Goal: Information Seeking & Learning: Learn about a topic

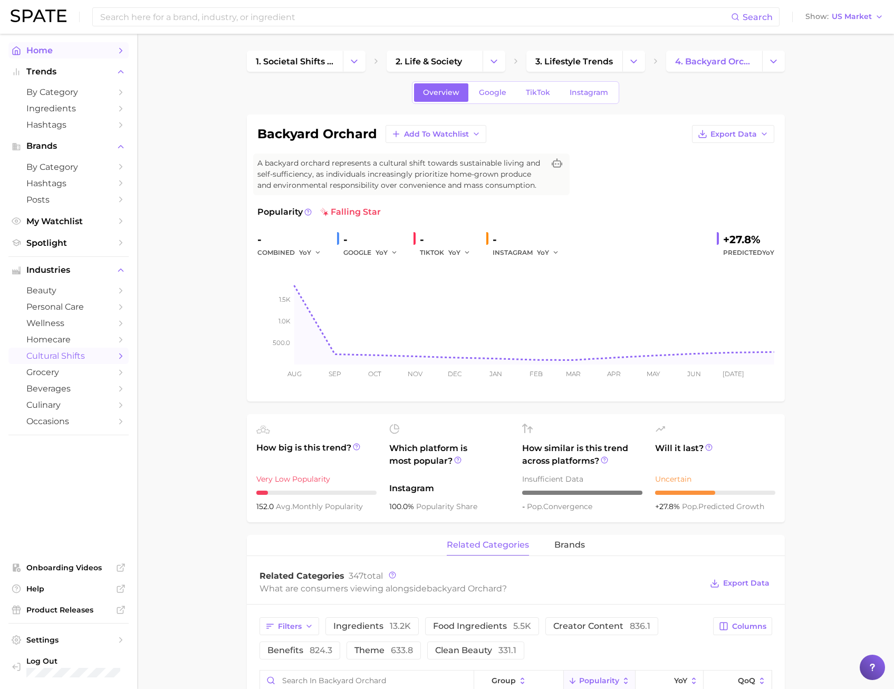
click at [62, 49] on span "Home" at bounding box center [68, 50] width 84 height 10
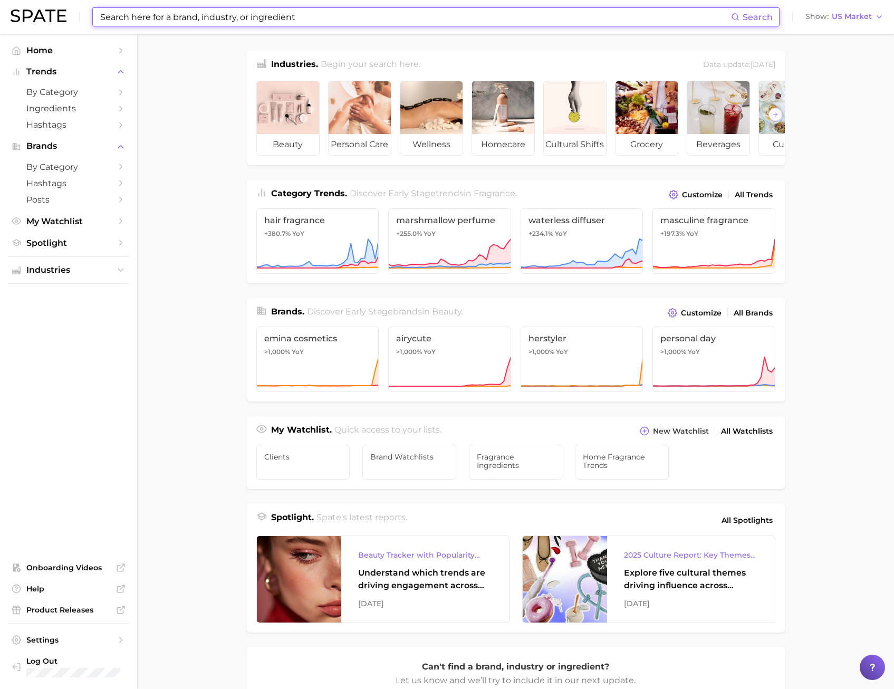
click at [151, 14] on input at bounding box center [415, 17] width 632 height 18
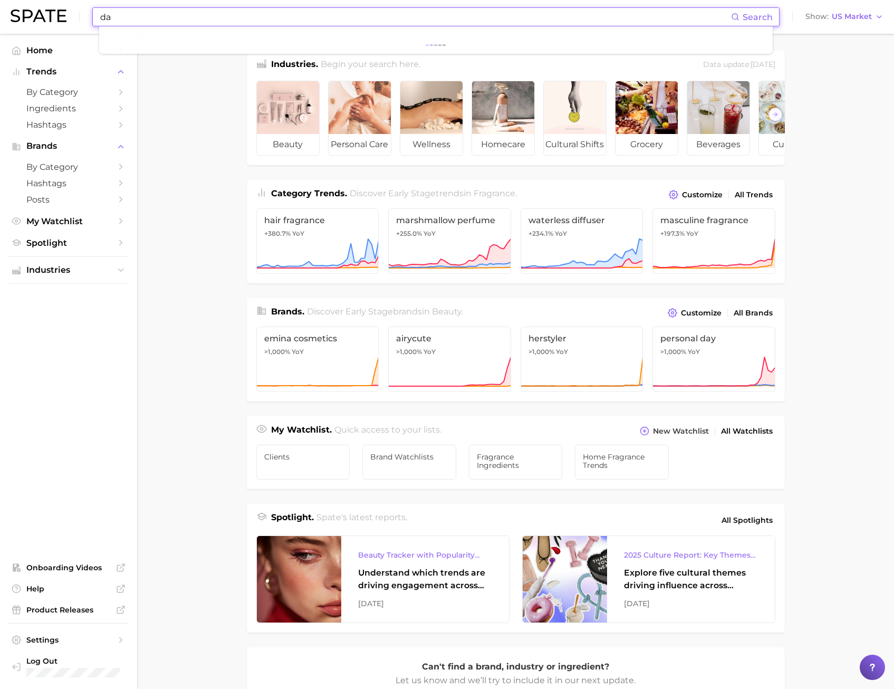
type input "d"
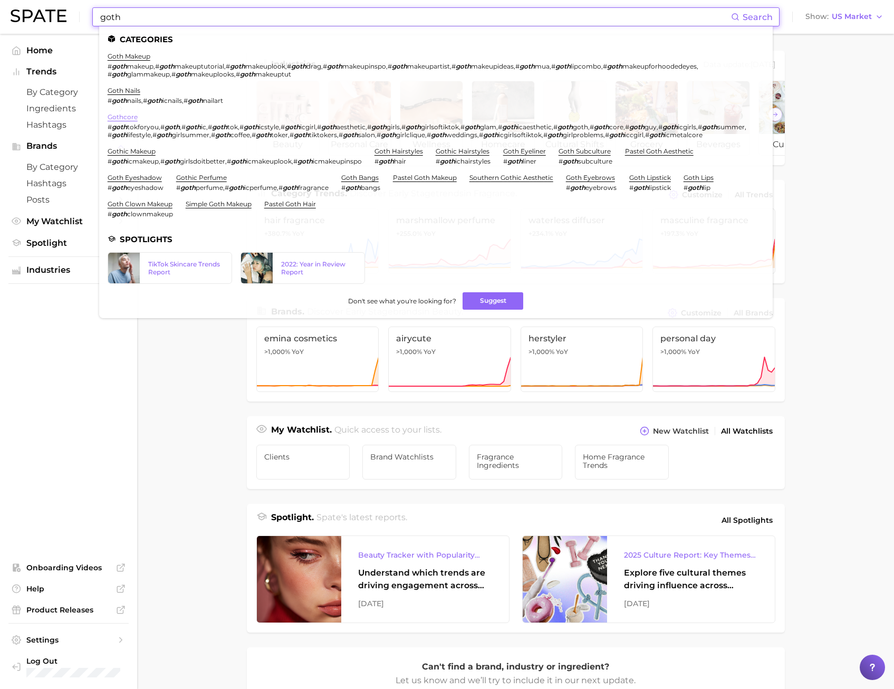
type input "goth"
click at [131, 117] on link "gothcore" at bounding box center [123, 117] width 30 height 8
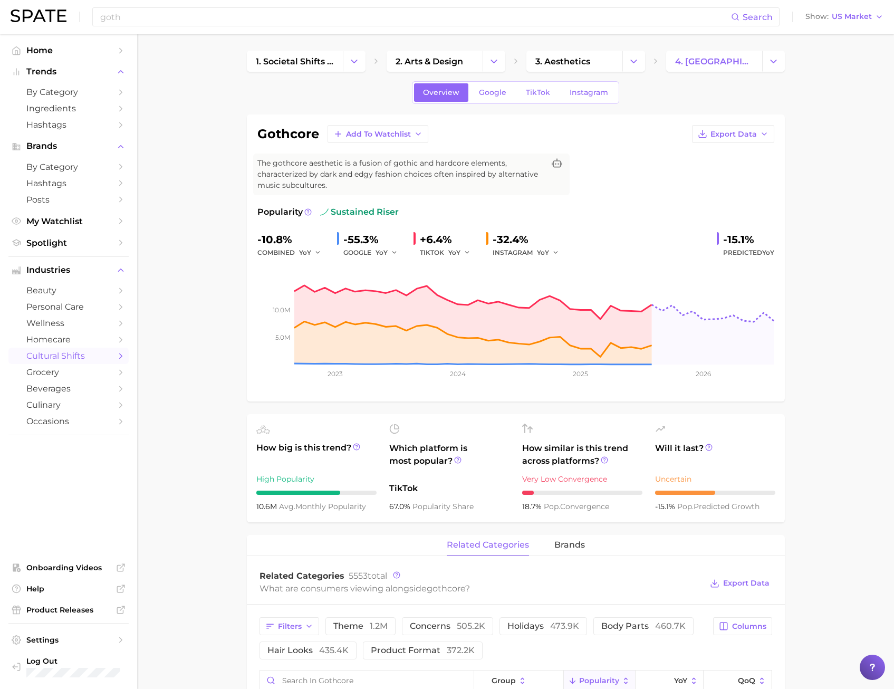
click at [539, 82] on div "Overview Google TikTok Instagram" at bounding box center [515, 92] width 207 height 23
click at [540, 93] on span "TikTok" at bounding box center [538, 92] width 24 height 9
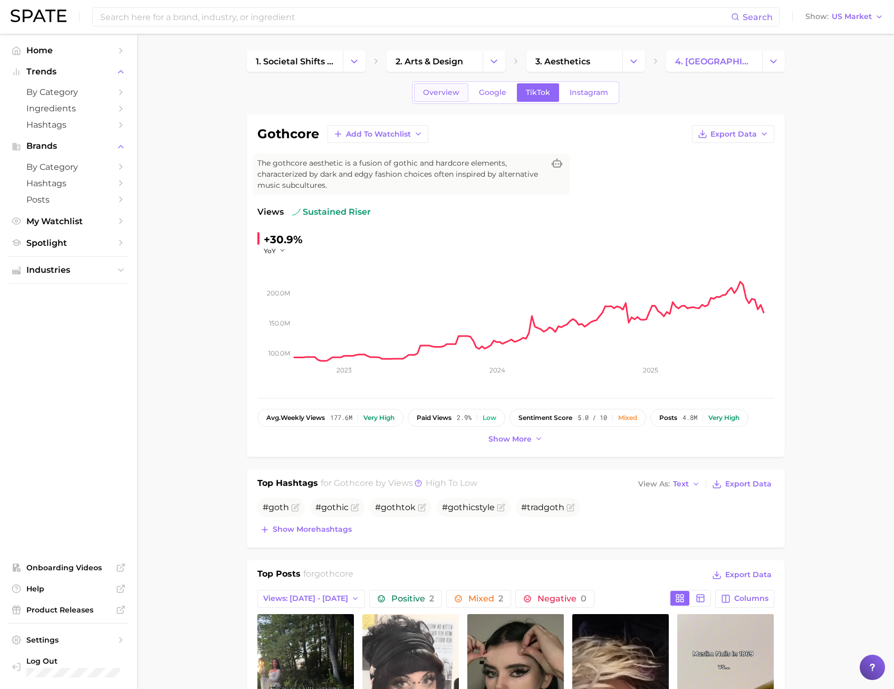
click at [465, 95] on link "Overview" at bounding box center [441, 92] width 54 height 18
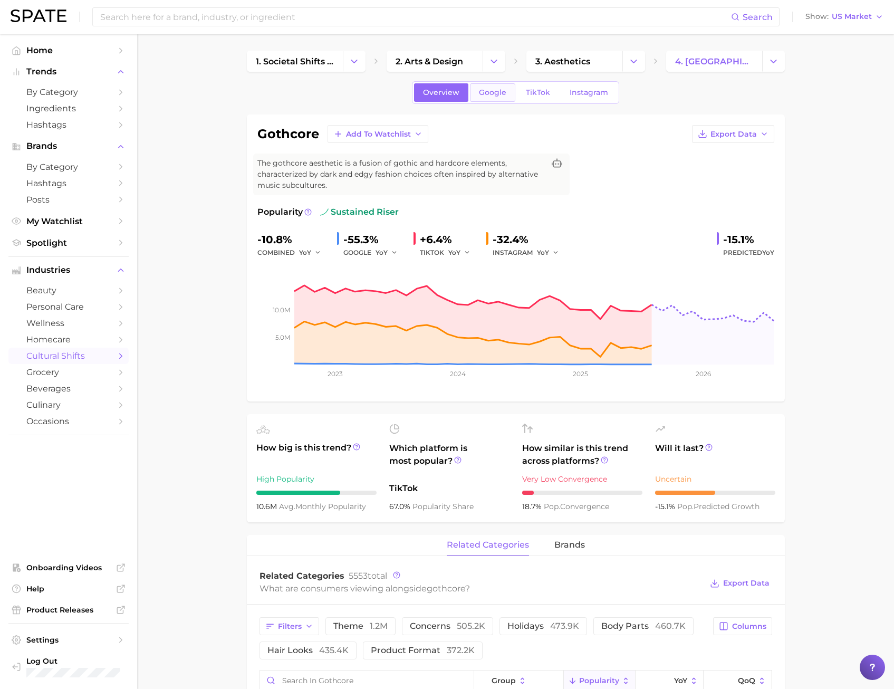
click at [496, 97] on link "Google" at bounding box center [492, 92] width 45 height 18
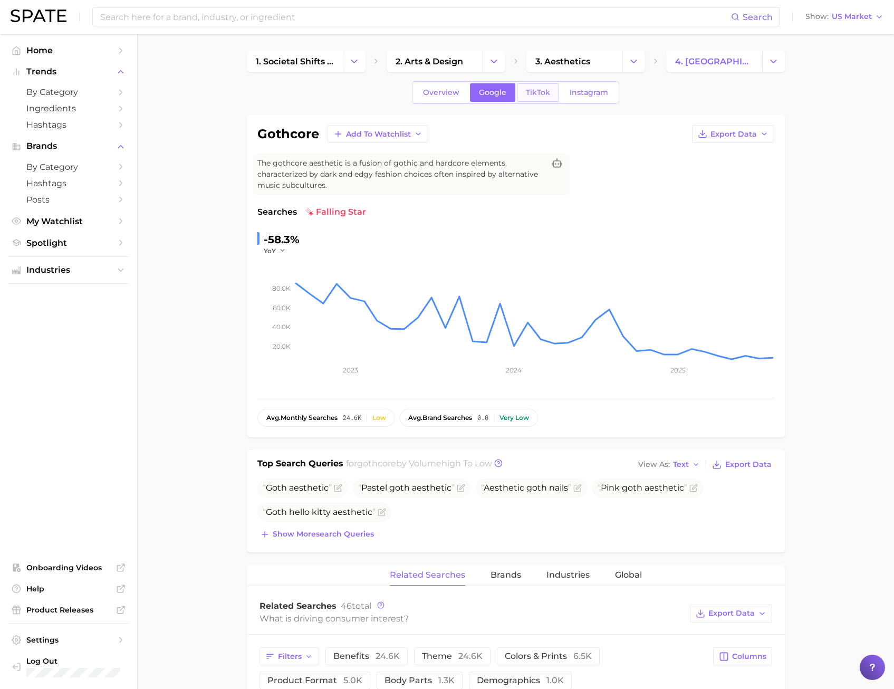
click at [548, 93] on span "TikTok" at bounding box center [538, 92] width 24 height 9
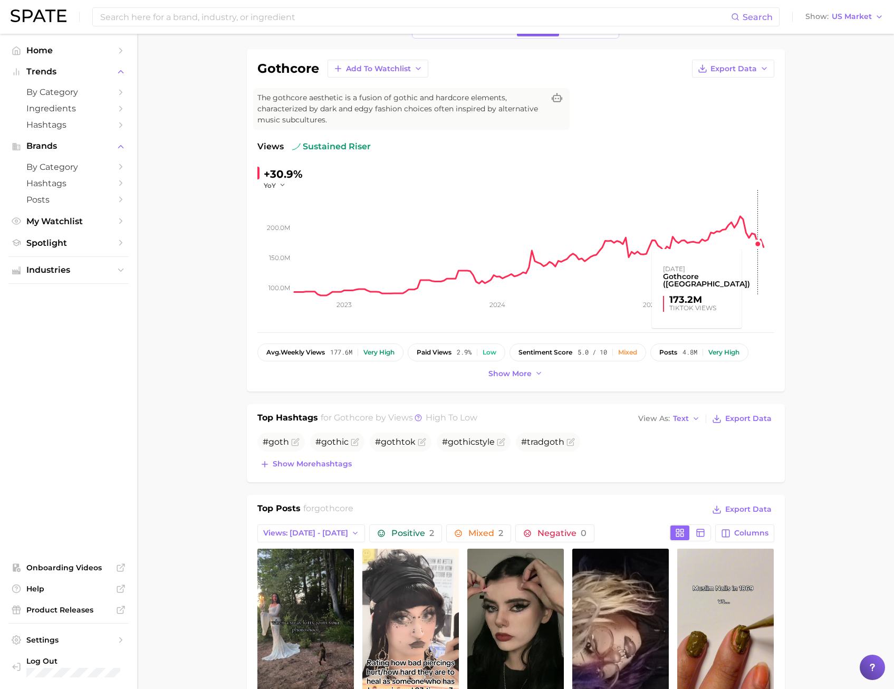
scroll to position [158, 0]
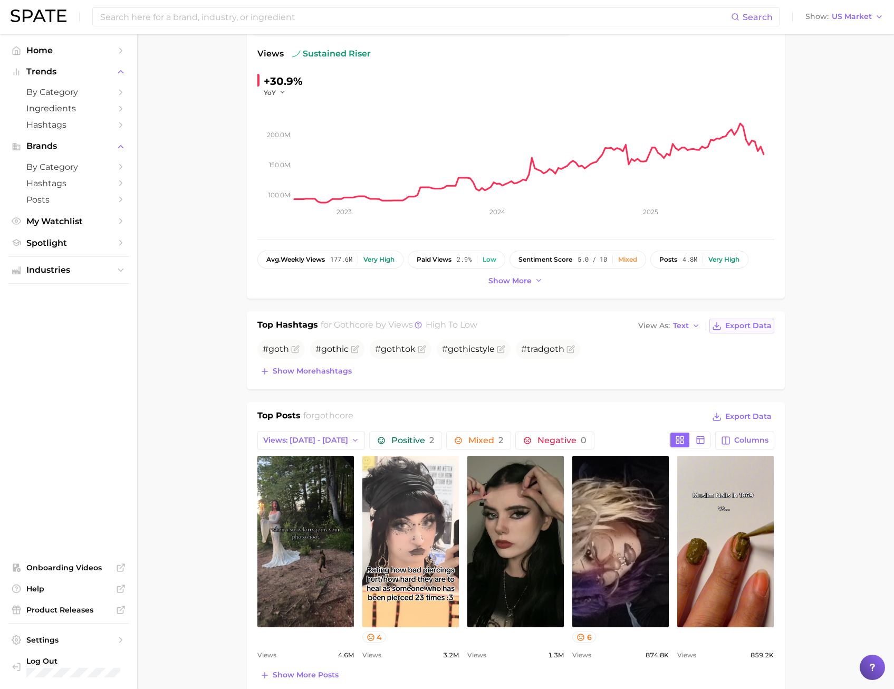
click at [753, 333] on button "Export Data" at bounding box center [742, 326] width 64 height 15
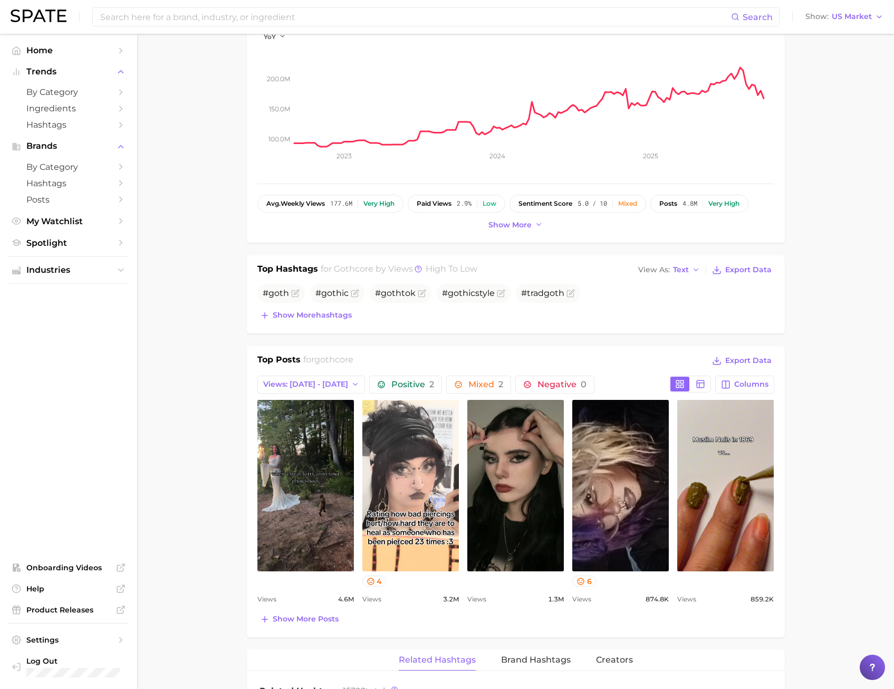
scroll to position [317, 0]
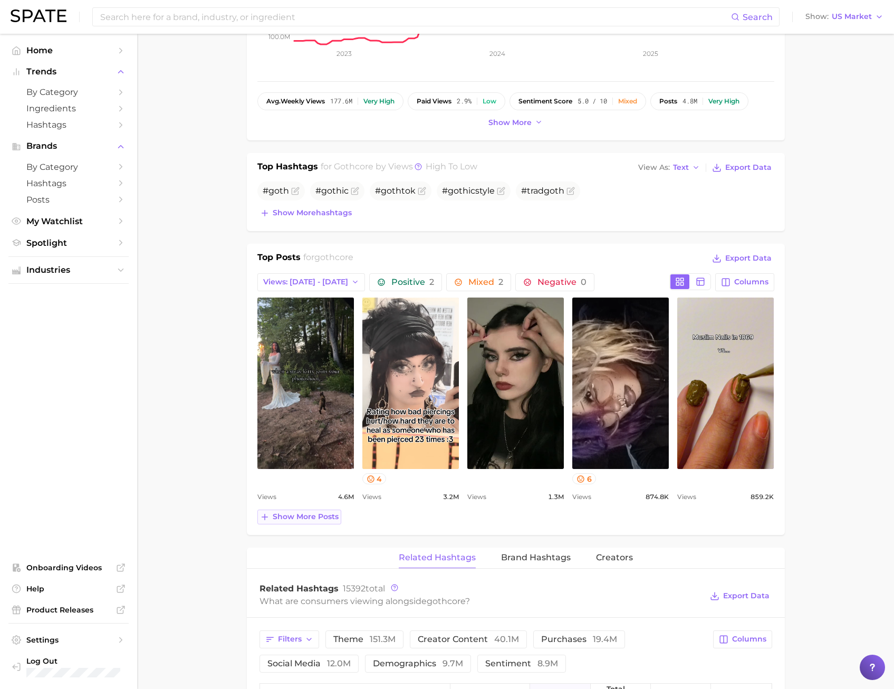
click at [275, 515] on span "Show more posts" at bounding box center [306, 516] width 66 height 9
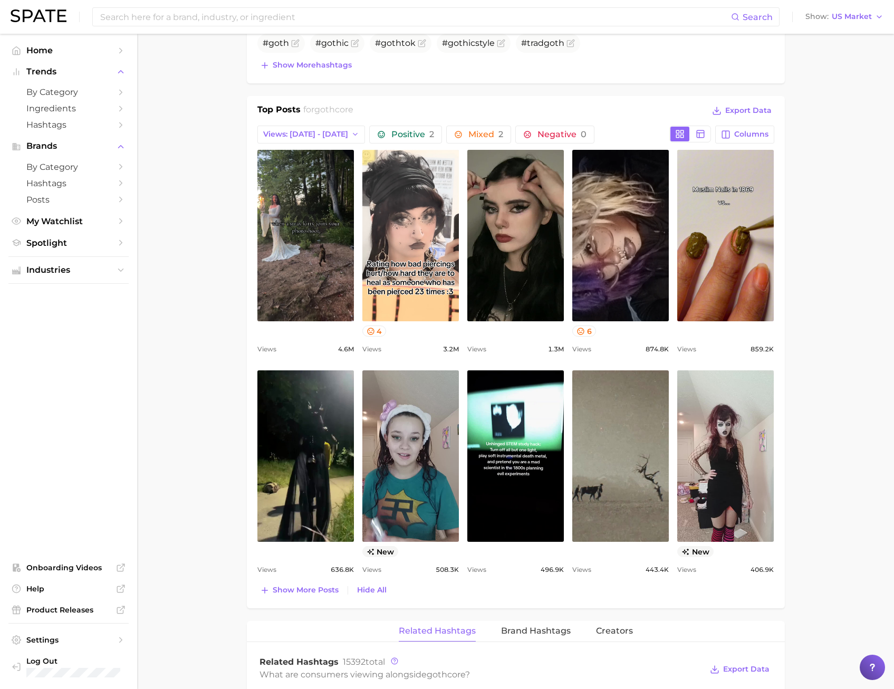
scroll to position [475, 0]
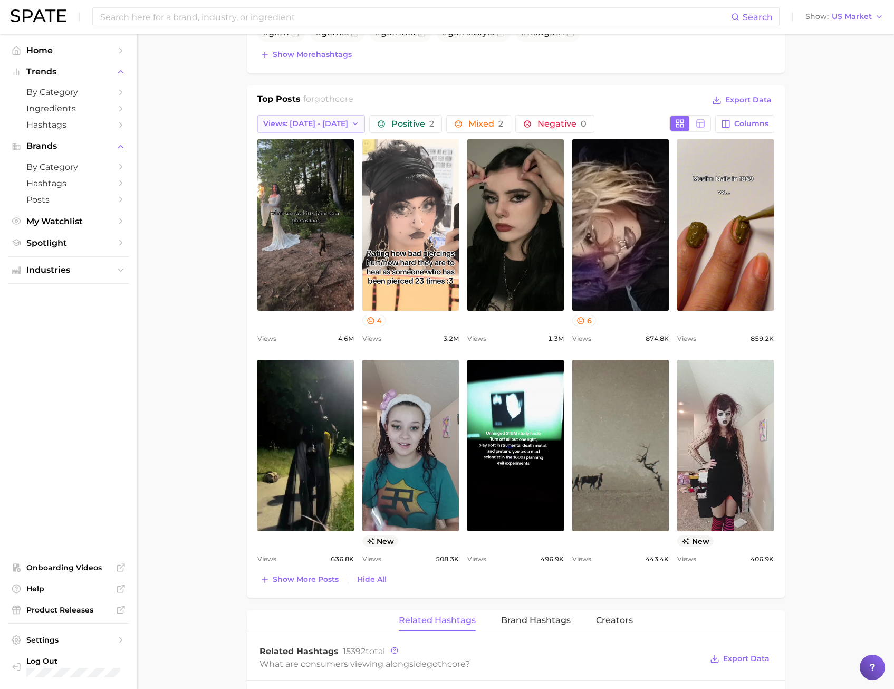
click at [313, 121] on span "Views: [DATE] - [DATE]" at bounding box center [305, 123] width 85 height 9
click at [298, 190] on button "Total Views" at bounding box center [315, 181] width 116 height 19
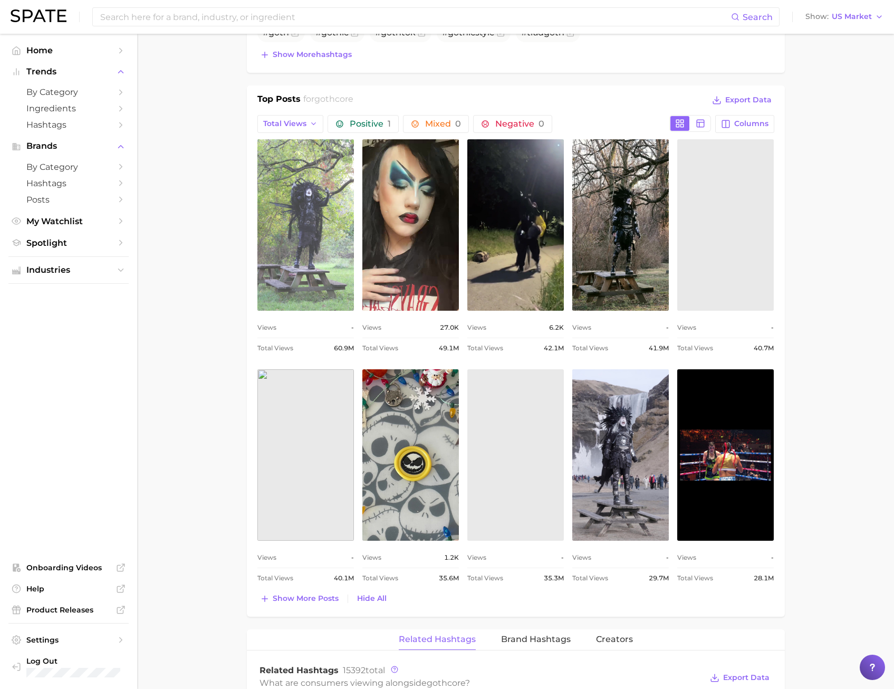
scroll to position [0, 0]
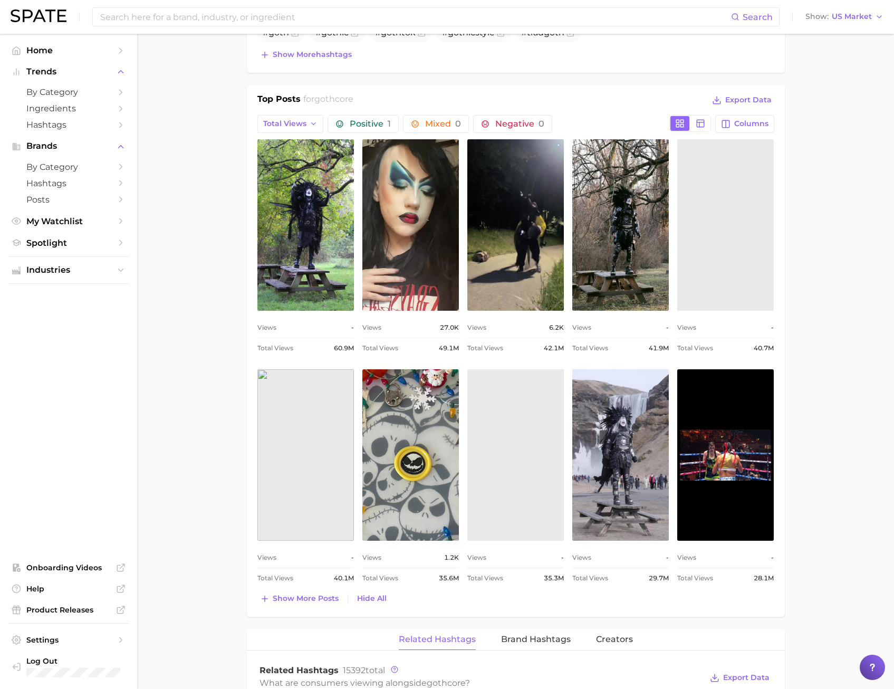
click at [281, 598] on span "Show more posts" at bounding box center [306, 598] width 66 height 9
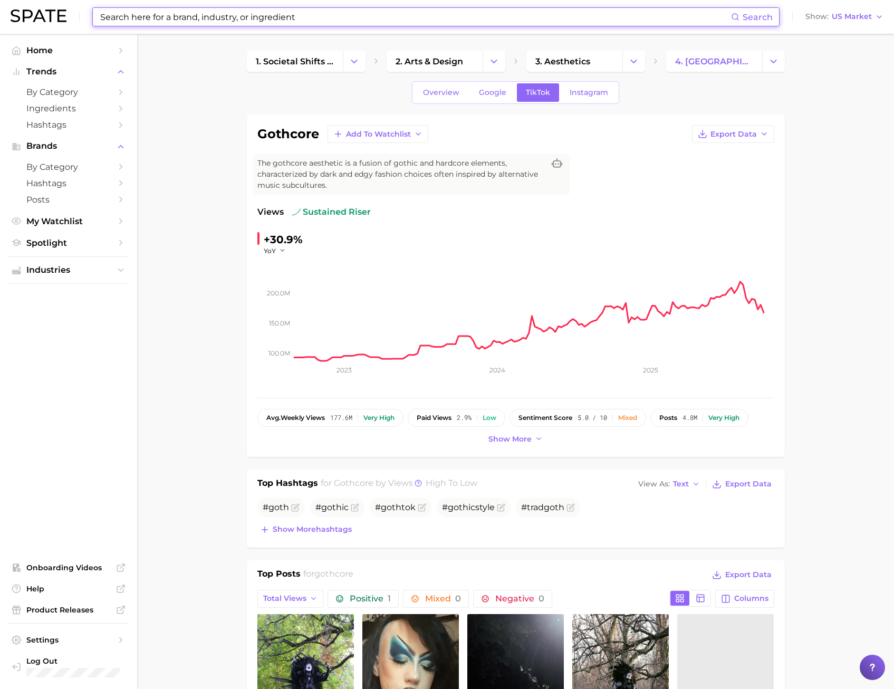
click at [145, 14] on input at bounding box center [415, 17] width 632 height 18
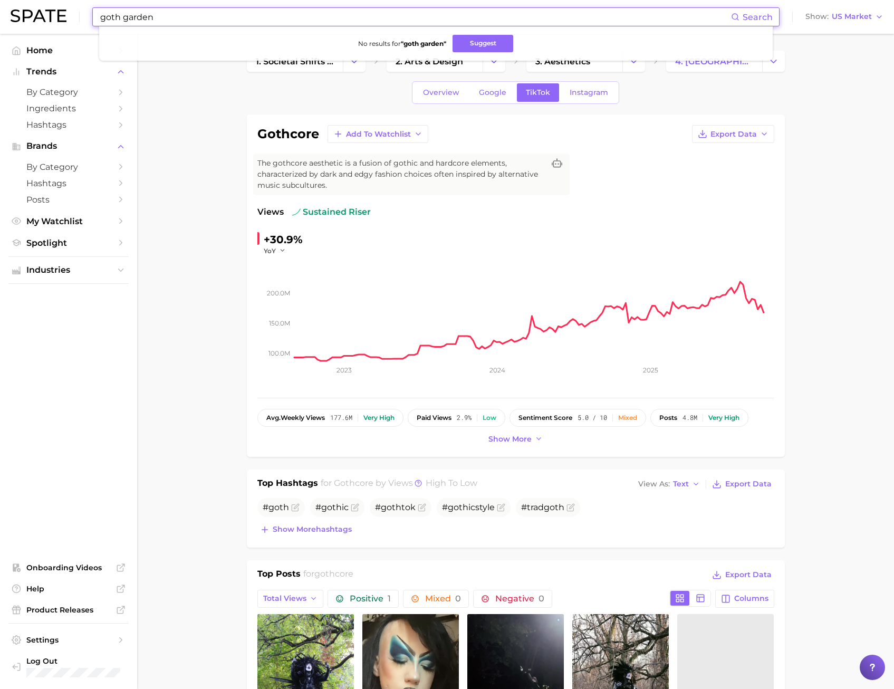
drag, startPoint x: 119, startPoint y: 18, endPoint x: 51, endPoint y: 22, distance: 68.7
click at [51, 22] on div "goth garden Search No results for " goth garden " Suggest Show US Market" at bounding box center [447, 17] width 873 height 34
click at [119, 19] on input "dark garden" at bounding box center [415, 17] width 632 height 18
drag, startPoint x: 125, startPoint y: 18, endPoint x: 79, endPoint y: 21, distance: 45.4
click at [82, 21] on div "dark garden Search No results for " dark garden " Suggest Show US Market" at bounding box center [447, 17] width 873 height 34
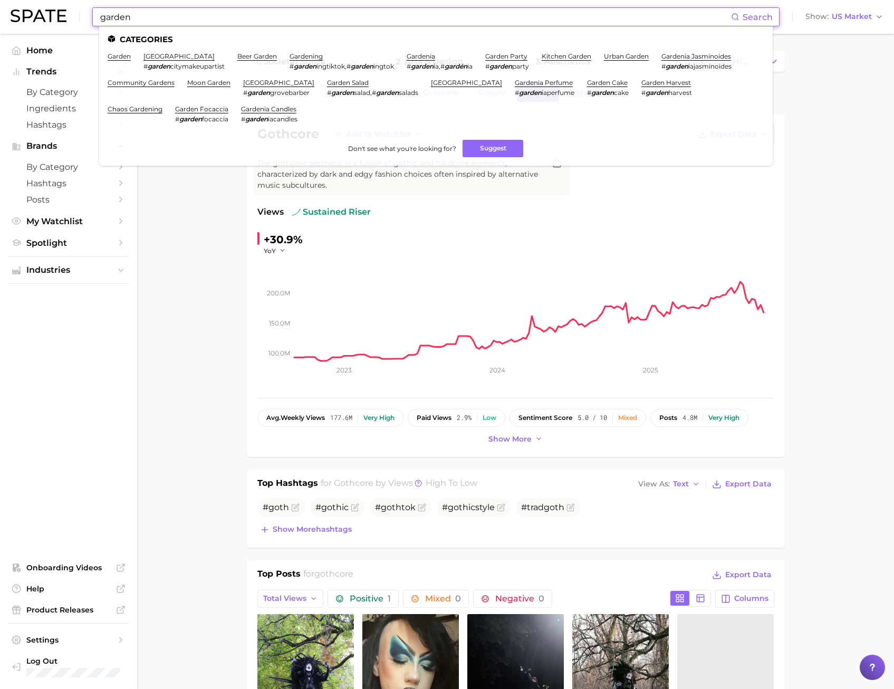
drag, startPoint x: 141, startPoint y: 20, endPoint x: 73, endPoint y: 21, distance: 68.1
click at [79, 21] on div "garden Search Categories garden garden city # garden citymakeupartist beer gard…" at bounding box center [447, 17] width 873 height 34
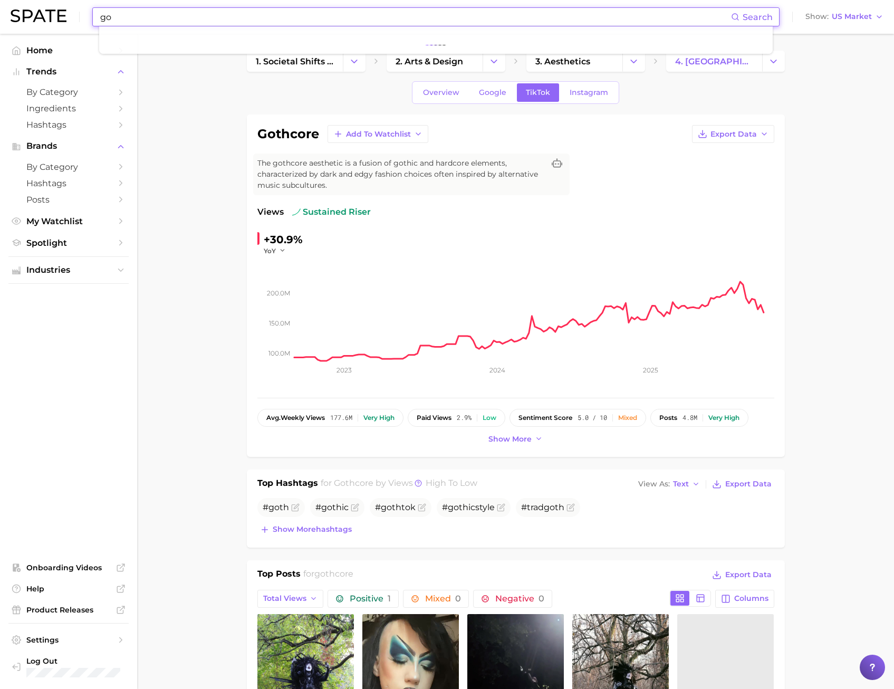
type input "g"
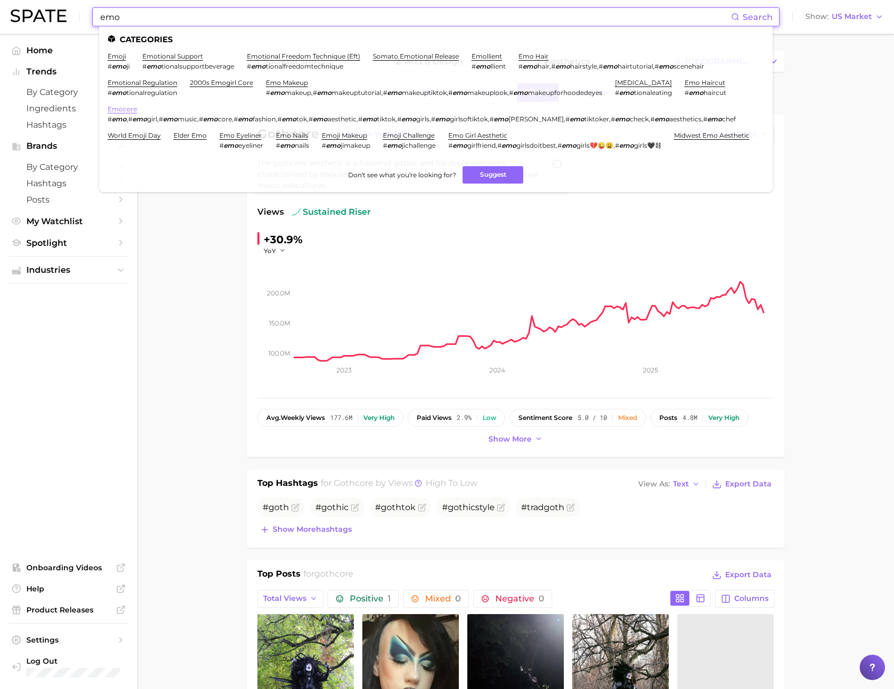
type input "emo"
click at [126, 108] on link "emocore" at bounding box center [123, 109] width 30 height 8
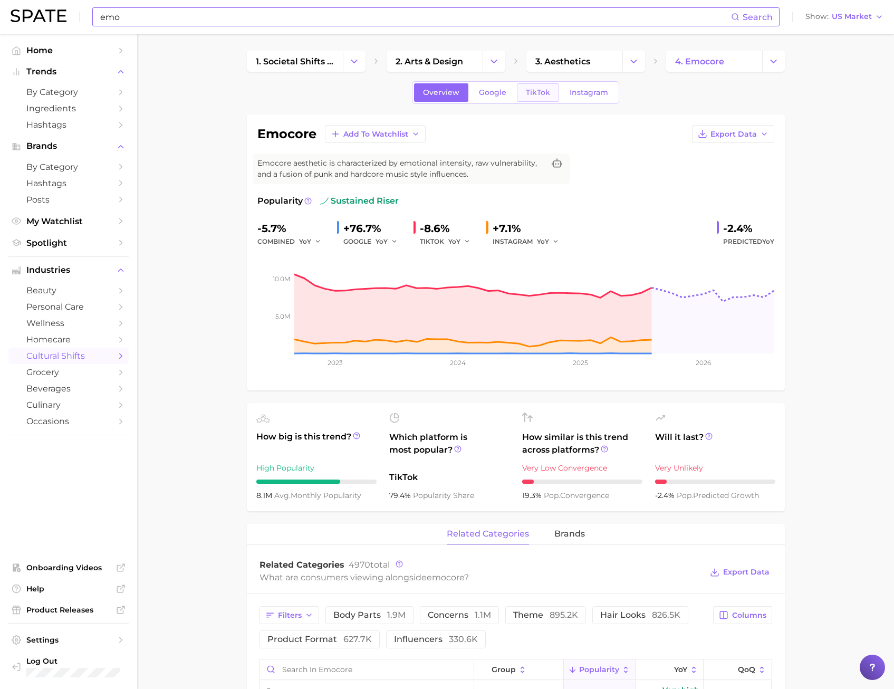
click at [539, 95] on span "TikTok" at bounding box center [538, 92] width 24 height 9
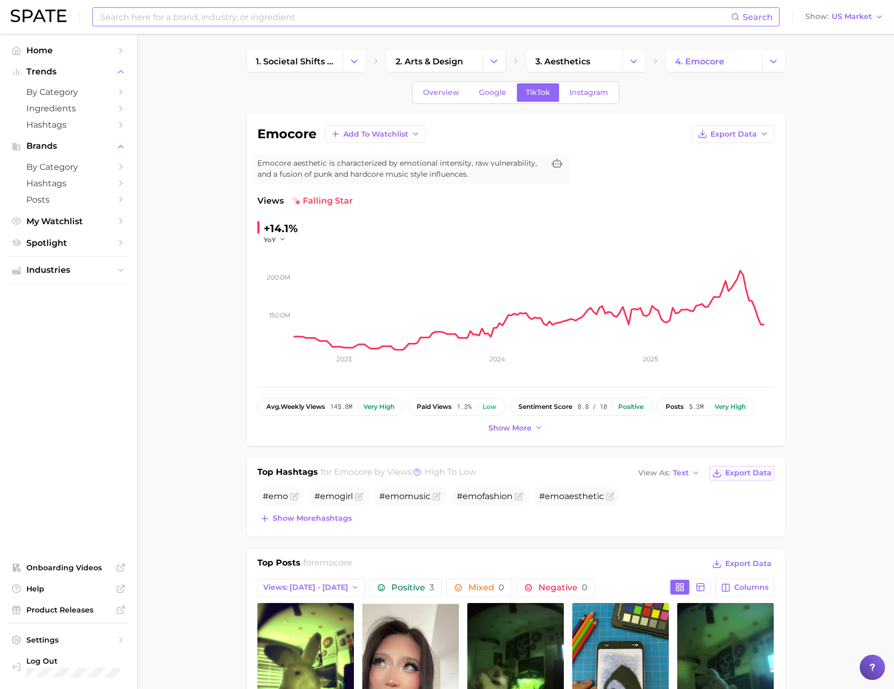
click at [755, 470] on span "Export Data" at bounding box center [748, 472] width 46 height 9
click at [205, 7] on div "Search Show US Market" at bounding box center [447, 17] width 873 height 34
click at [199, 20] on input at bounding box center [415, 17] width 632 height 18
type input "d"
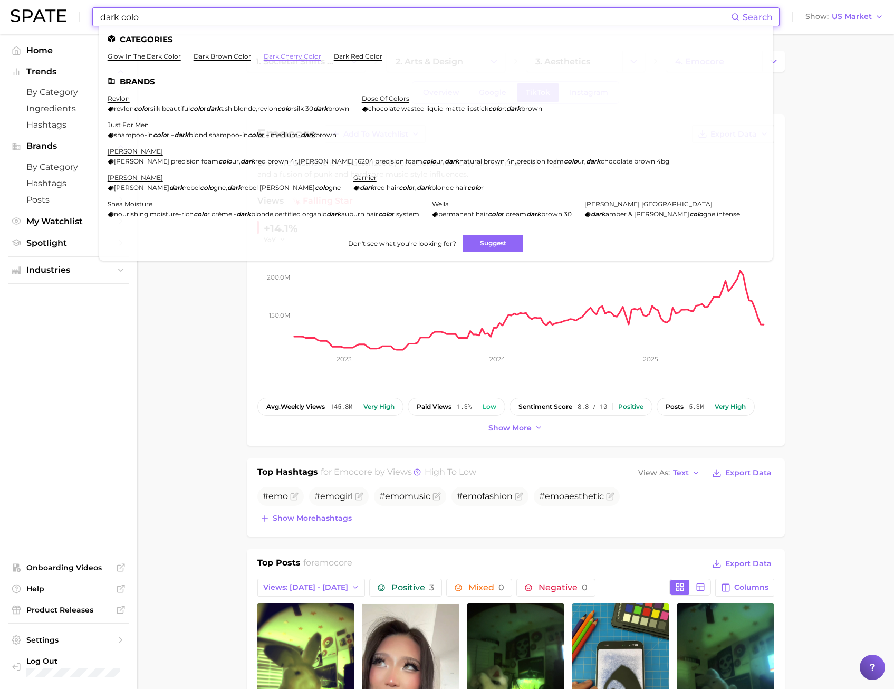
type input "dark colo"
click at [314, 57] on link "dark cherry color" at bounding box center [293, 56] width 58 height 8
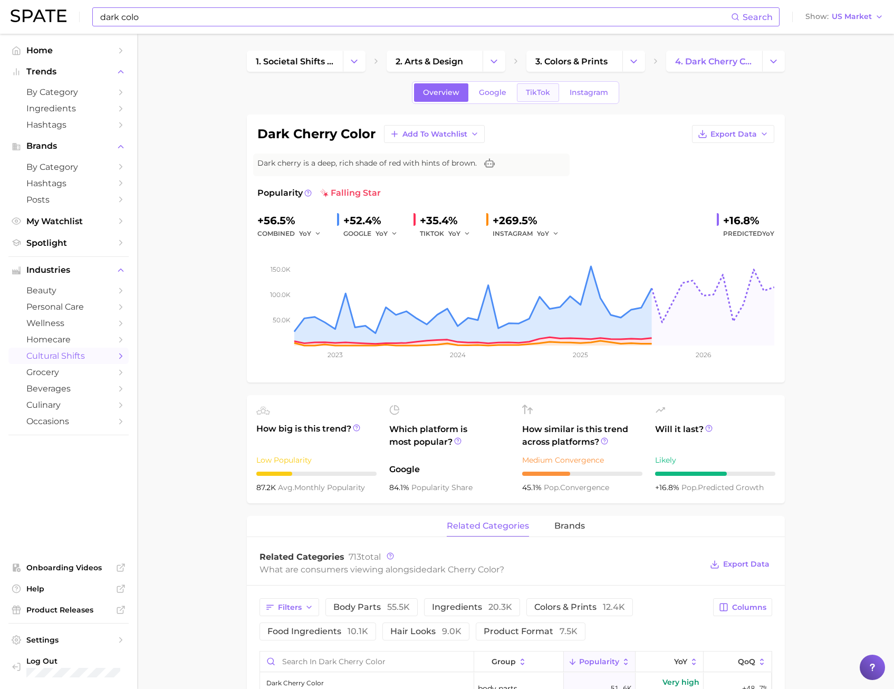
click at [524, 101] on link "TikTok" at bounding box center [538, 92] width 42 height 18
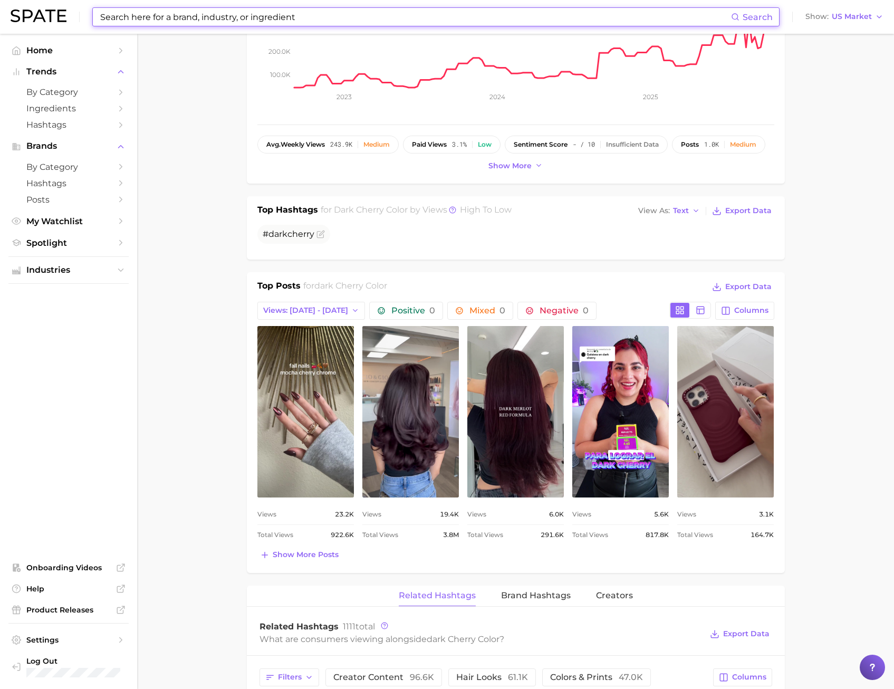
scroll to position [158, 0]
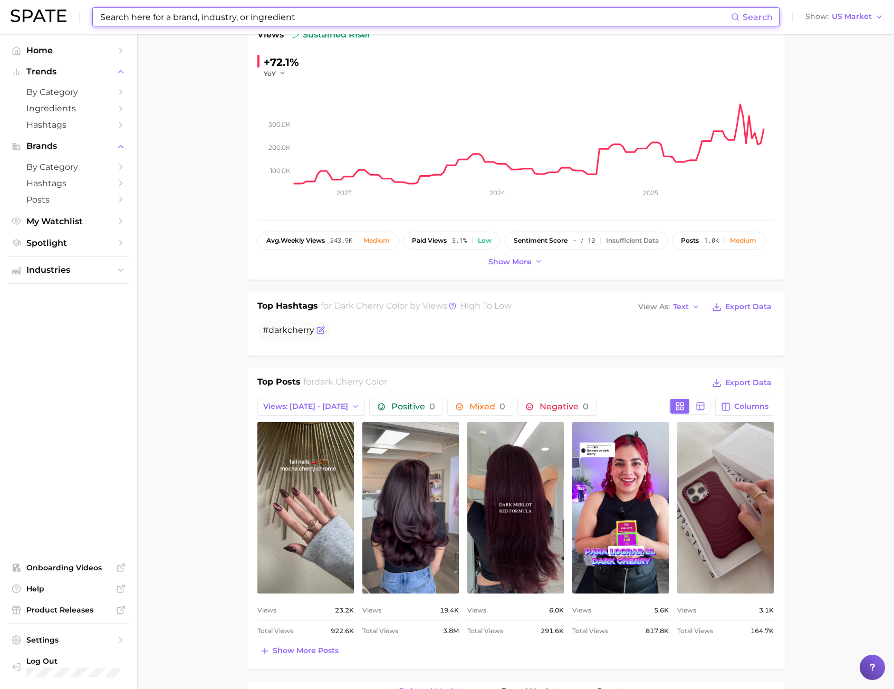
click at [282, 326] on span "dark" at bounding box center [278, 330] width 19 height 10
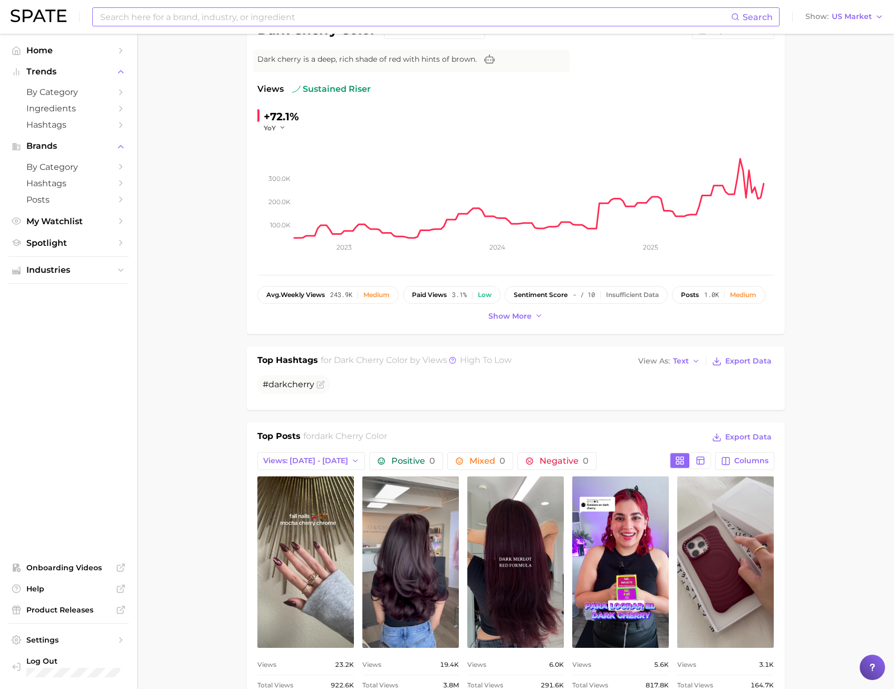
scroll to position [0, 0]
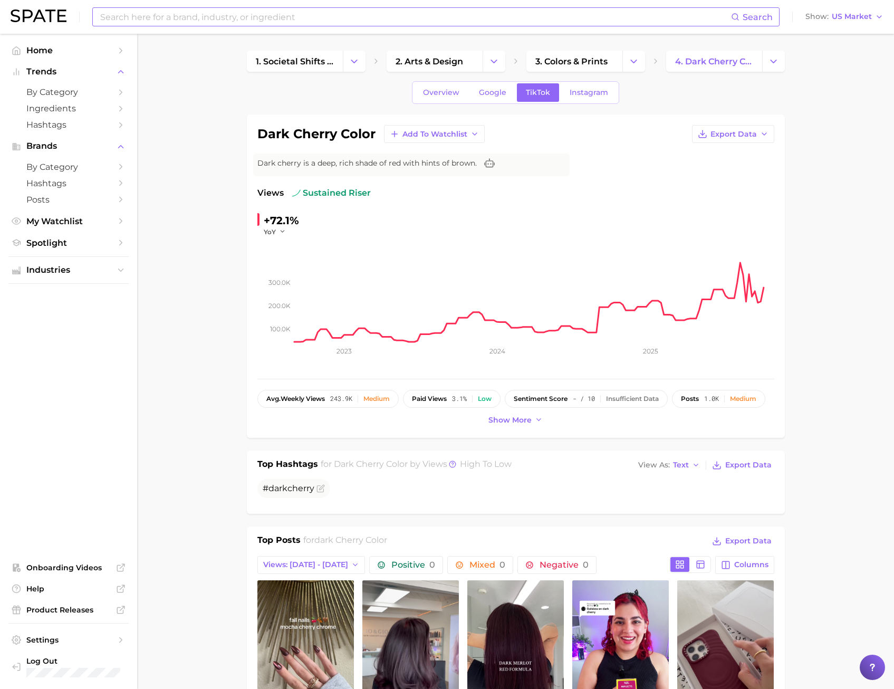
click at [133, 18] on input at bounding box center [415, 17] width 632 height 18
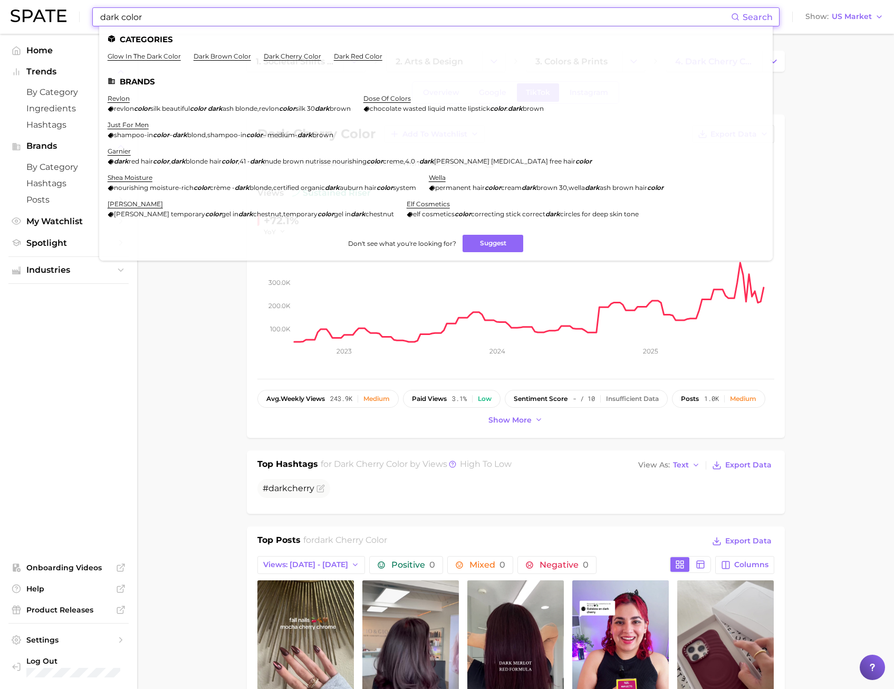
type input "dark color"
click at [243, 65] on ul "glow in the dark color dark brown color dark cherry color dark red color" at bounding box center [436, 60] width 657 height 16
click at [237, 55] on link "dark brown color" at bounding box center [223, 56] width 58 height 8
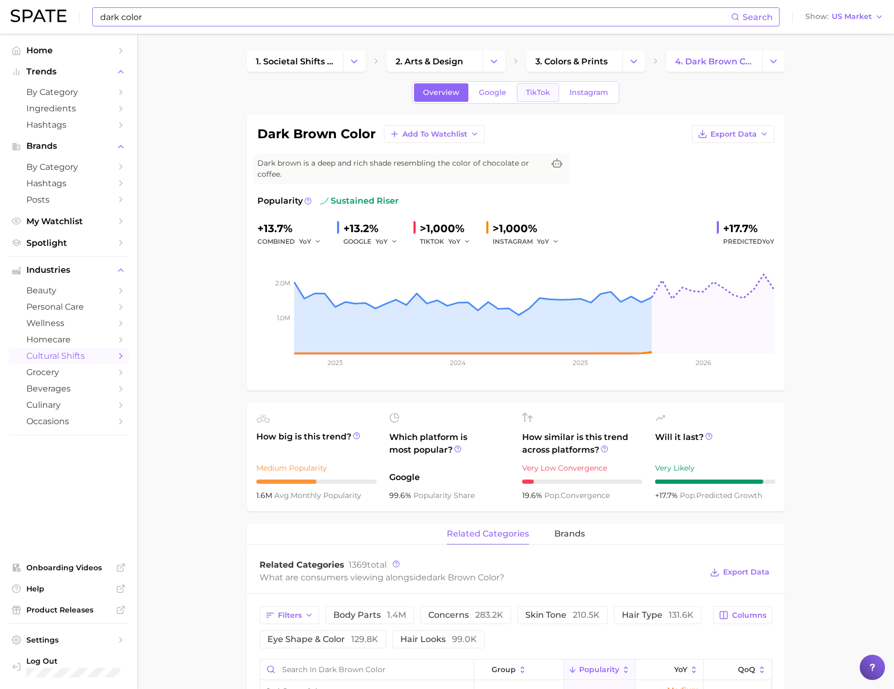
click at [537, 96] on span "TikTok" at bounding box center [538, 92] width 24 height 9
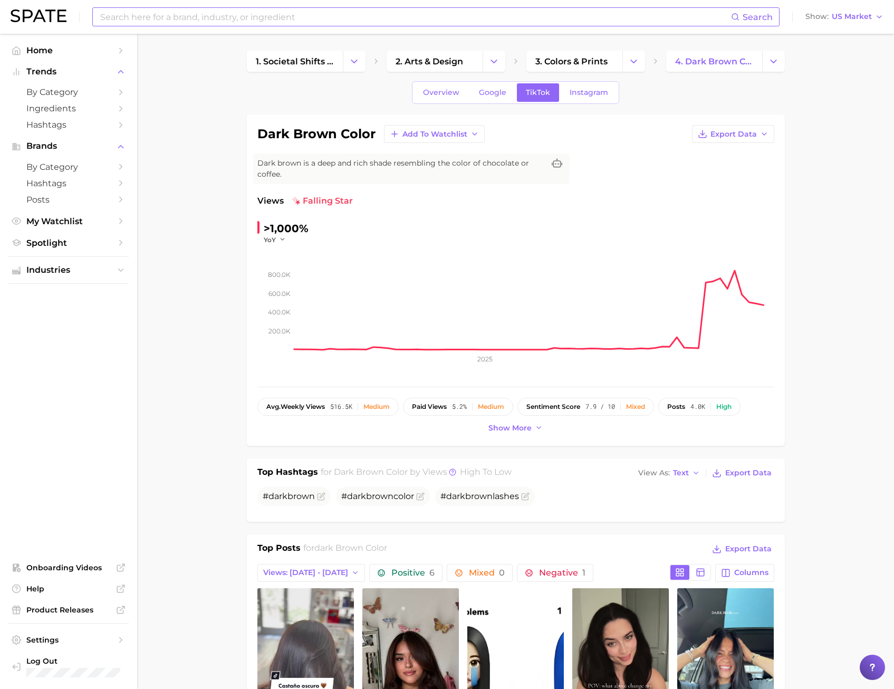
click at [155, 23] on input at bounding box center [415, 17] width 632 height 18
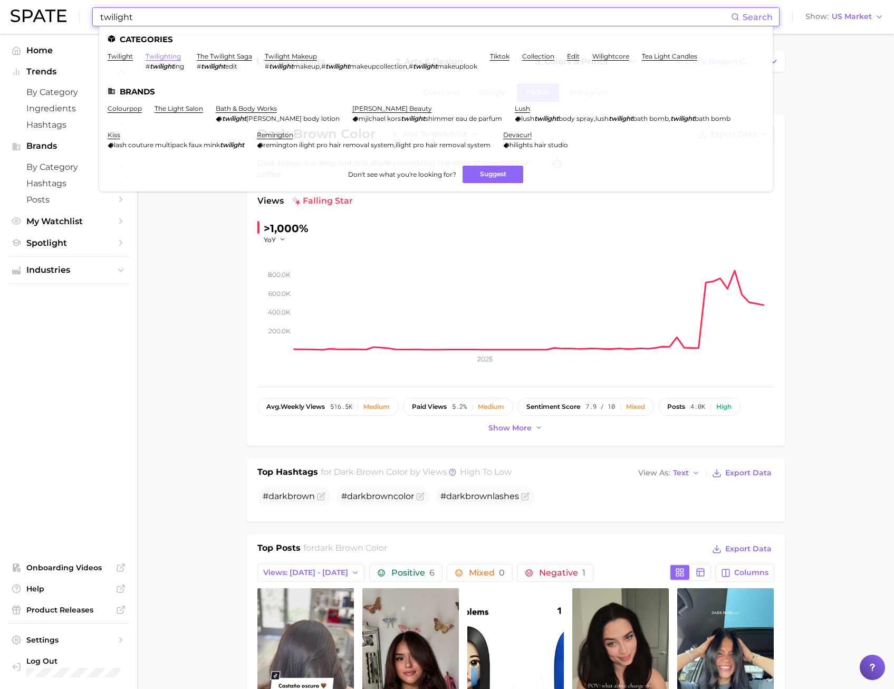
type input "twilight"
click at [175, 56] on link "twilighting" at bounding box center [163, 56] width 35 height 8
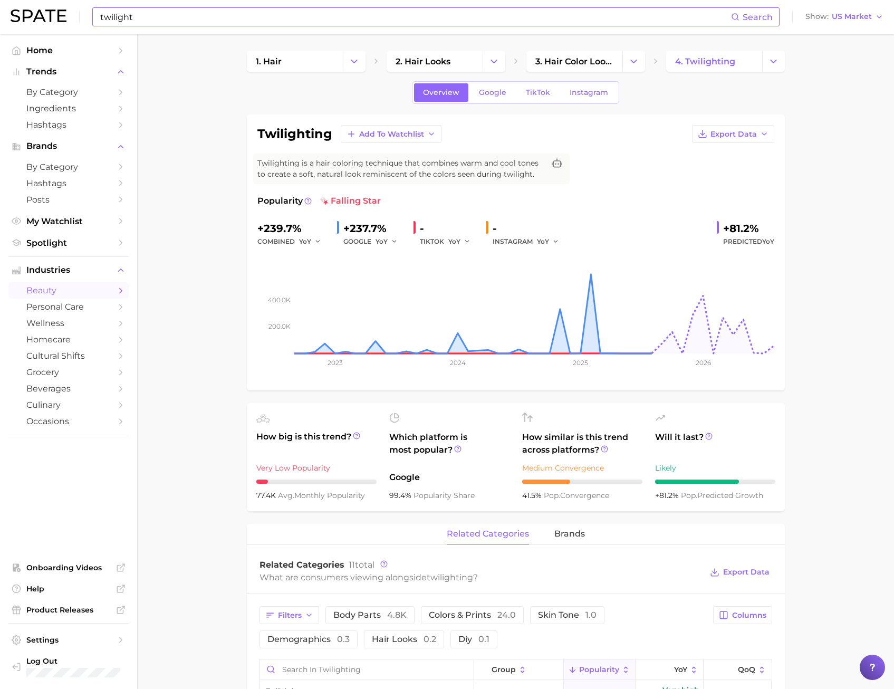
click at [186, 29] on div "twilight Search Show US Market" at bounding box center [447, 17] width 873 height 34
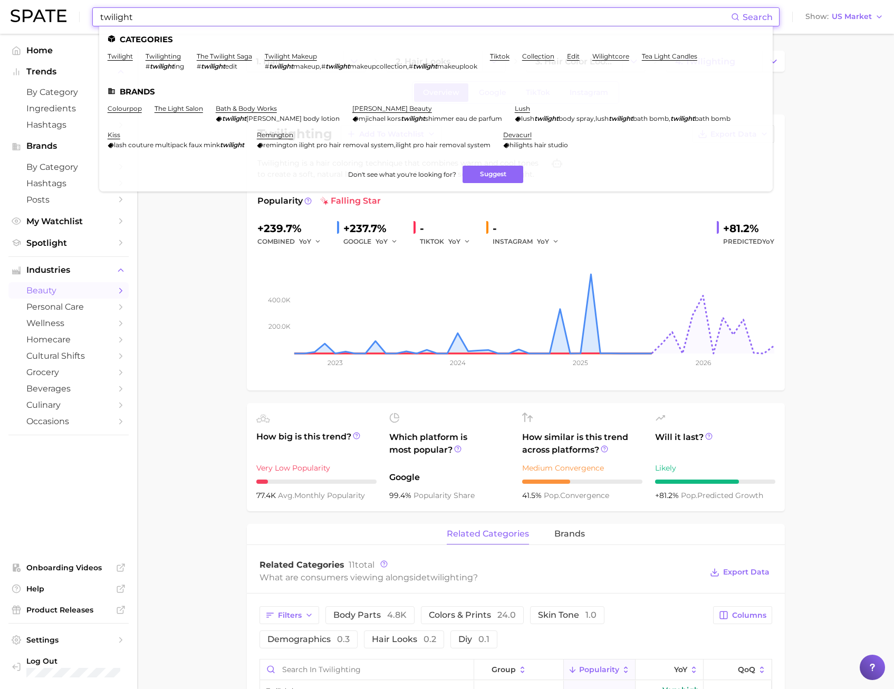
click at [178, 17] on input "twilight" at bounding box center [415, 17] width 632 height 18
click at [109, 53] on link "twilight" at bounding box center [120, 56] width 25 height 8
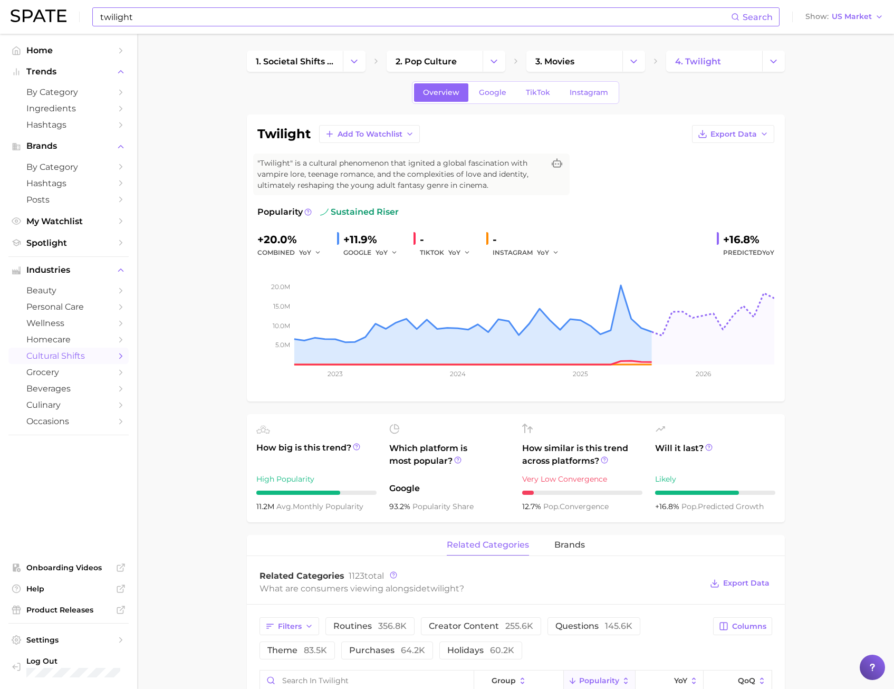
click at [541, 102] on div "Overview Google TikTok Instagram" at bounding box center [515, 92] width 207 height 23
click at [526, 96] on span "TikTok" at bounding box center [538, 92] width 24 height 9
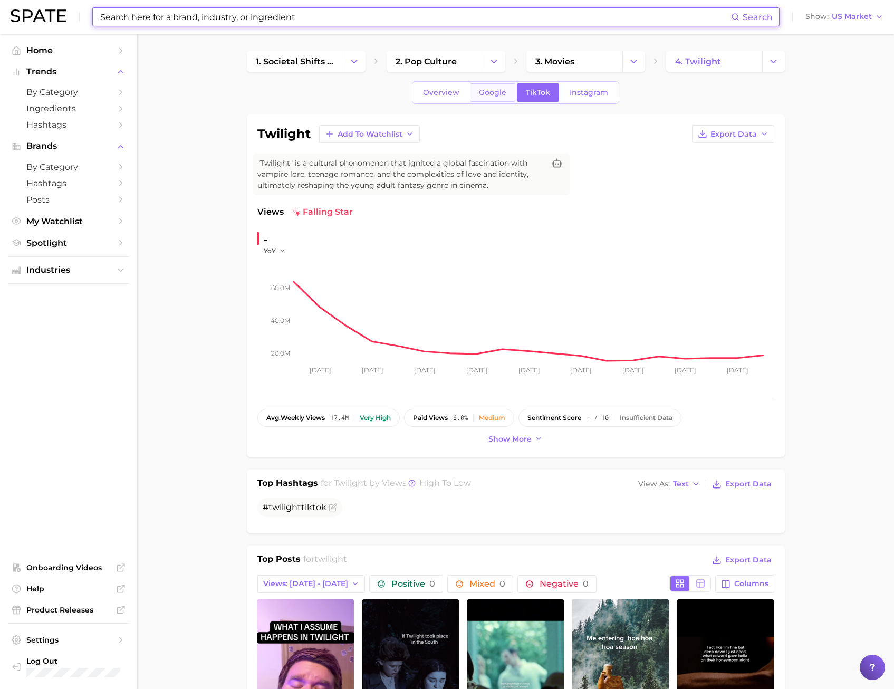
click at [486, 100] on link "Google" at bounding box center [492, 92] width 45 height 18
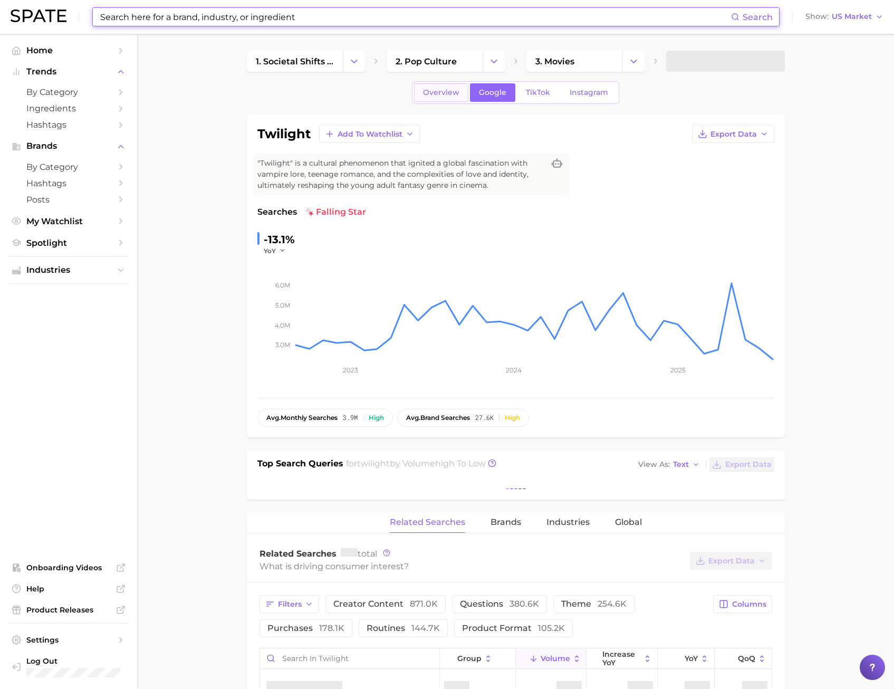
click at [439, 96] on span "Overview" at bounding box center [441, 92] width 36 height 9
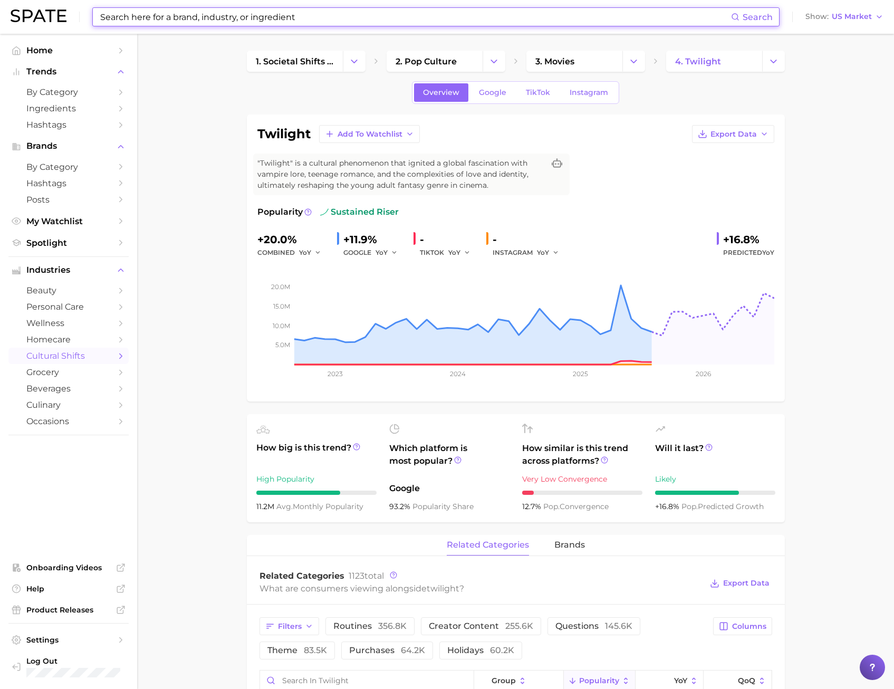
click at [184, 15] on input at bounding box center [415, 17] width 632 height 18
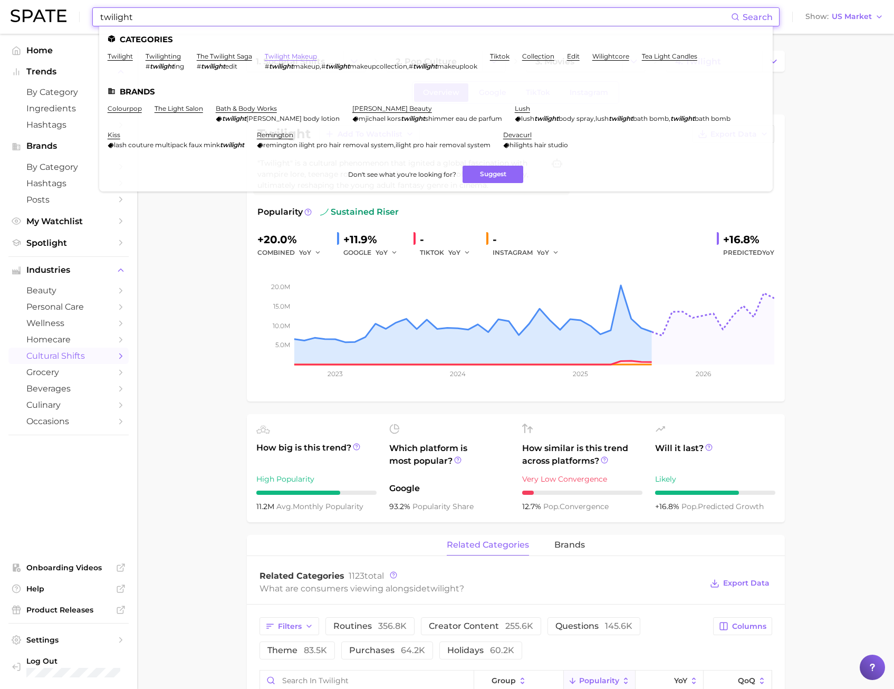
type input "twilight"
click at [305, 54] on link "twilight makeup" at bounding box center [291, 56] width 52 height 8
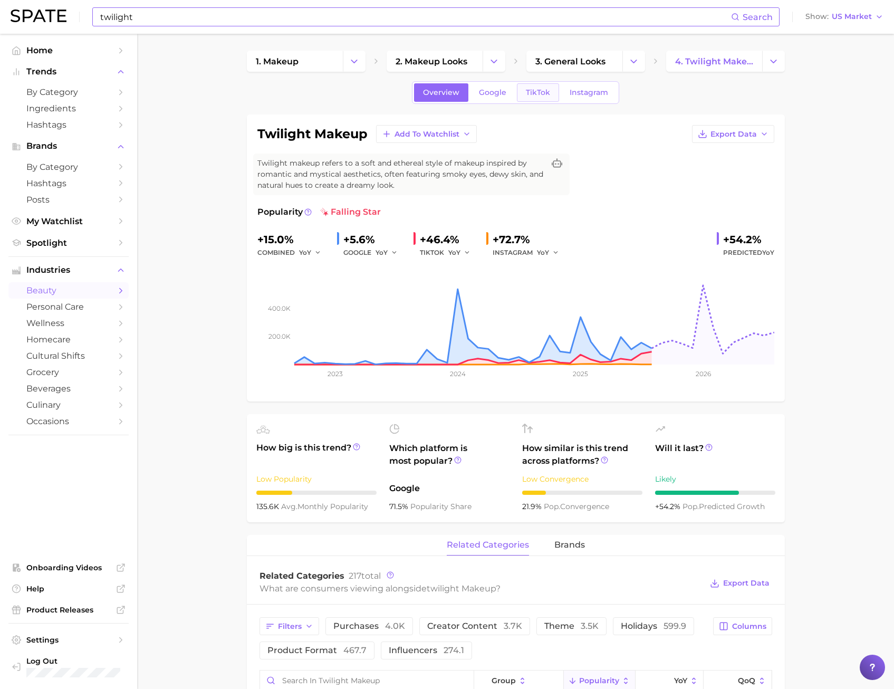
click at [534, 93] on span "TikTok" at bounding box center [538, 92] width 24 height 9
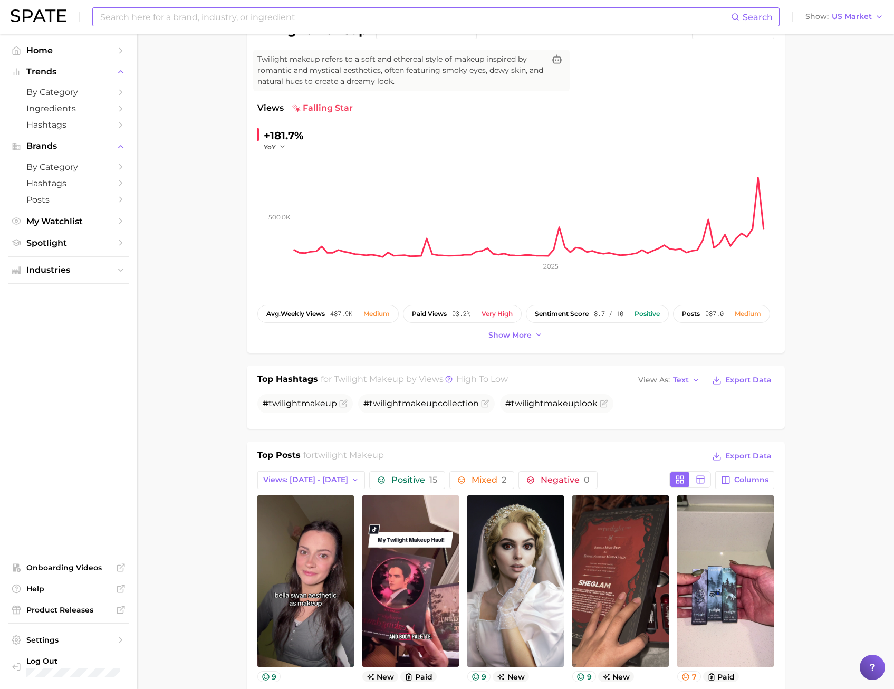
scroll to position [106, 0]
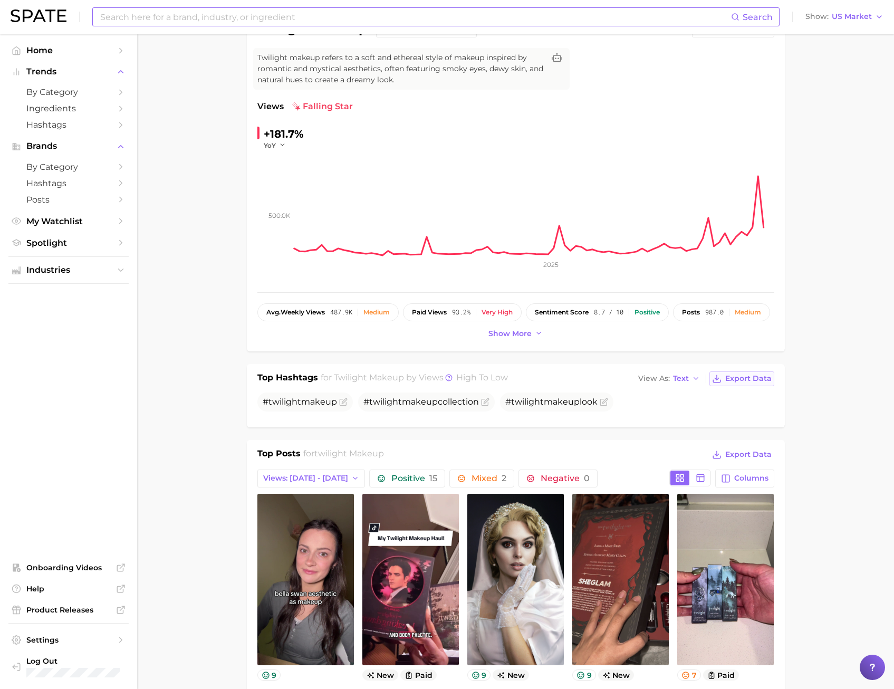
click at [742, 378] on span "Export Data" at bounding box center [748, 378] width 46 height 9
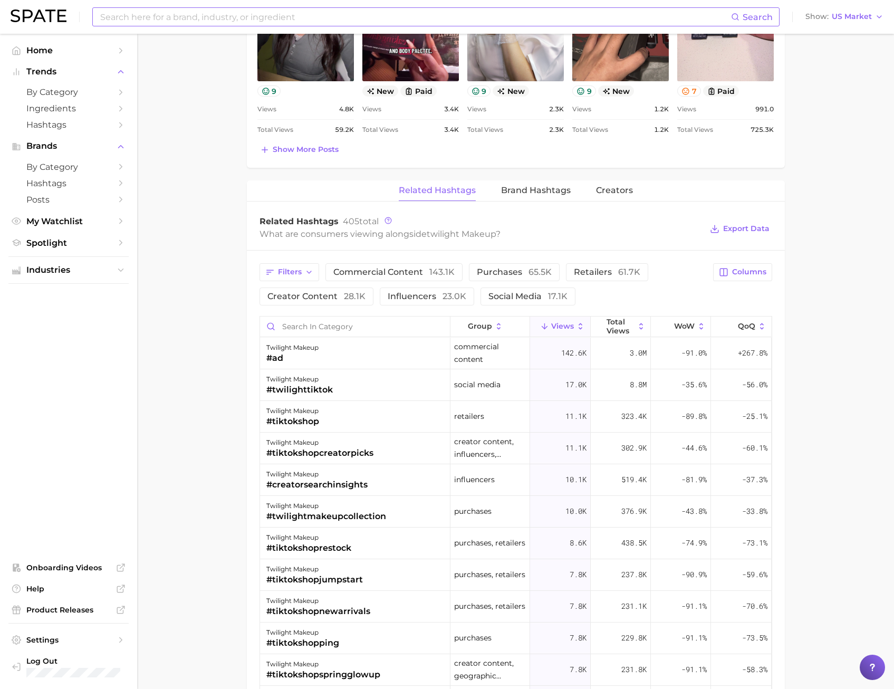
scroll to position [686, 0]
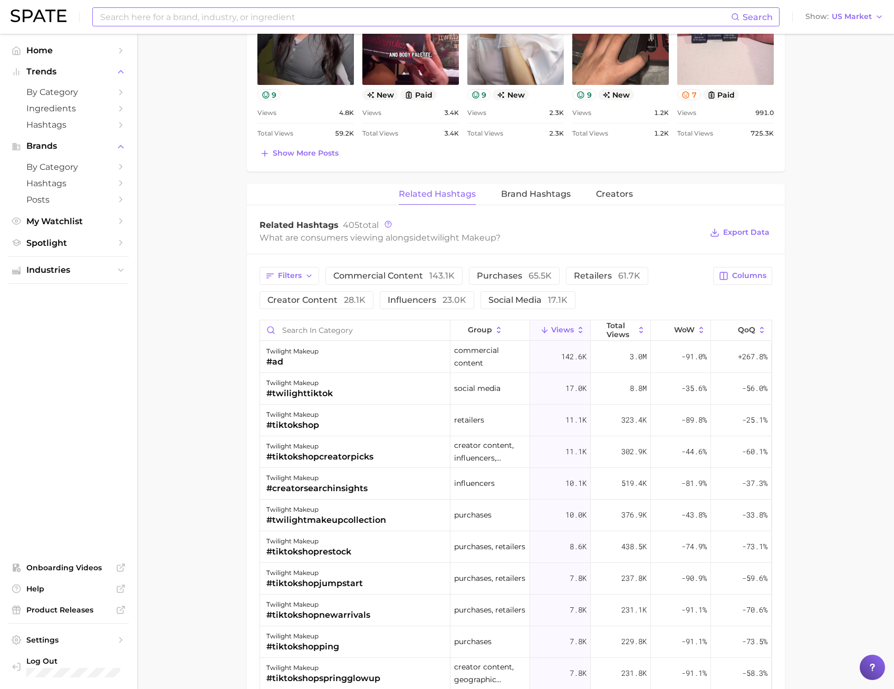
click at [885, 193] on main "1. makeup 2. makeup looks 3. general looks 4. twilight makeup Overview Google T…" at bounding box center [515, 211] width 757 height 1726
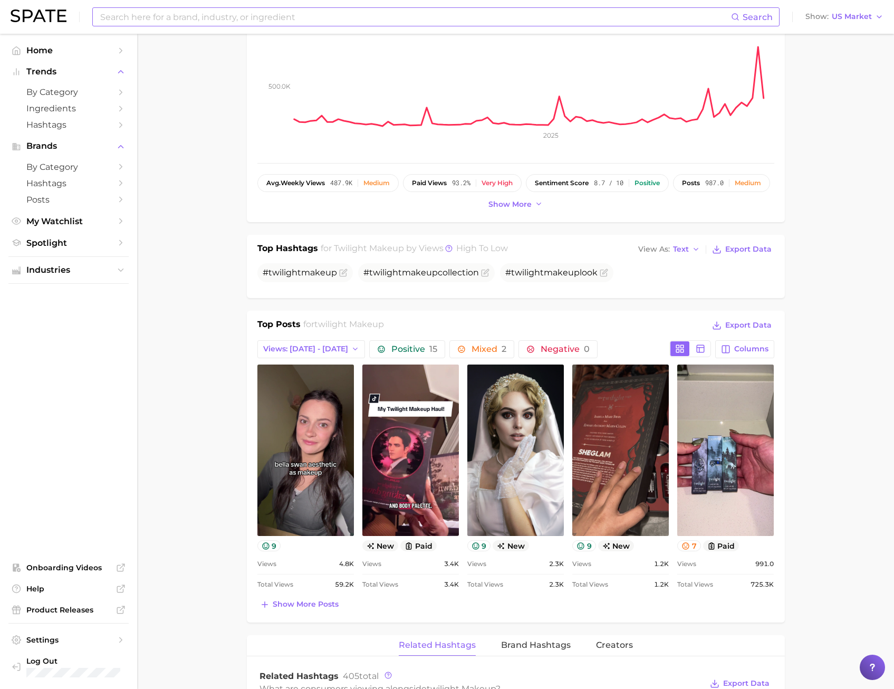
scroll to position [264, 0]
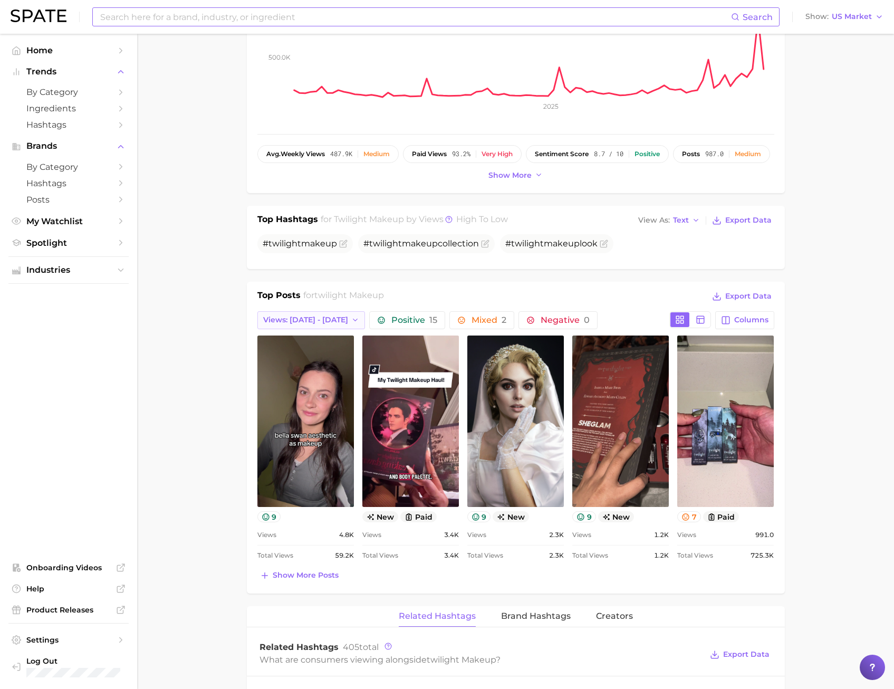
click at [301, 326] on button "Views: [DATE] - [DATE]" at bounding box center [311, 320] width 108 height 18
click at [305, 349] on button "Views: [DATE] - [DATE]" at bounding box center [315, 358] width 116 height 19
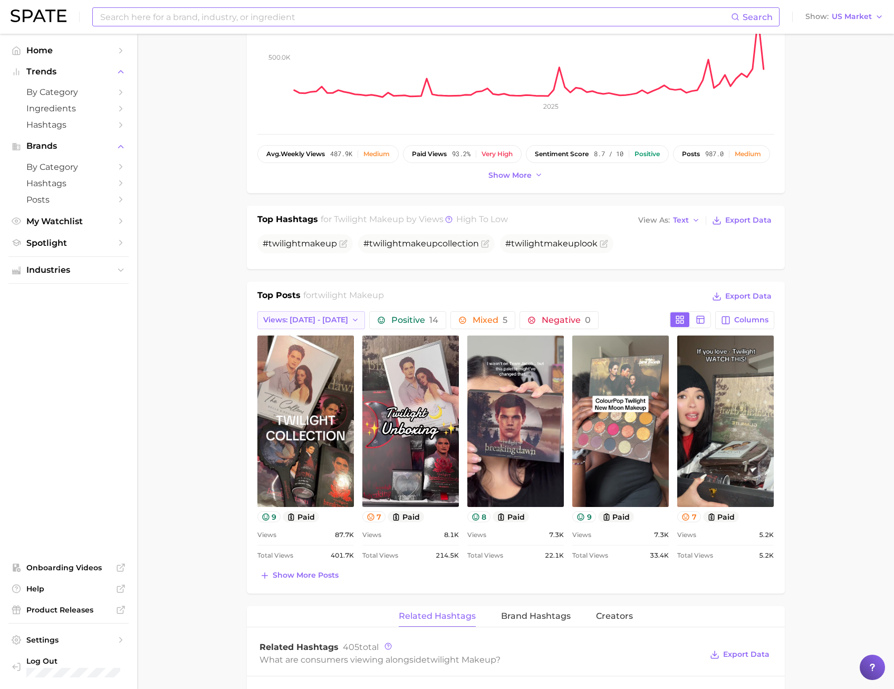
scroll to position [0, 0]
click at [215, 454] on main "1. makeup 2. makeup looks 3. general looks 4. twilight makeup Overview Google T…" at bounding box center [515, 633] width 757 height 1726
click at [140, 23] on input at bounding box center [415, 17] width 632 height 18
drag, startPoint x: 121, startPoint y: 16, endPoint x: 0, endPoint y: 27, distance: 121.8
click at [63, 21] on div "dark romance Search No results for " dark romance " Suggest Show US Market" at bounding box center [447, 17] width 873 height 34
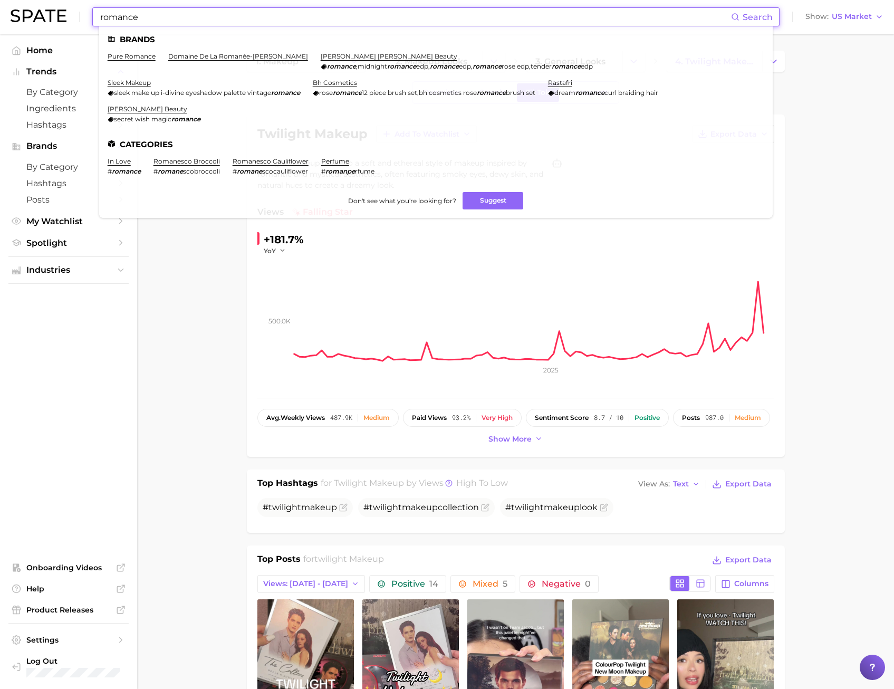
click at [137, 16] on input "romance" at bounding box center [415, 17] width 632 height 18
drag, startPoint x: 224, startPoint y: 9, endPoint x: -47, endPoint y: 26, distance: 271.7
click at [0, 26] on html "romance Search Brands pure romance domaine de la romanée-[PERSON_NAME] [PERSON_…" at bounding box center [447, 344] width 894 height 689
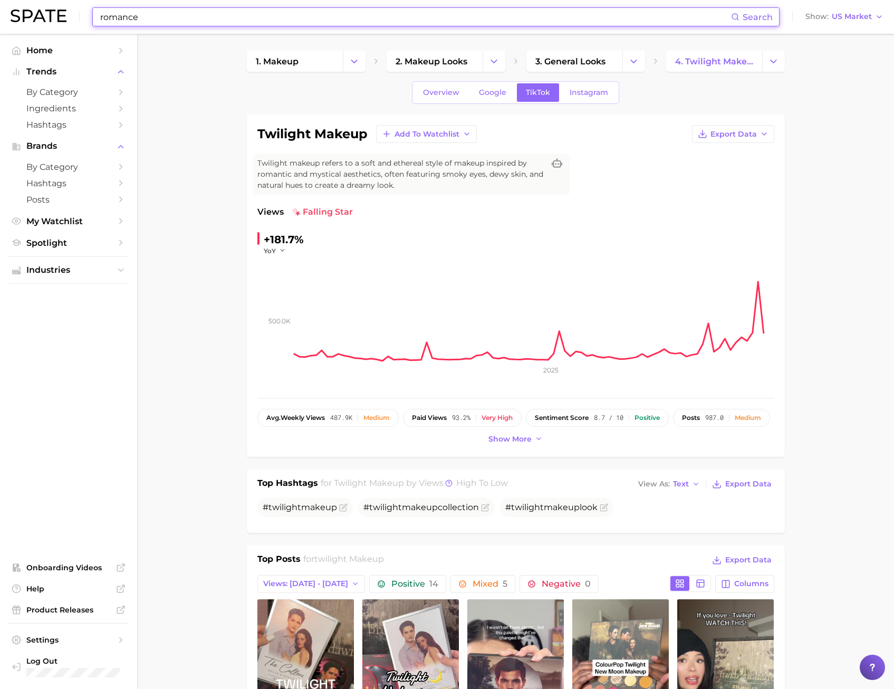
type input "n"
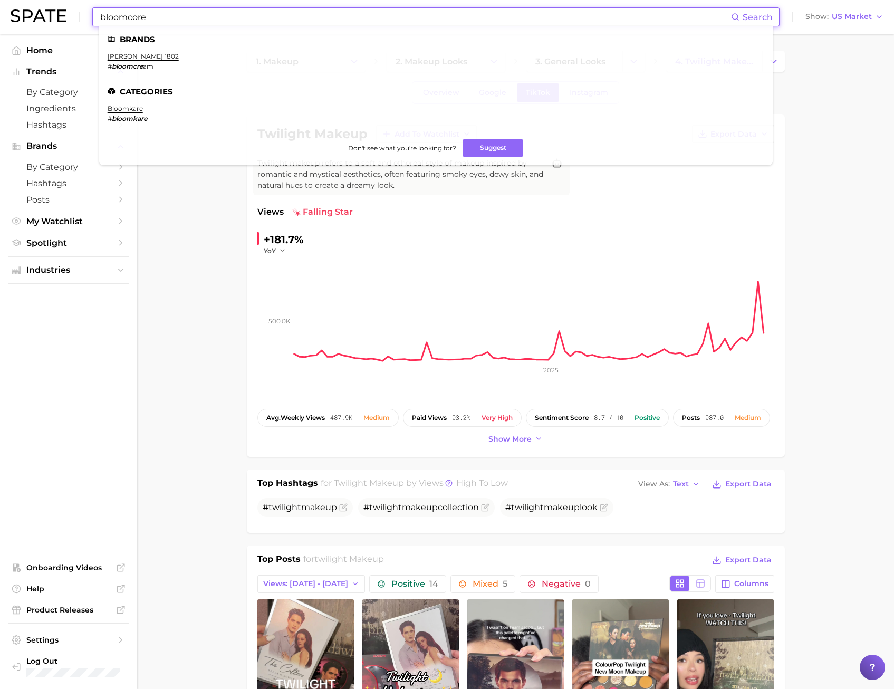
type input "bloomcore"
click at [123, 104] on ul "Brands [PERSON_NAME] 1802 # bloomcre am Categories bloomkare # bloomkare Don't …" at bounding box center [436, 95] width 674 height 139
click at [123, 109] on link "bloomkare" at bounding box center [125, 108] width 35 height 8
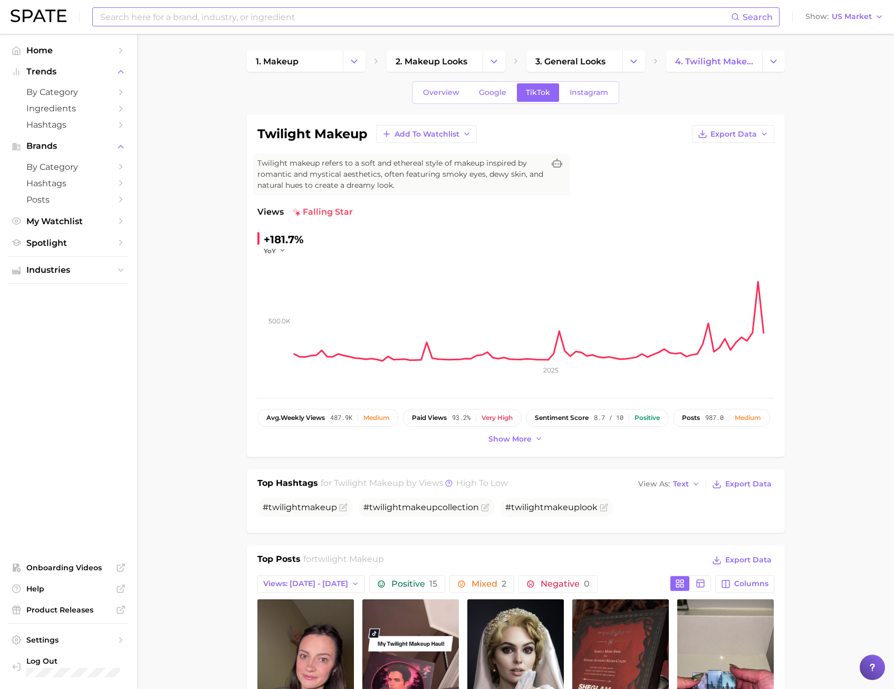
click at [189, 19] on input at bounding box center [415, 17] width 632 height 18
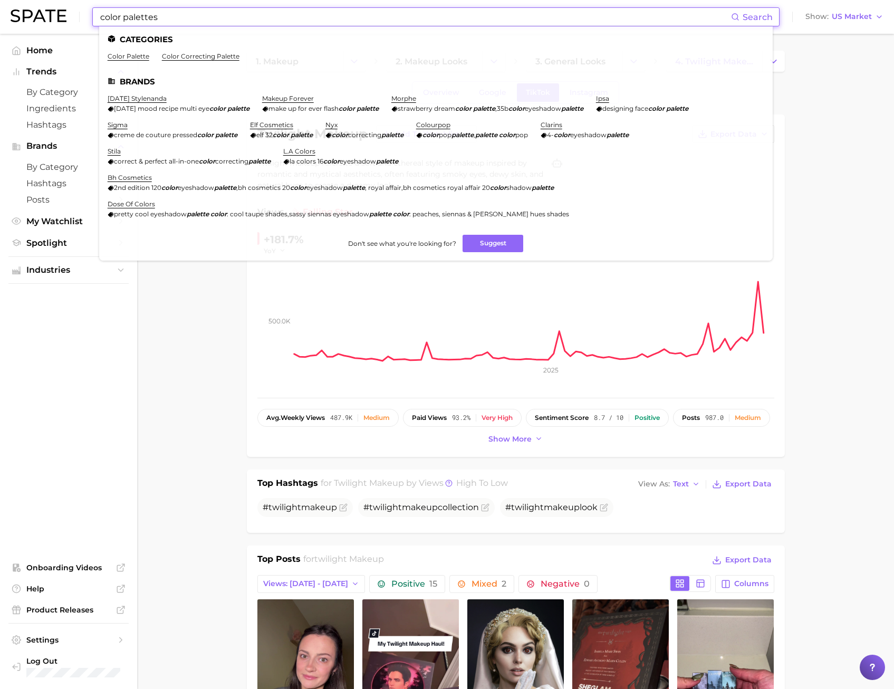
drag, startPoint x: 193, startPoint y: 18, endPoint x: 31, endPoint y: 15, distance: 161.5
click at [31, 15] on div "color palettes Search Categories color palette color correcting palette Brands …" at bounding box center [447, 17] width 873 height 34
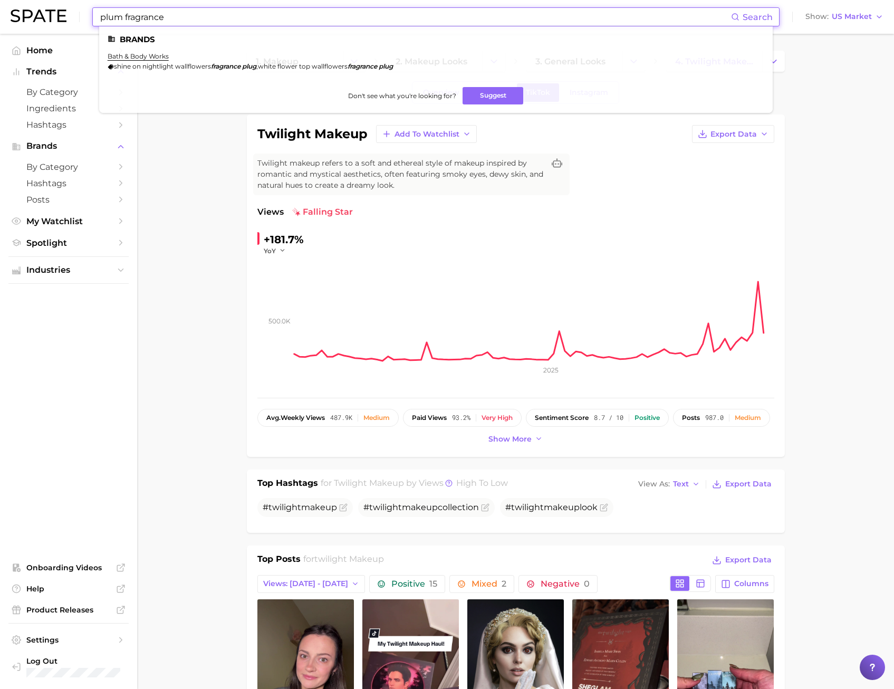
drag, startPoint x: 177, startPoint y: 16, endPoint x: 127, endPoint y: 12, distance: 49.8
click at [125, 14] on input "plum fragrance" at bounding box center [415, 17] width 632 height 18
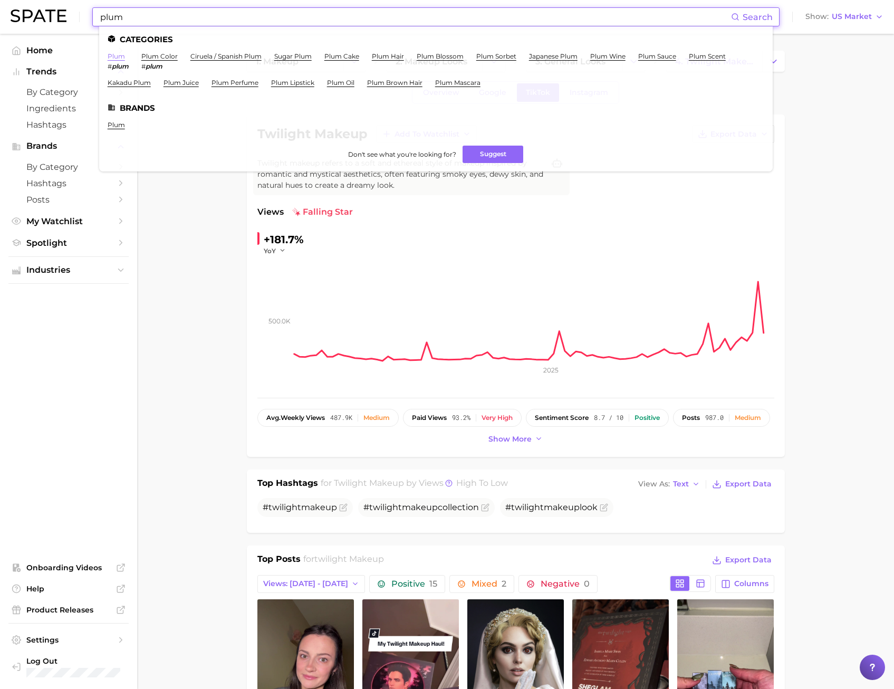
type input "plum"
click at [115, 55] on link "plum" at bounding box center [116, 56] width 17 height 8
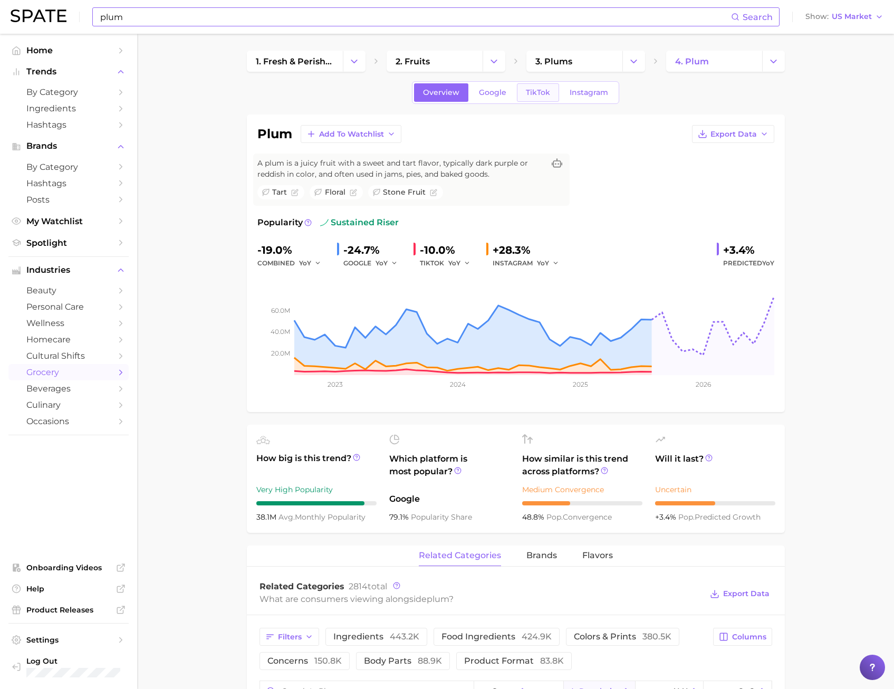
click at [532, 98] on link "TikTok" at bounding box center [538, 92] width 42 height 18
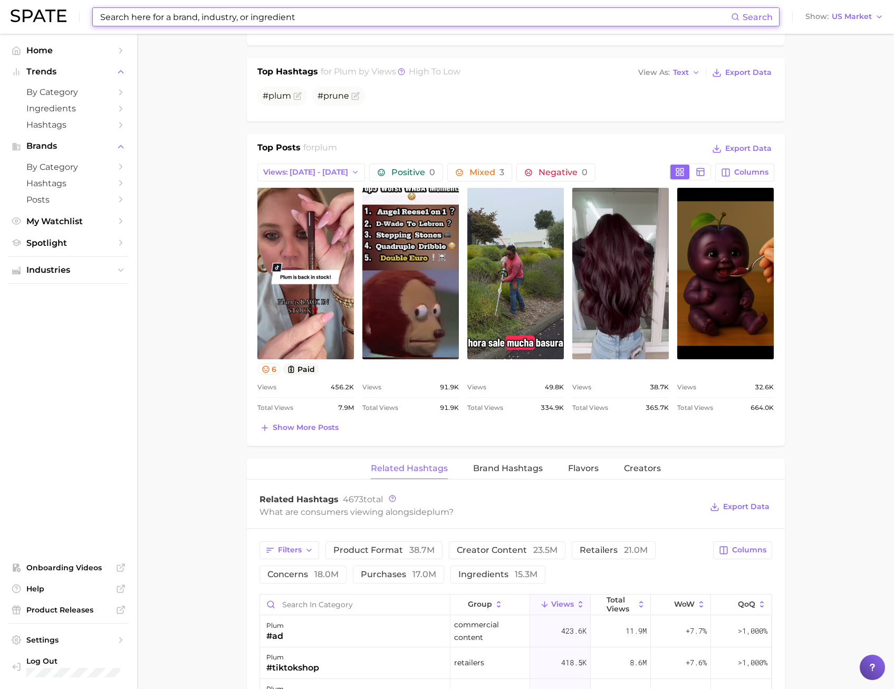
scroll to position [158, 0]
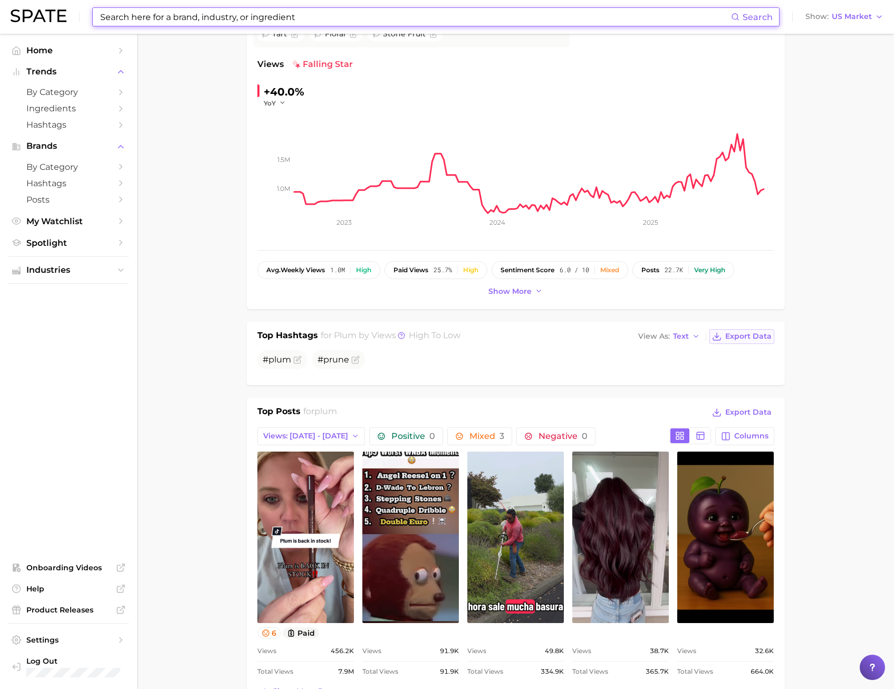
click at [746, 336] on span "Export Data" at bounding box center [748, 336] width 46 height 9
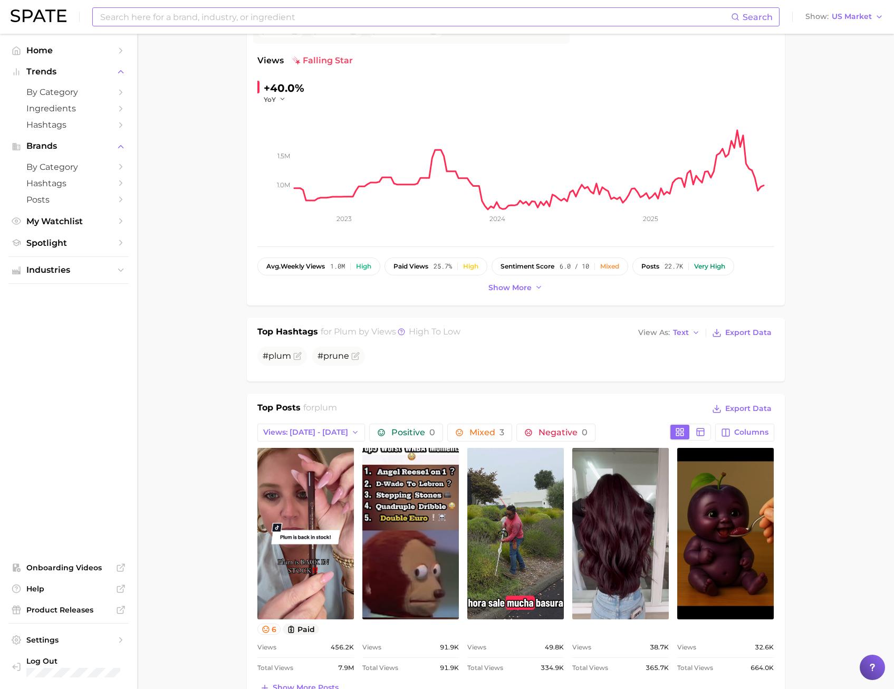
scroll to position [422, 0]
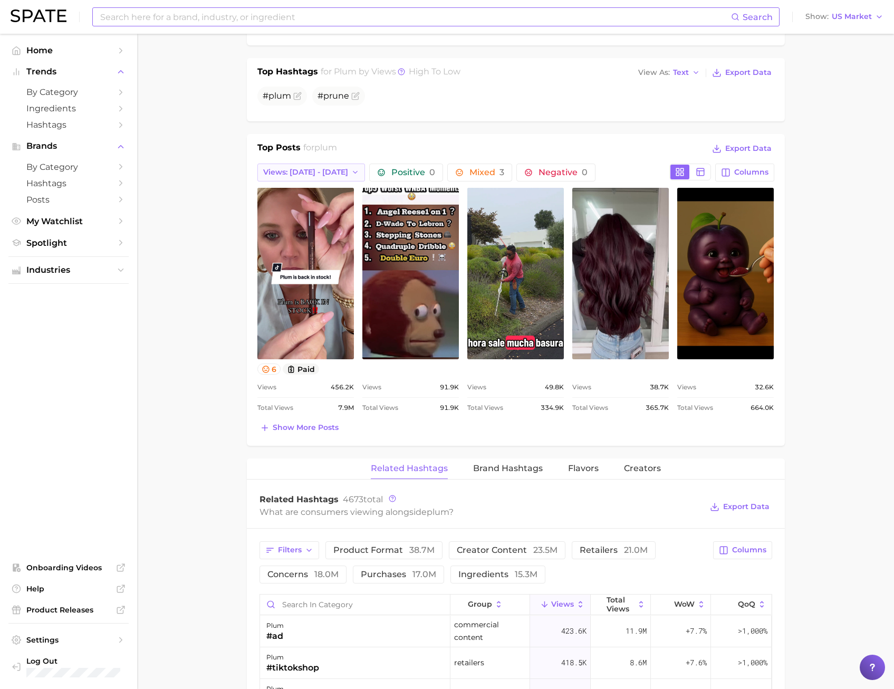
click at [351, 168] on icon "button" at bounding box center [355, 172] width 8 height 8
click at [309, 227] on button "Total Views" at bounding box center [315, 230] width 116 height 19
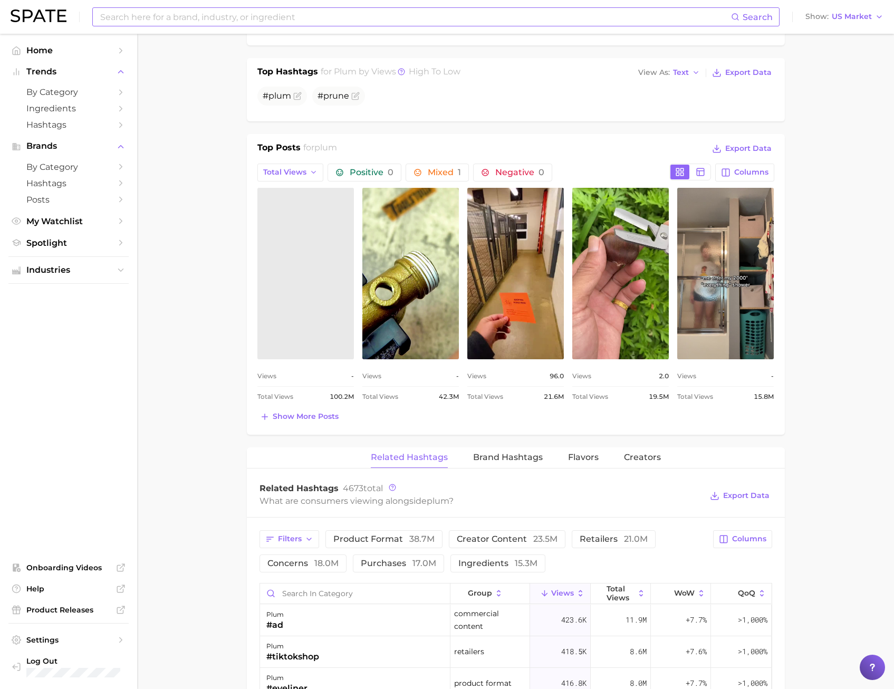
scroll to position [0, 0]
click at [298, 426] on div "Top Posts for plum Export Data Total Views Positive 0 Mixed 1 Negative 0 Column…" at bounding box center [516, 284] width 538 height 301
click at [292, 421] on span "Show more posts" at bounding box center [306, 416] width 66 height 9
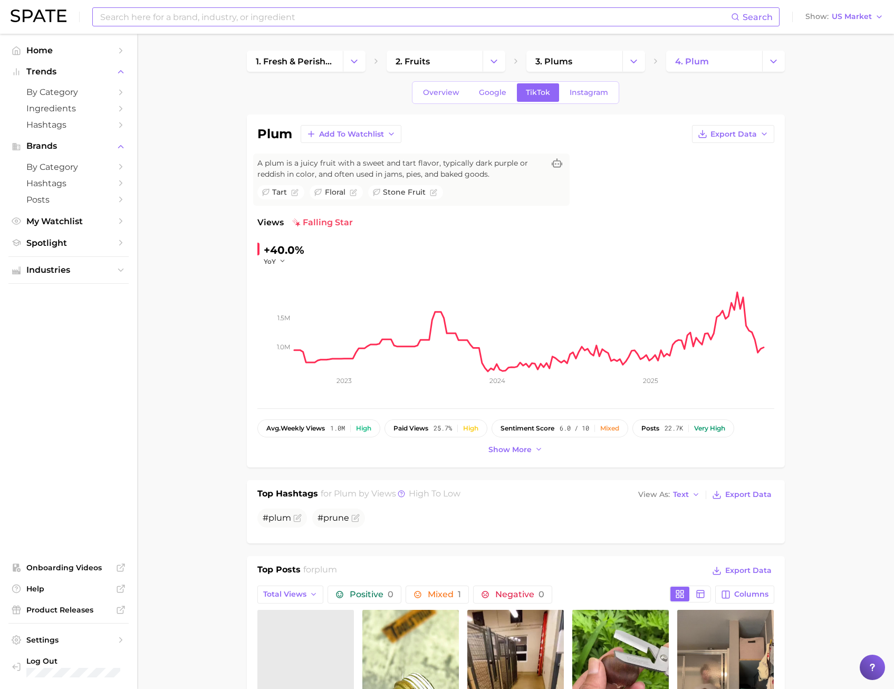
click at [107, 16] on input at bounding box center [415, 17] width 632 height 18
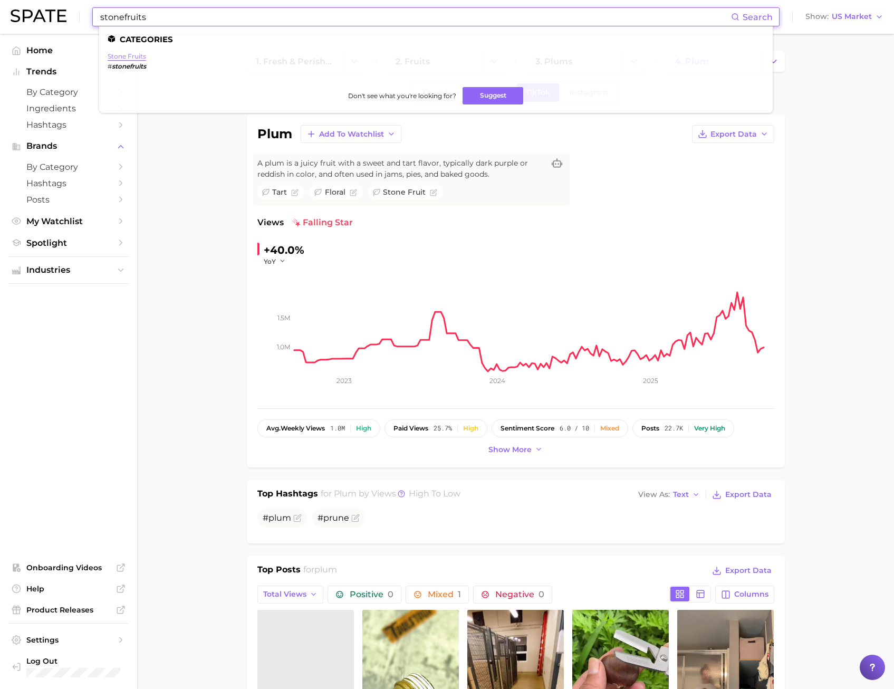
type input "stonefruits"
click at [109, 56] on link "stone fruits" at bounding box center [127, 56] width 39 height 8
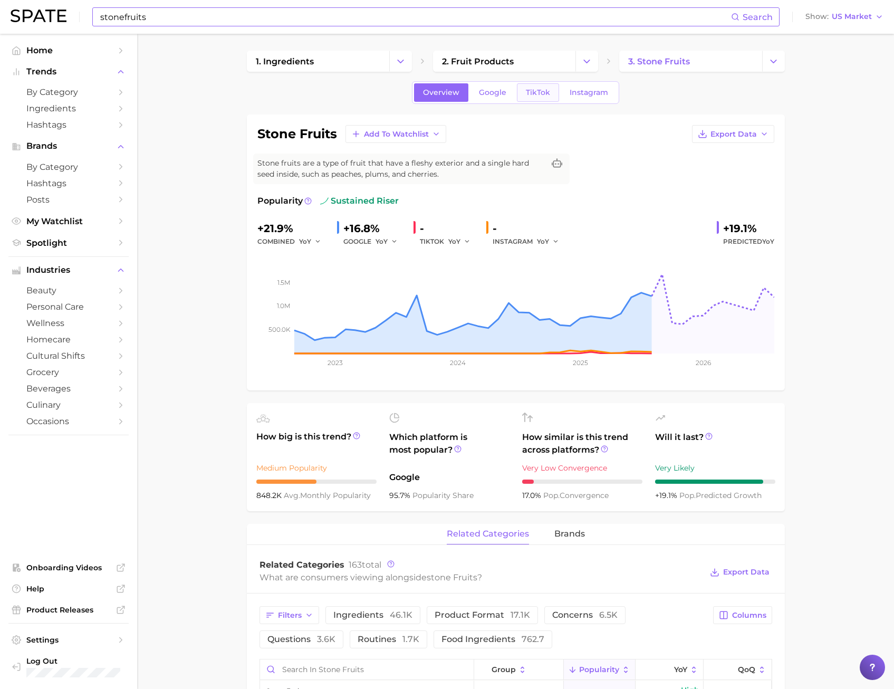
click at [550, 93] on link "TikTok" at bounding box center [538, 92] width 42 height 18
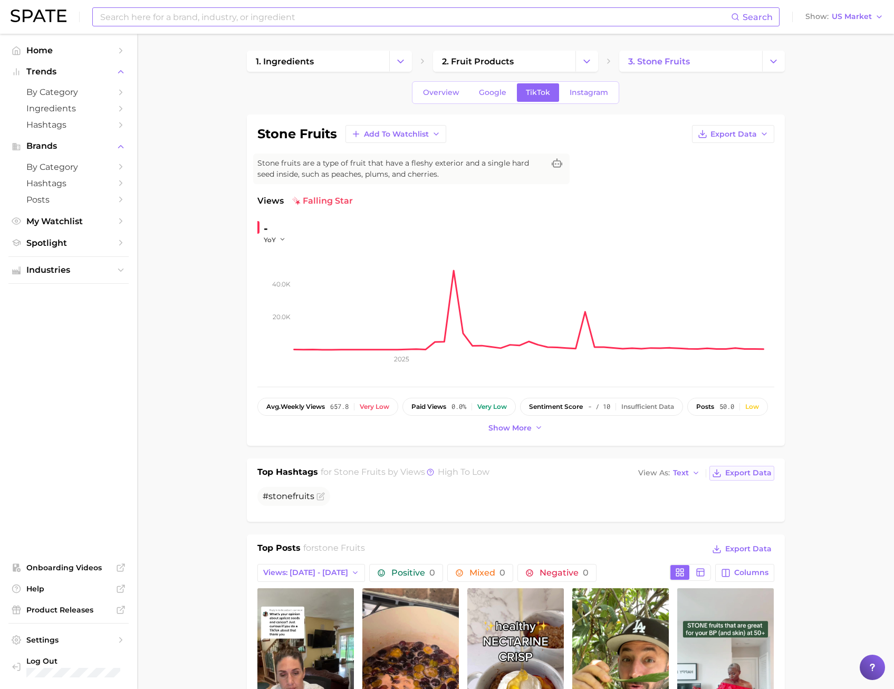
click at [744, 467] on button "Export Data" at bounding box center [742, 473] width 64 height 15
click at [423, 88] on link "Overview" at bounding box center [441, 92] width 54 height 18
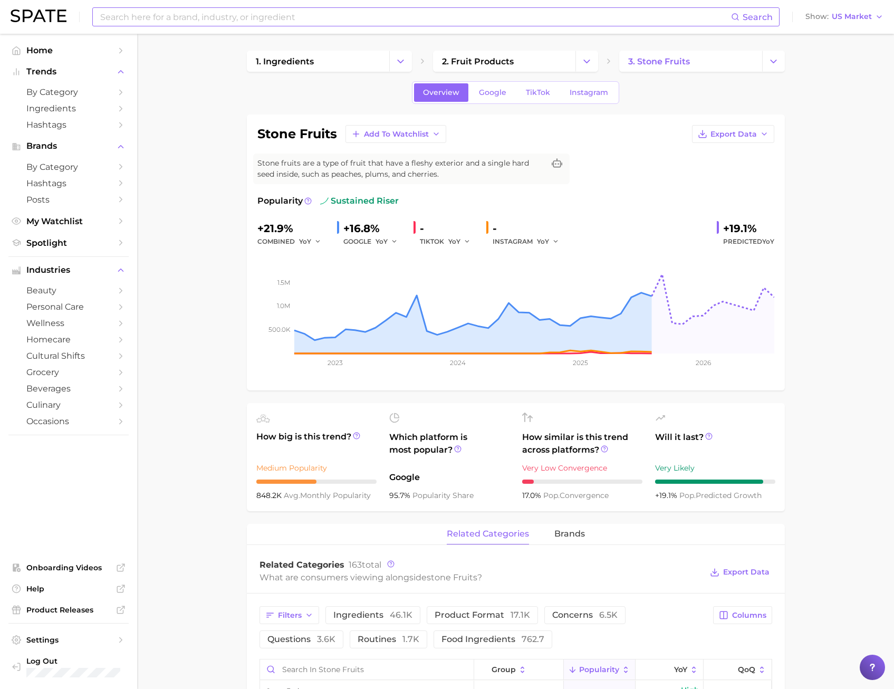
click at [101, 231] on ul "Home Trends by Category Ingredients Hashtags Brands by Category Hashtags Posts …" at bounding box center [68, 146] width 120 height 209
click at [509, 96] on link "Google" at bounding box center [492, 92] width 45 height 18
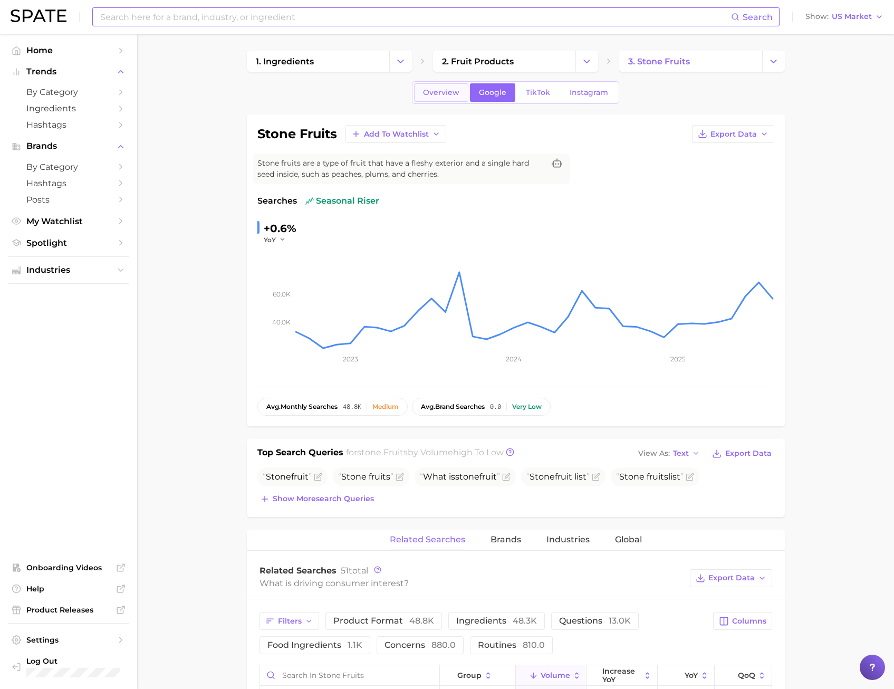
click at [441, 99] on link "Overview" at bounding box center [441, 92] width 54 height 18
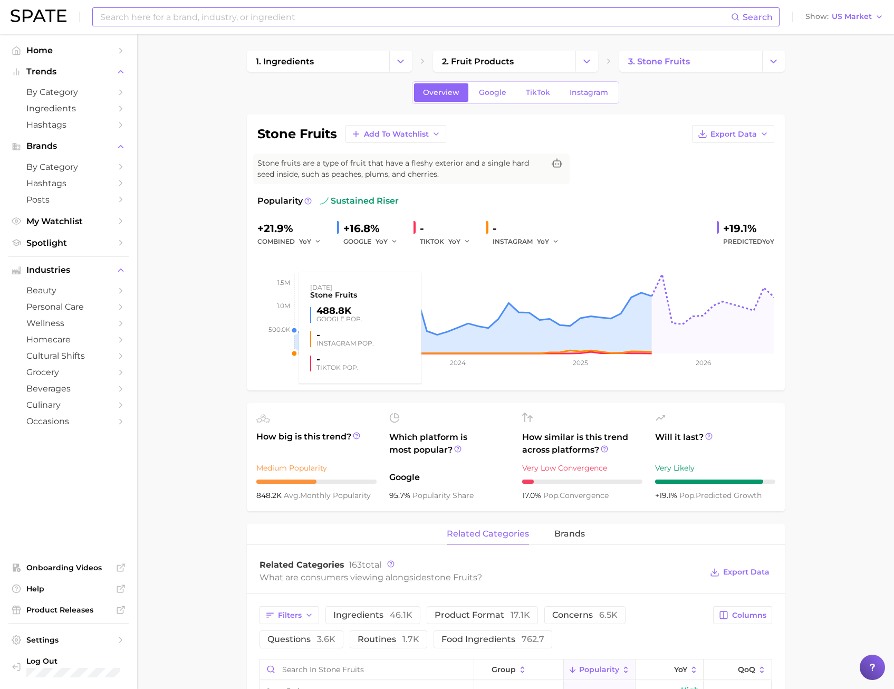
click at [265, 294] on rect at bounding box center [515, 301] width 517 height 106
click at [222, 15] on input at bounding box center [415, 17] width 632 height 18
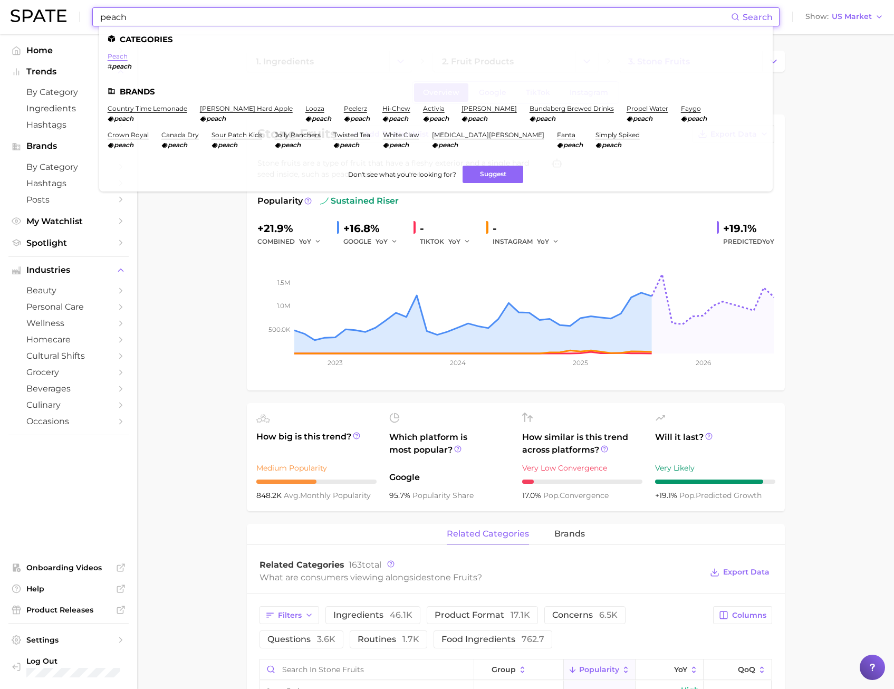
type input "peach"
click at [121, 59] on link "peach" at bounding box center [118, 56] width 20 height 8
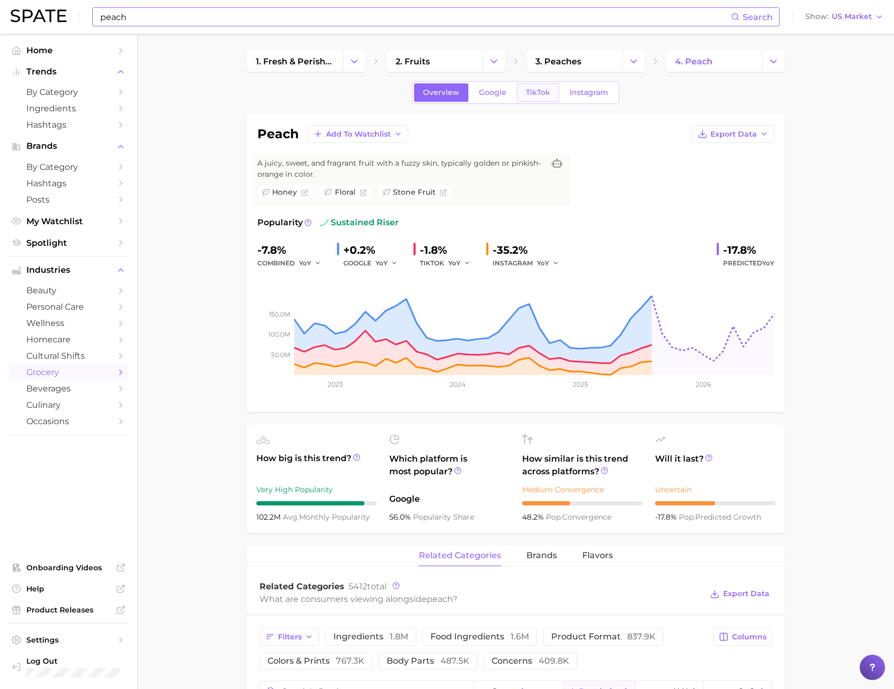
click at [545, 90] on span "TikTok" at bounding box center [538, 92] width 24 height 9
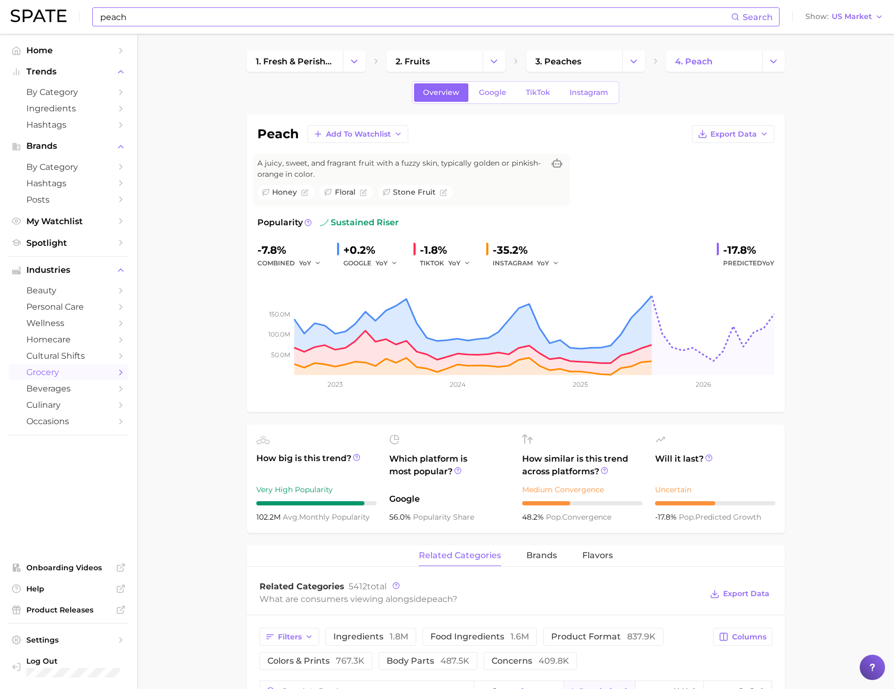
click at [136, 20] on input "peach" at bounding box center [415, 17] width 632 height 18
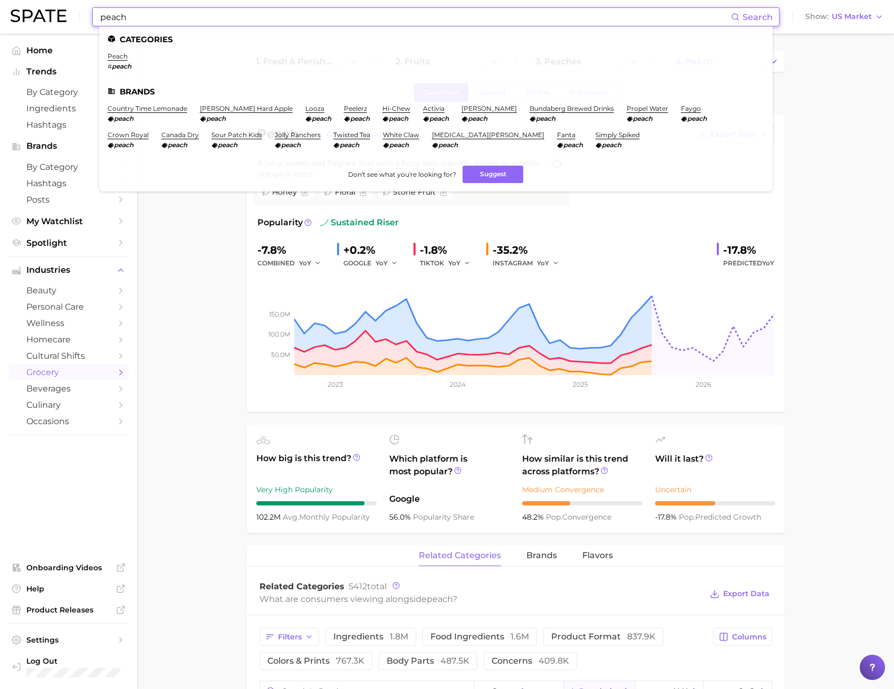
drag, startPoint x: 136, startPoint y: 20, endPoint x: 0, endPoint y: 16, distance: 135.6
click at [13, 14] on div "peach Search Categories peach # peach Brands country time lemonade peach [PERSO…" at bounding box center [447, 17] width 873 height 34
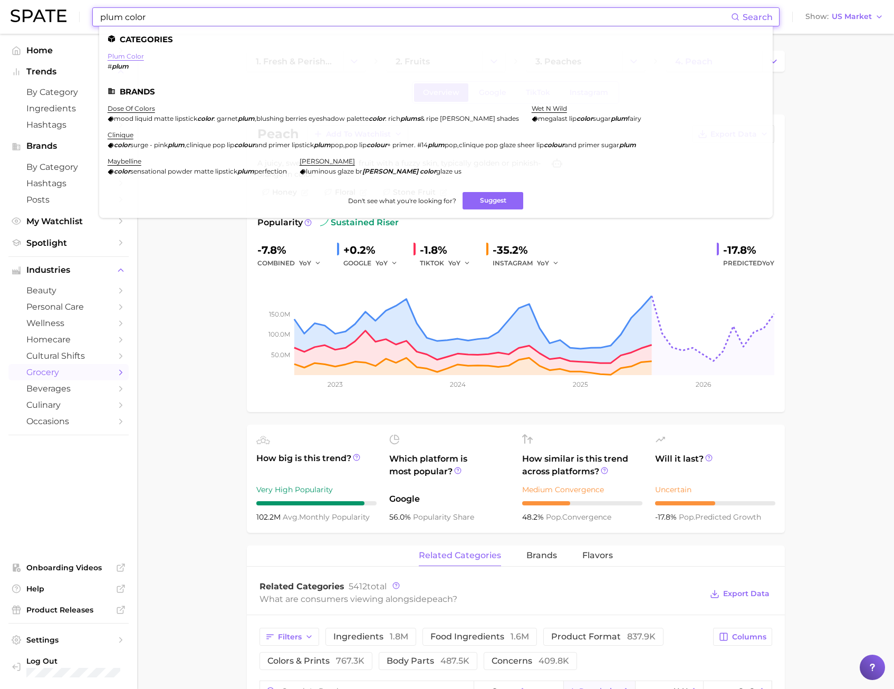
type input "plum color"
click at [120, 54] on link "plum color" at bounding box center [126, 56] width 36 height 8
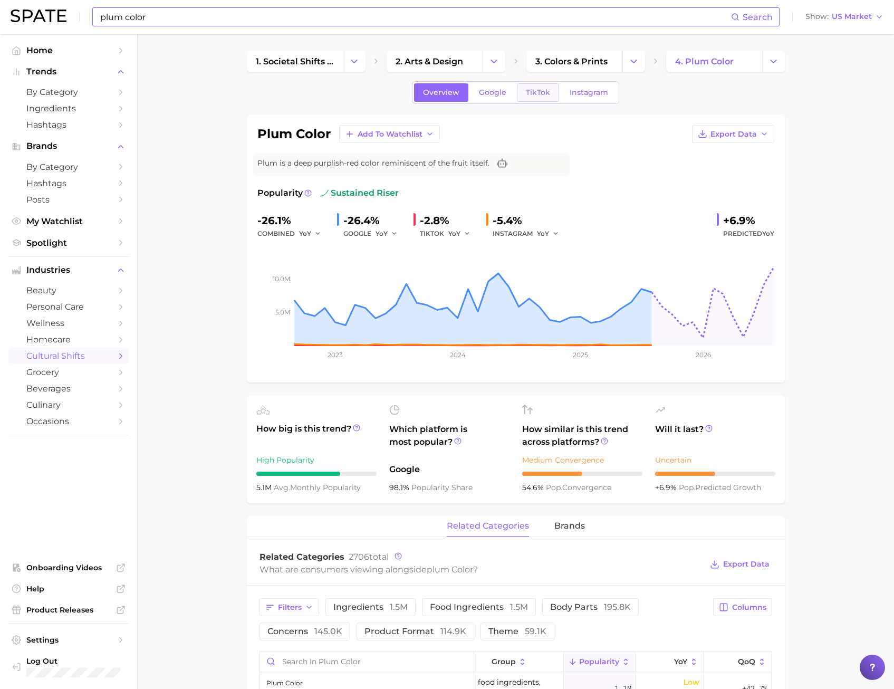
click at [532, 93] on span "TikTok" at bounding box center [538, 92] width 24 height 9
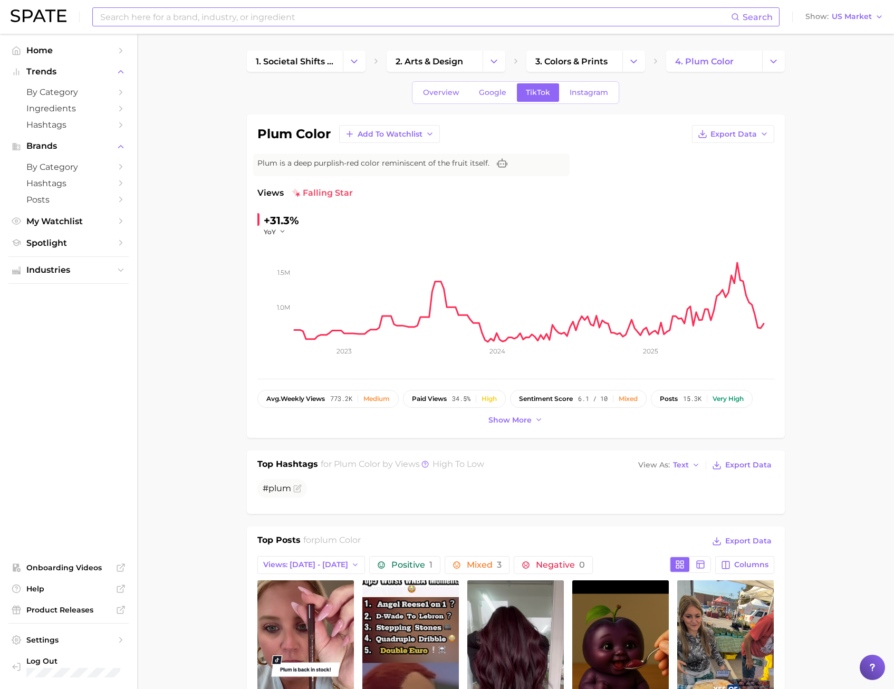
click at [459, 90] on link "Overview" at bounding box center [441, 92] width 54 height 18
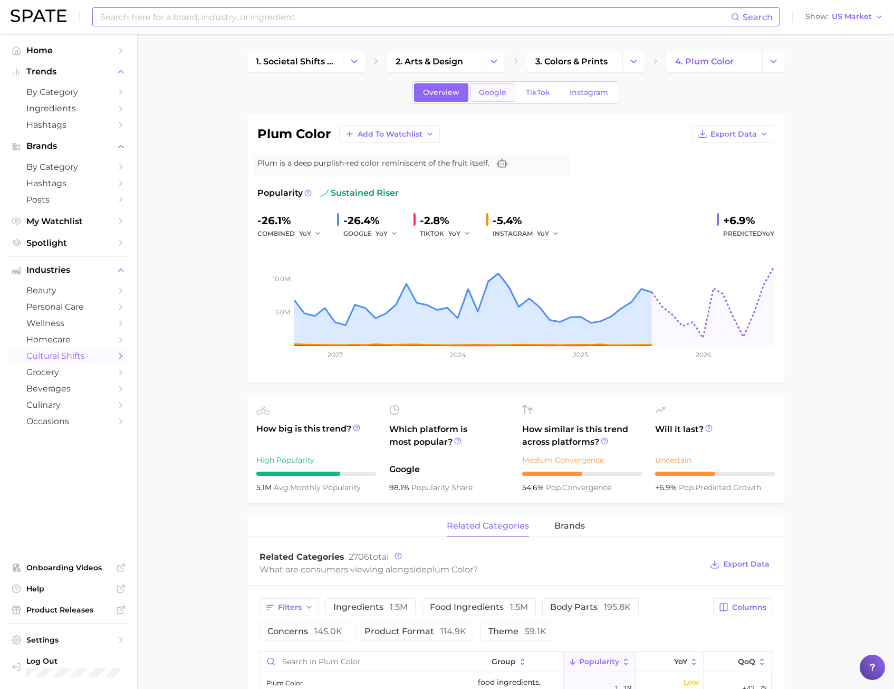
click at [492, 100] on link "Google" at bounding box center [492, 92] width 45 height 18
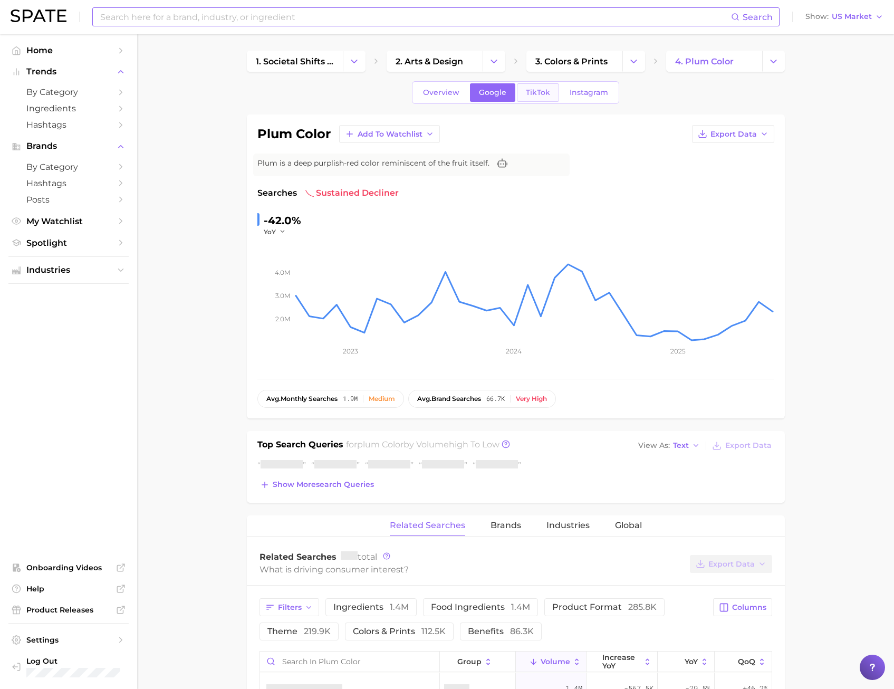
click at [540, 99] on link "TikTok" at bounding box center [538, 92] width 42 height 18
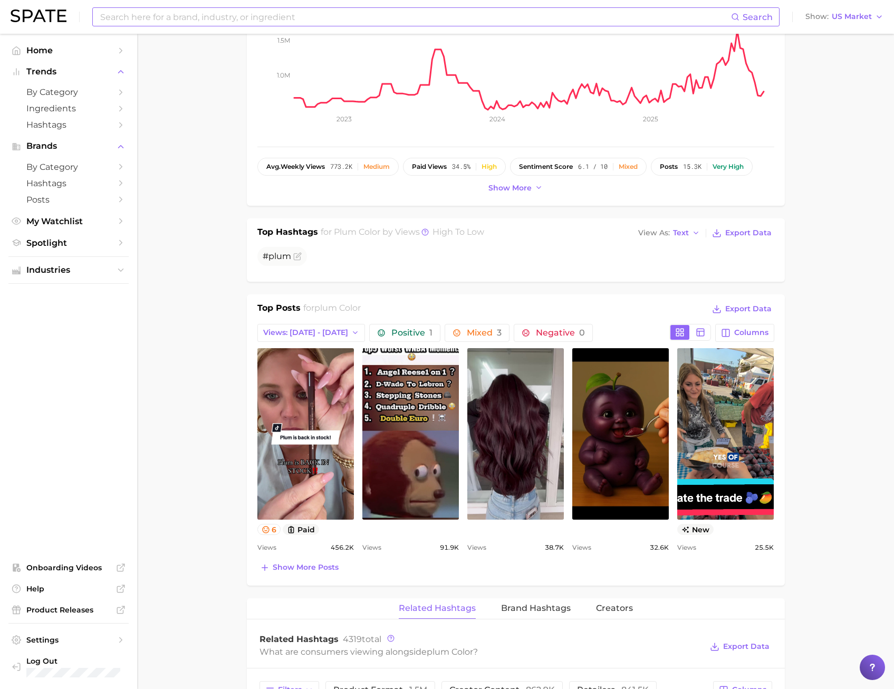
scroll to position [317, 0]
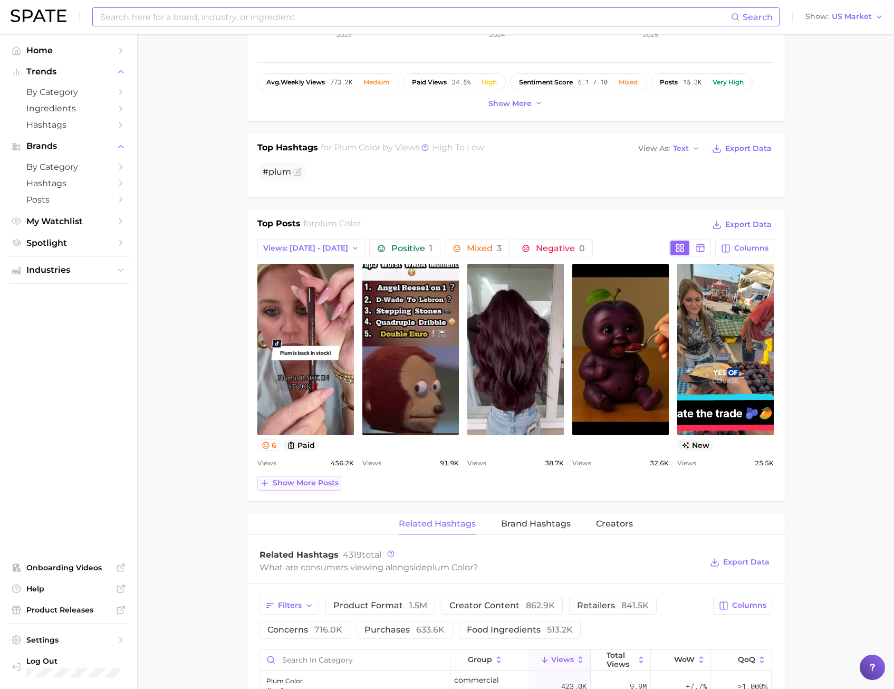
click at [329, 485] on span "Show more posts" at bounding box center [306, 482] width 66 height 9
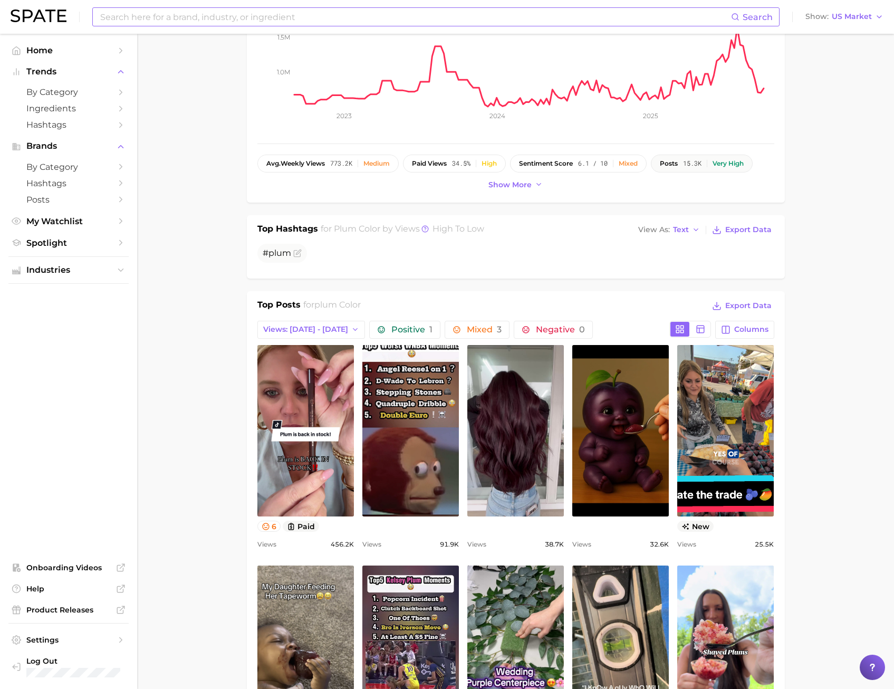
scroll to position [106, 0]
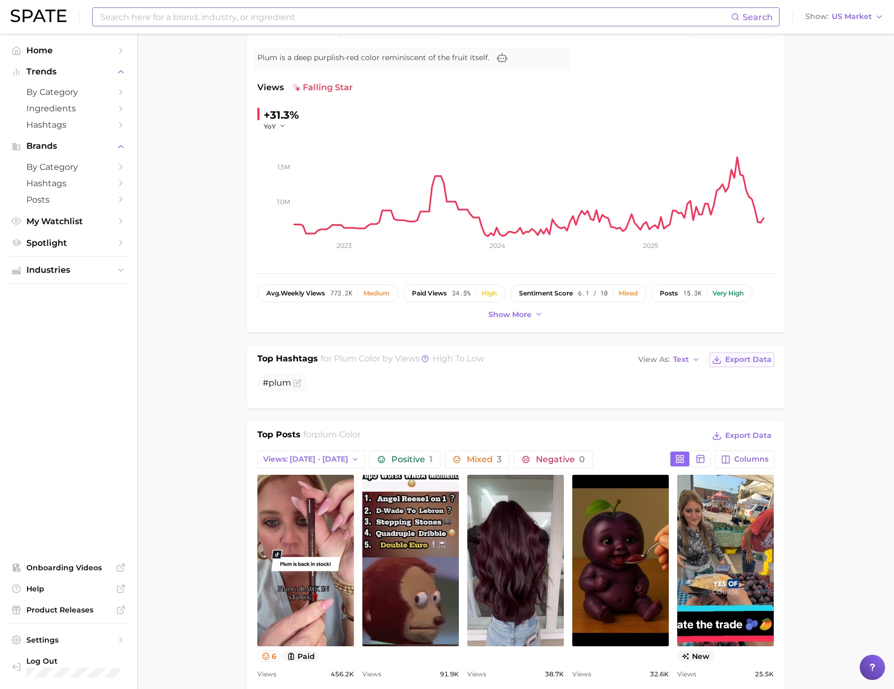
click at [744, 358] on span "Export Data" at bounding box center [748, 359] width 46 height 9
drag, startPoint x: 198, startPoint y: 187, endPoint x: 267, endPoint y: 190, distance: 69.2
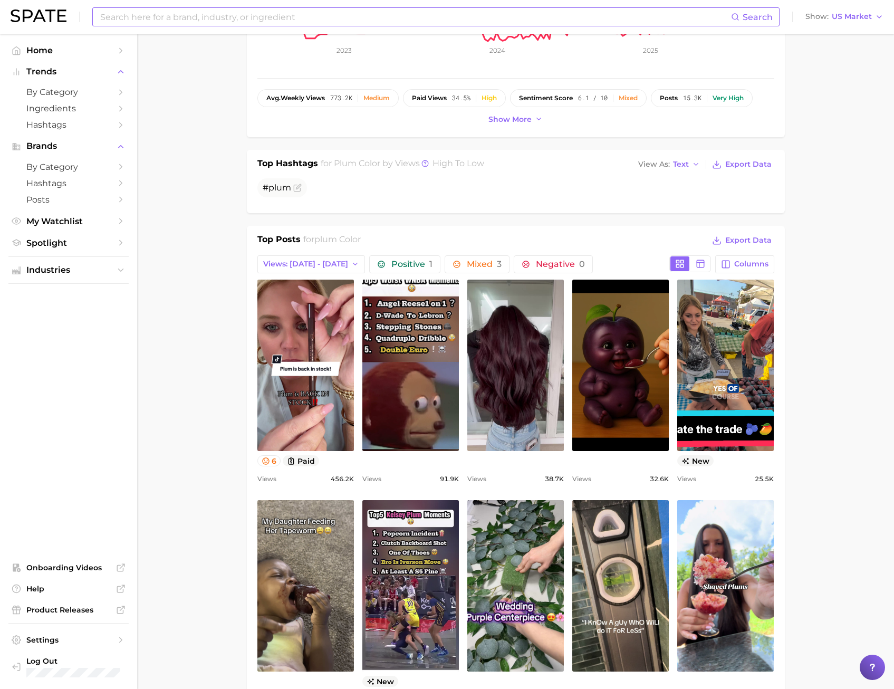
scroll to position [317, 0]
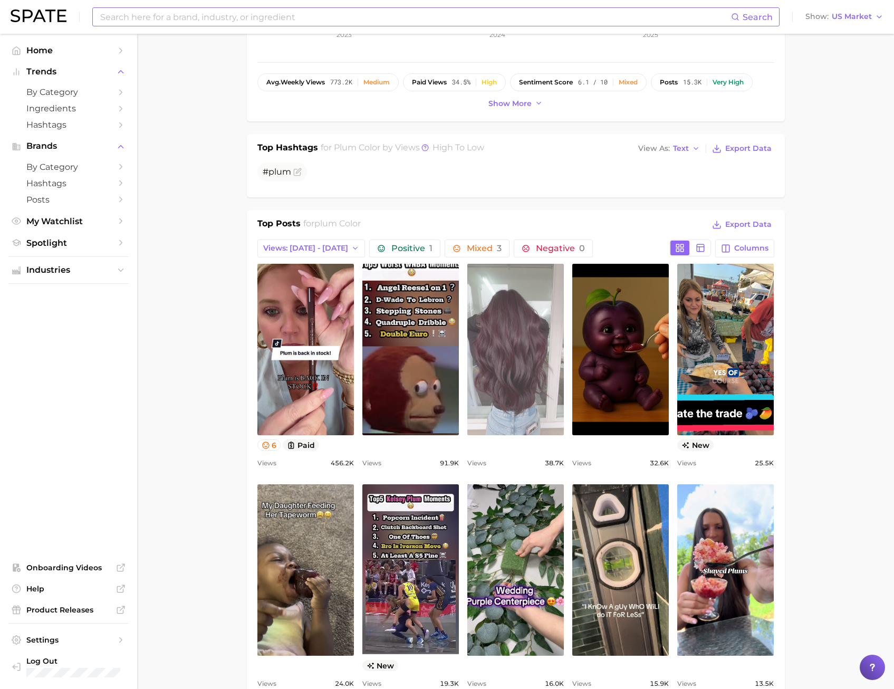
click at [501, 382] on link "view post on TikTok" at bounding box center [515, 349] width 97 height 171
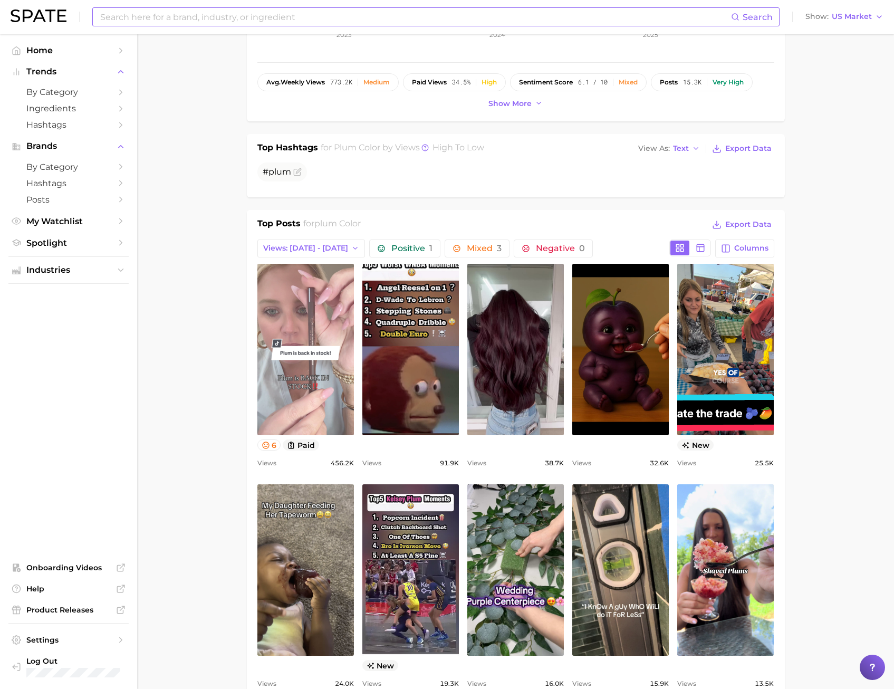
click at [325, 367] on link "view post on TikTok" at bounding box center [305, 349] width 97 height 171
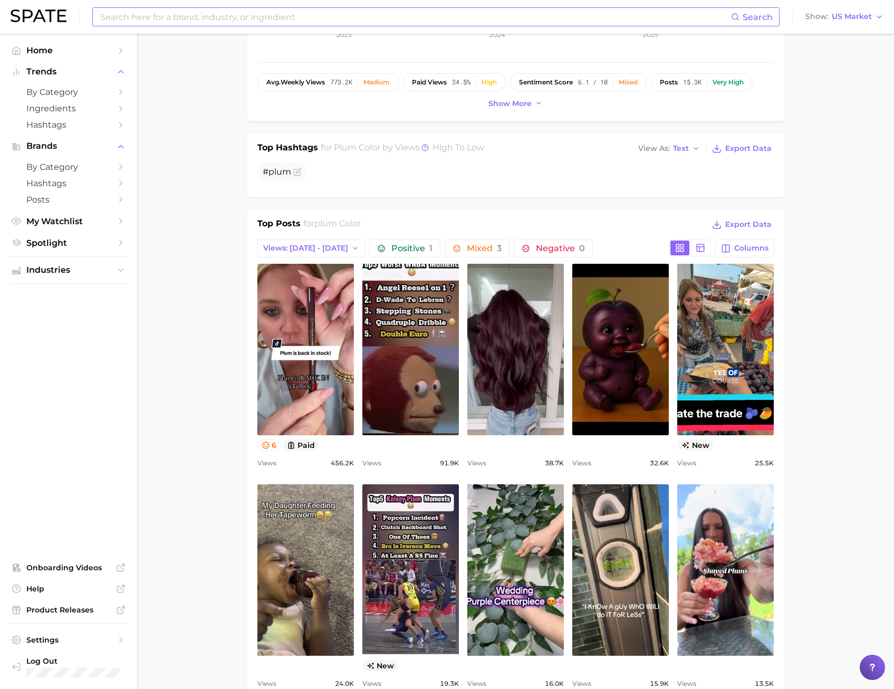
click at [125, 22] on input at bounding box center [415, 17] width 632 height 18
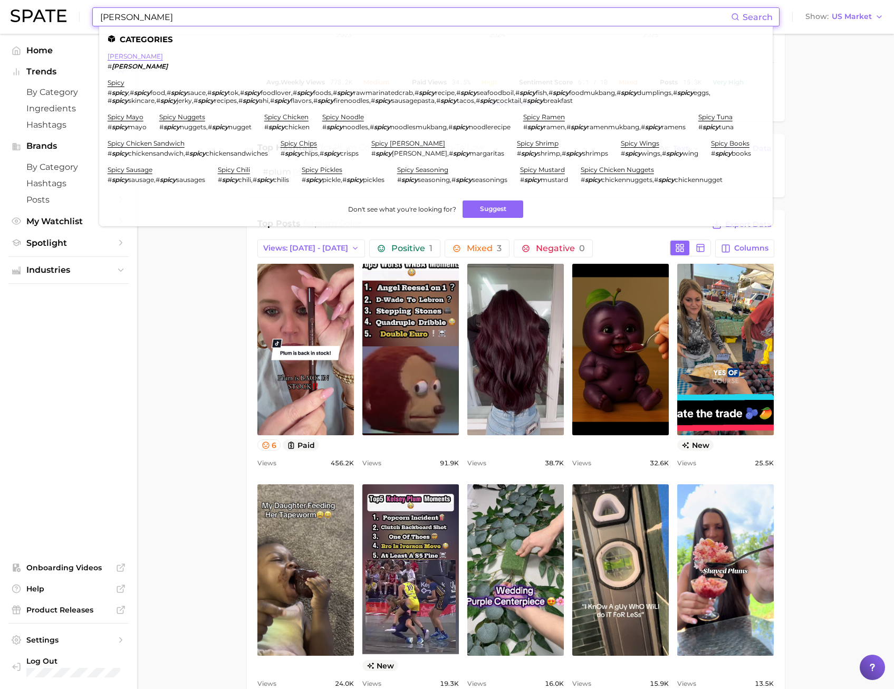
type input "[PERSON_NAME]"
click at [118, 57] on link "[PERSON_NAME]" at bounding box center [135, 56] width 55 height 8
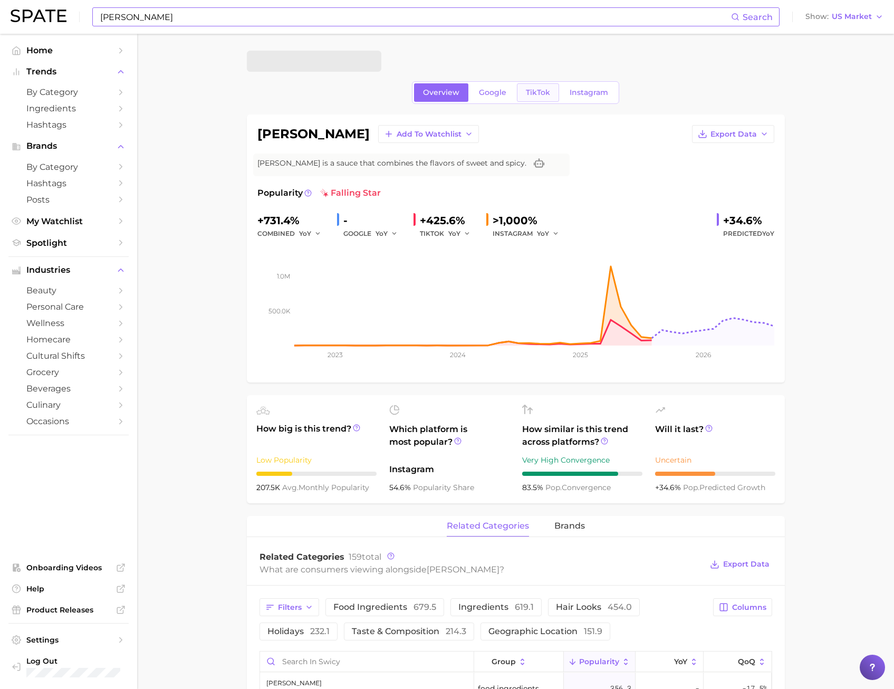
click at [533, 94] on span "TikTok" at bounding box center [538, 92] width 24 height 9
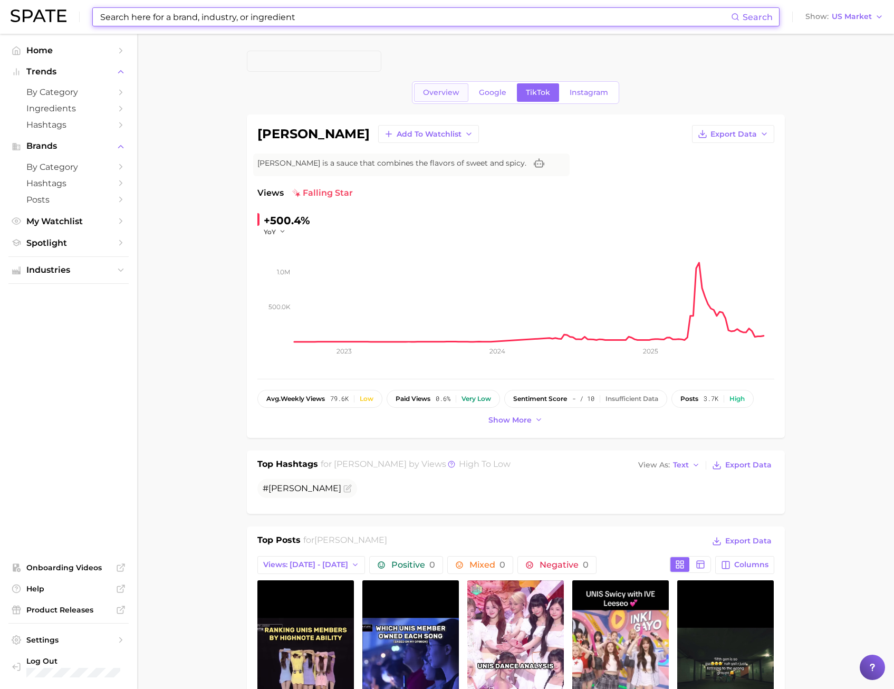
click at [435, 90] on span "Overview" at bounding box center [441, 92] width 36 height 9
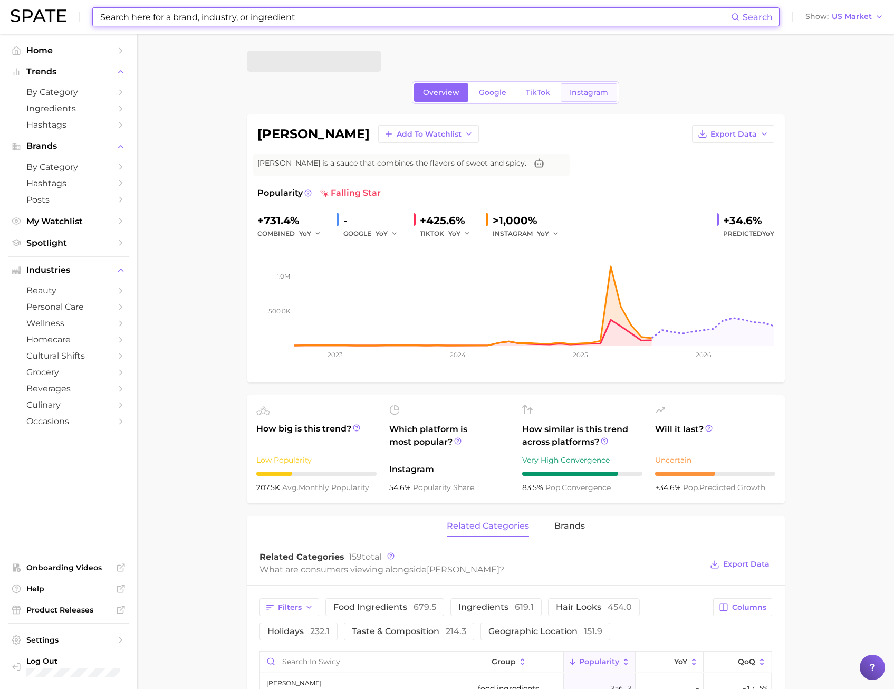
click at [587, 94] on span "Instagram" at bounding box center [589, 92] width 39 height 9
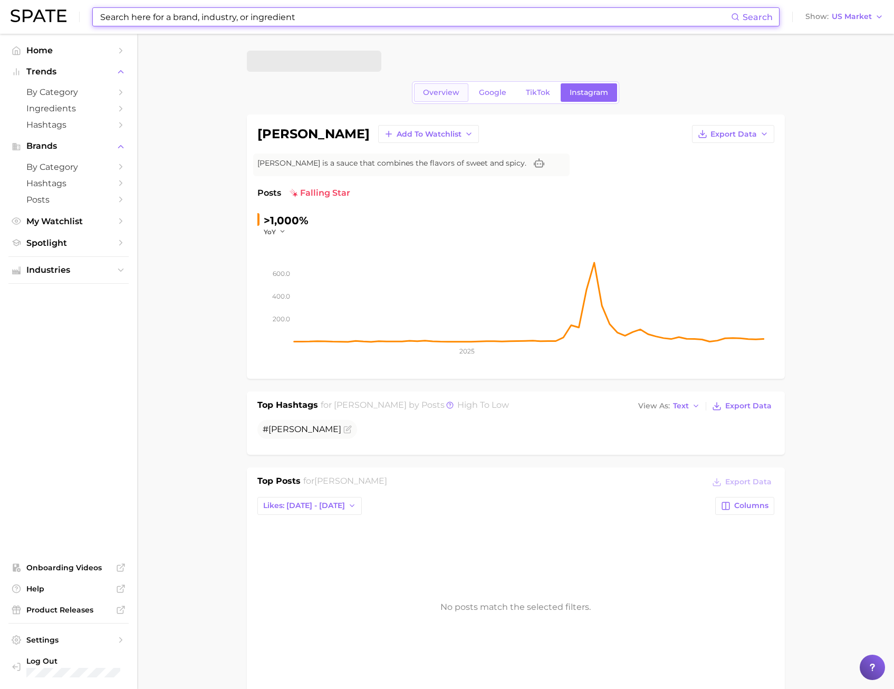
click at [444, 89] on span "Overview" at bounding box center [441, 92] width 36 height 9
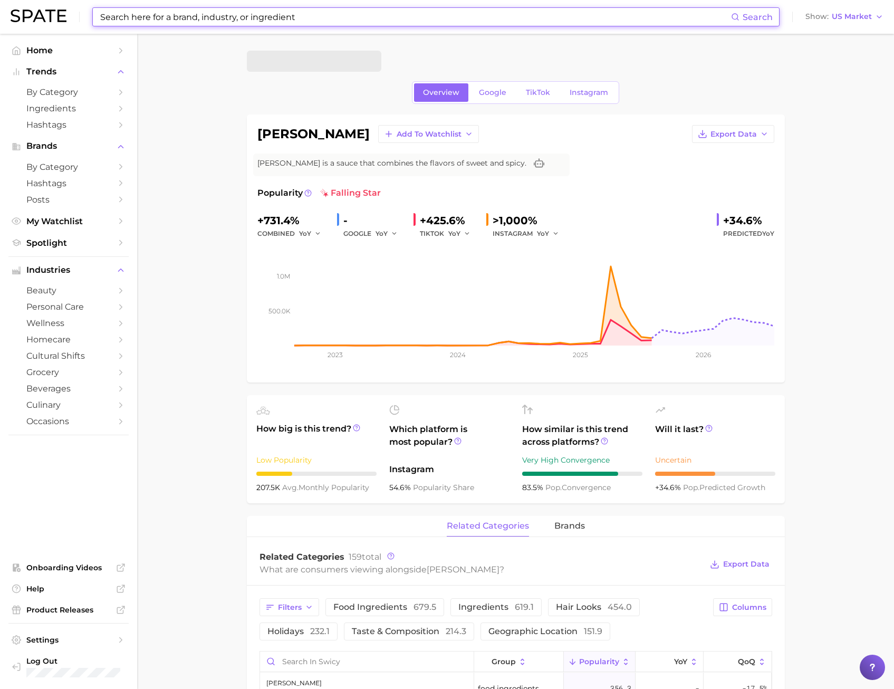
drag, startPoint x: 521, startPoint y: 112, endPoint x: 528, endPoint y: 102, distance: 12.3
click at [528, 101] on link "TikTok" at bounding box center [538, 92] width 42 height 18
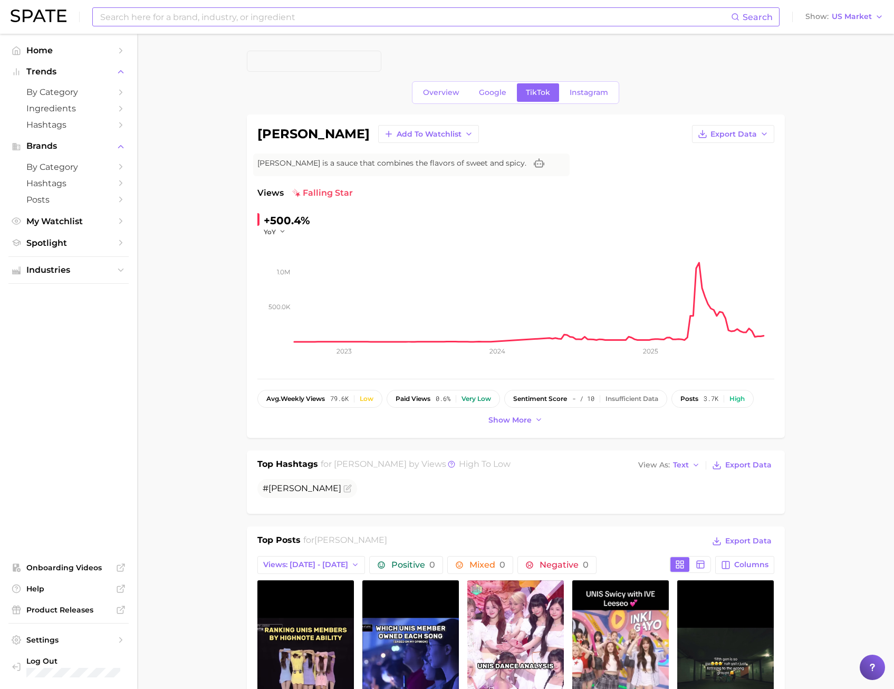
drag, startPoint x: 210, startPoint y: 224, endPoint x: 263, endPoint y: 193, distance: 61.4
click at [218, 17] on input at bounding box center [415, 17] width 632 height 18
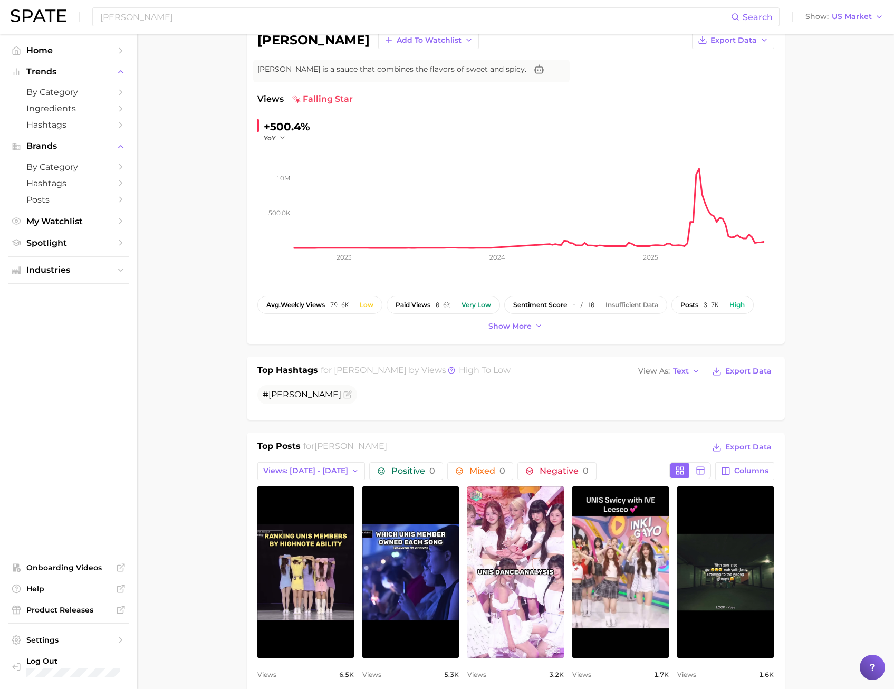
scroll to position [211, 0]
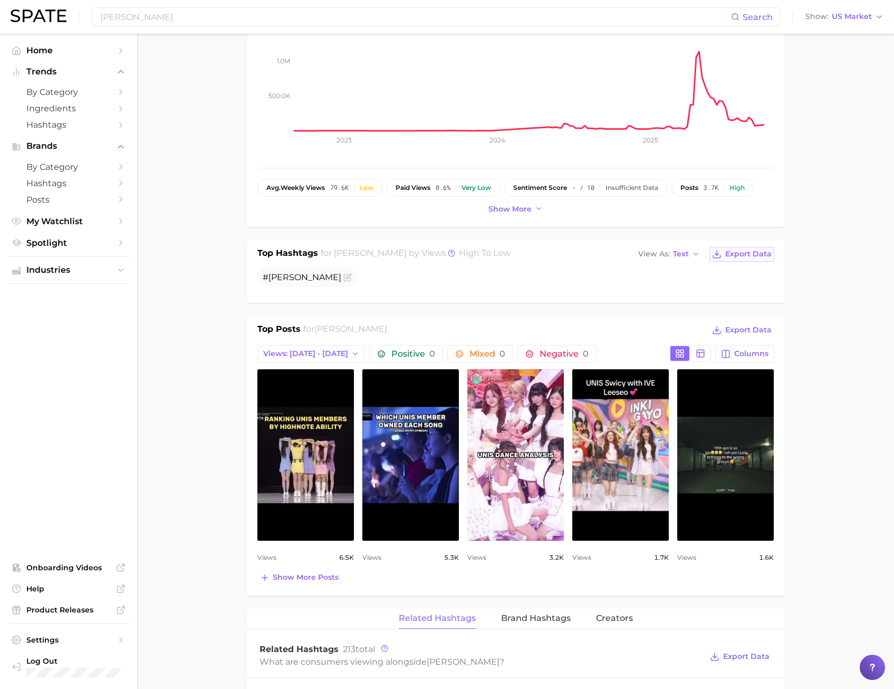
click at [736, 253] on span "Export Data" at bounding box center [748, 254] width 46 height 9
click at [134, 231] on nav "Home Trends by Category Ingredients Hashtags Brands by Category Hashtags Posts …" at bounding box center [68, 361] width 137 height 655
click at [322, 356] on span "Views: [DATE] - [DATE]" at bounding box center [305, 353] width 85 height 9
click at [308, 408] on button "Total Views" at bounding box center [315, 411] width 116 height 19
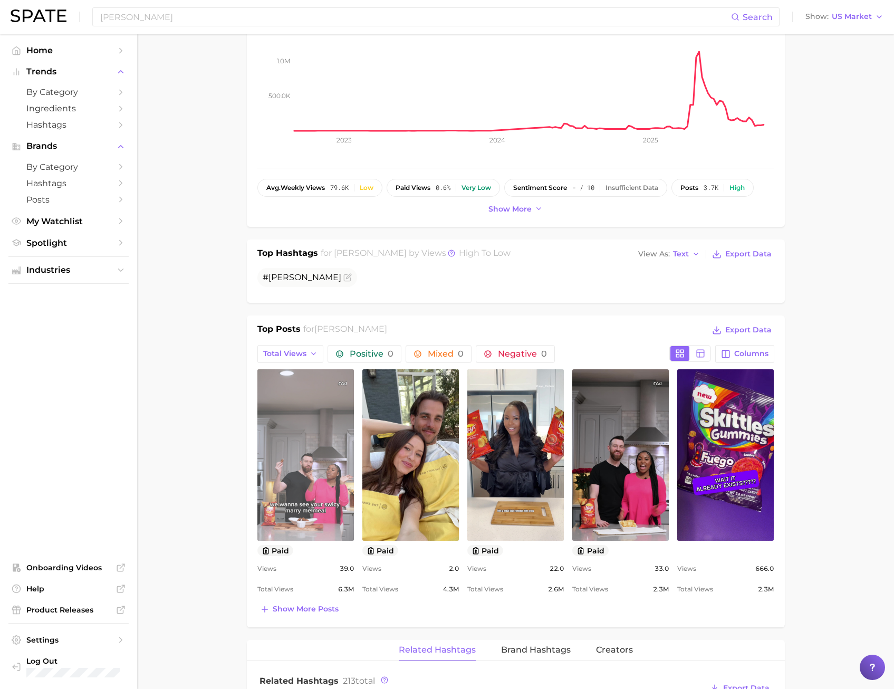
click at [308, 464] on link "view post on TikTok" at bounding box center [305, 454] width 97 height 171
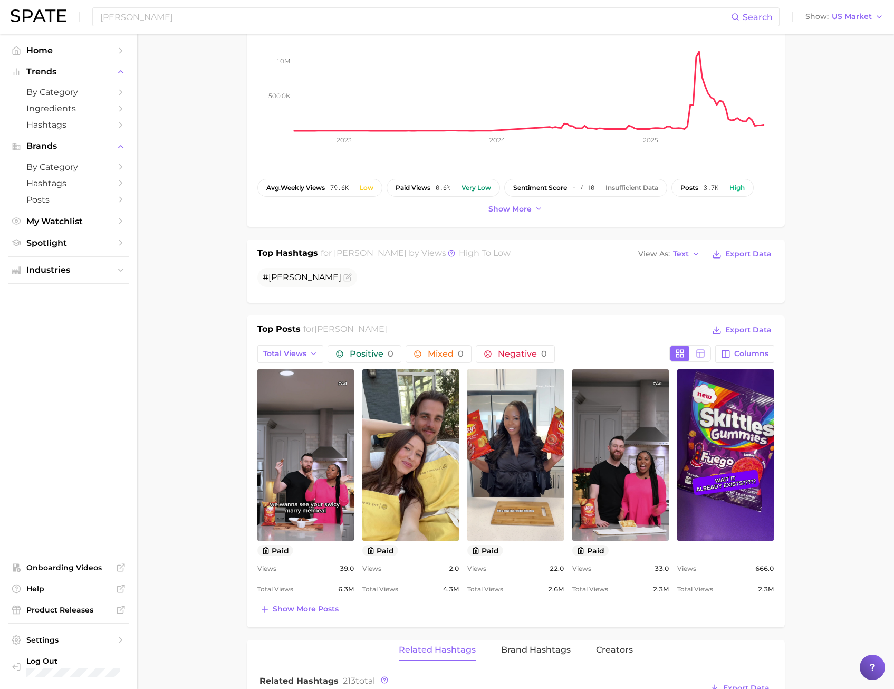
click at [195, 477] on main "Overview Google TikTok Instagram [PERSON_NAME] Add to Watchlist Export Data [PE…" at bounding box center [515, 676] width 757 height 1707
click at [281, 357] on span "Total Views" at bounding box center [284, 353] width 43 height 9
click at [284, 391] on span "Views: [DATE] - [DATE]" at bounding box center [305, 392] width 85 height 9
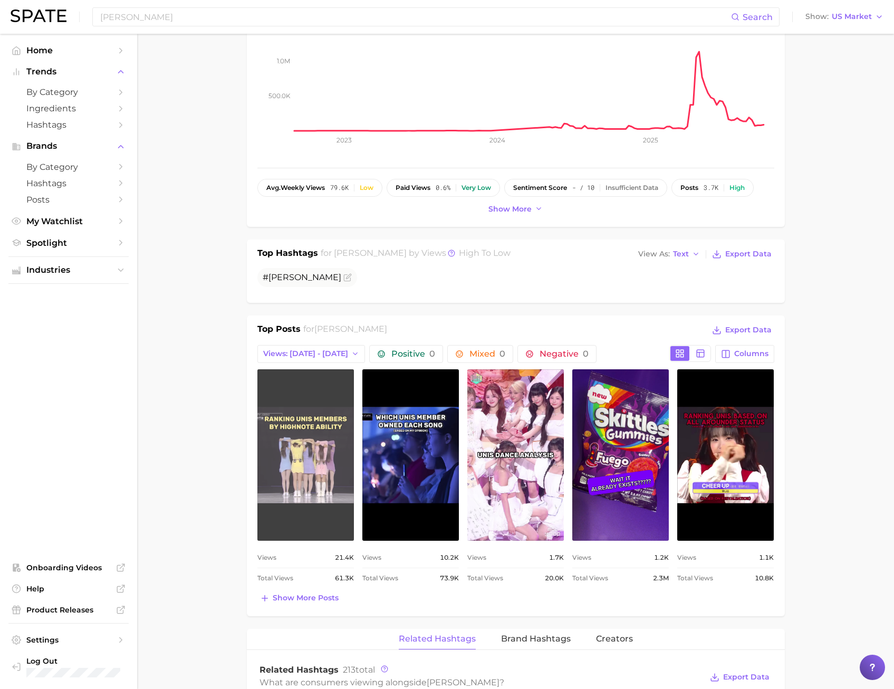
scroll to position [0, 0]
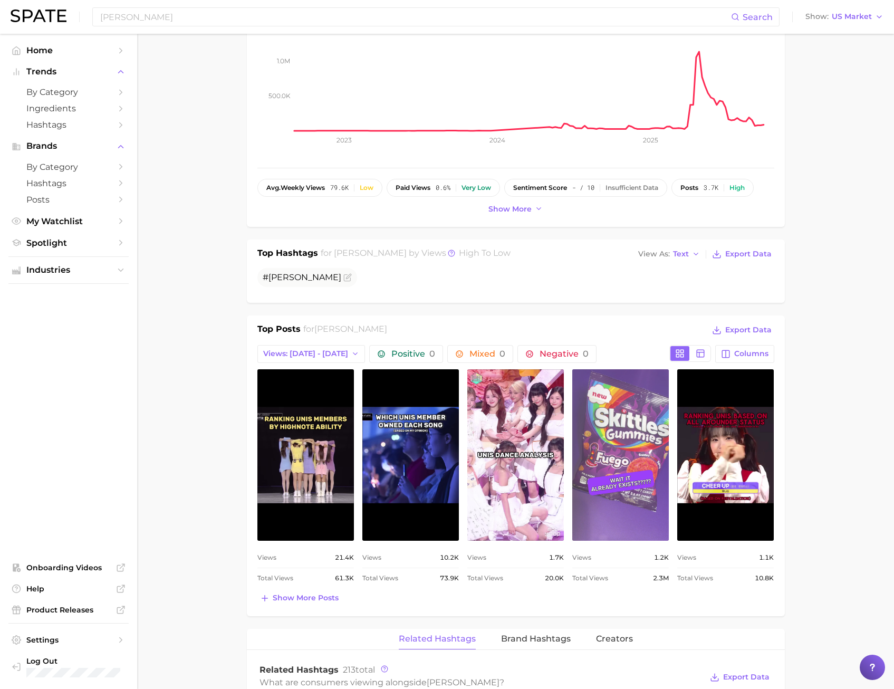
click at [601, 448] on link "view post on TikTok" at bounding box center [620, 454] width 97 height 171
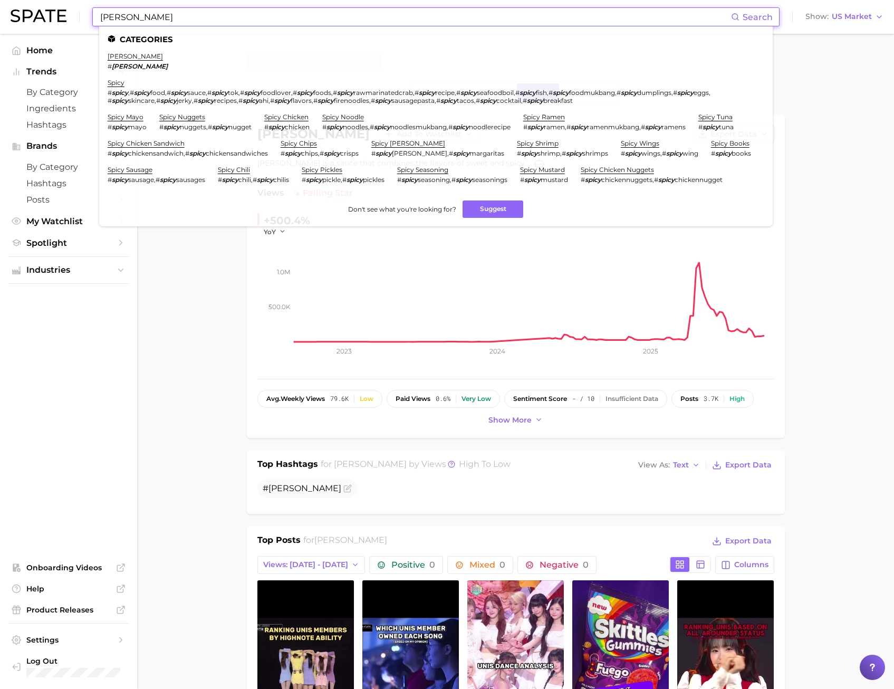
click at [216, 21] on input "[PERSON_NAME]" at bounding box center [415, 17] width 632 height 18
drag, startPoint x: 201, startPoint y: 23, endPoint x: 10, endPoint y: 41, distance: 191.8
click at [62, 31] on div "[PERSON_NAME] Search Categories [PERSON_NAME] # [PERSON_NAME] spicy # spicy , #…" at bounding box center [447, 17] width 873 height 34
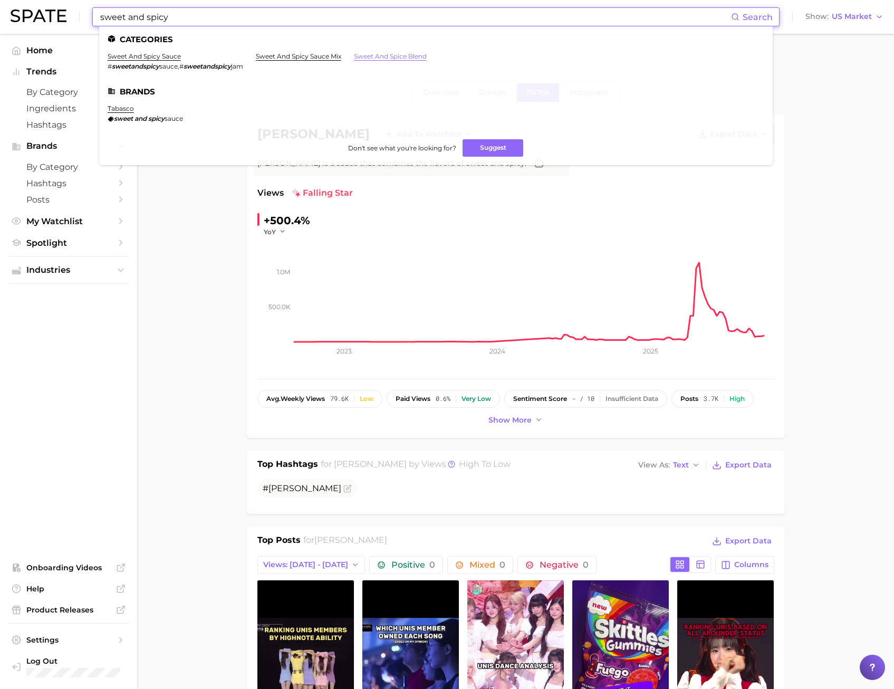
type input "sweet and spicy"
click at [372, 57] on link "sweet and spice blend" at bounding box center [390, 56] width 73 height 8
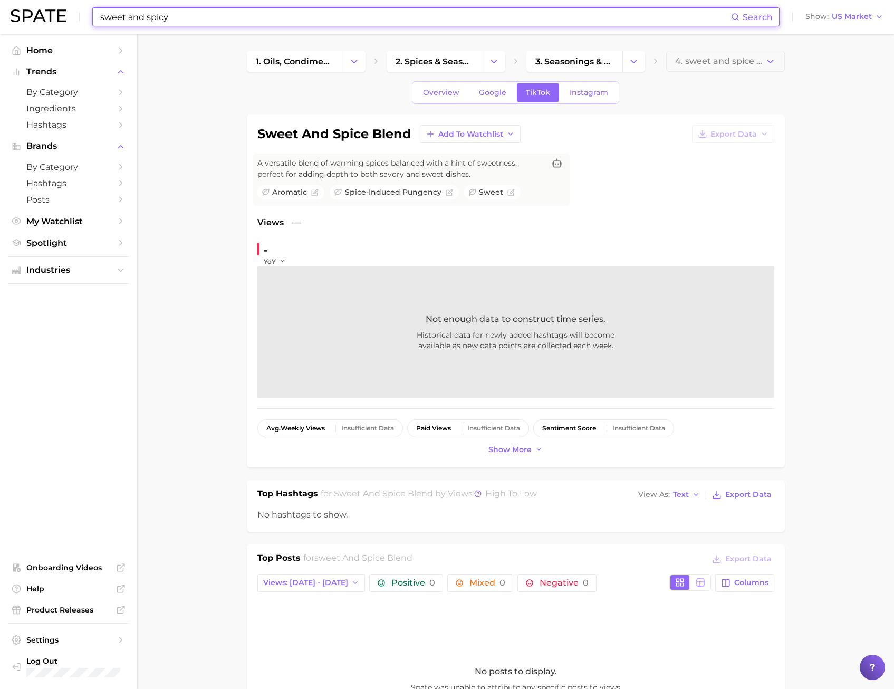
click at [171, 18] on input "sweet and spicy" at bounding box center [415, 17] width 632 height 18
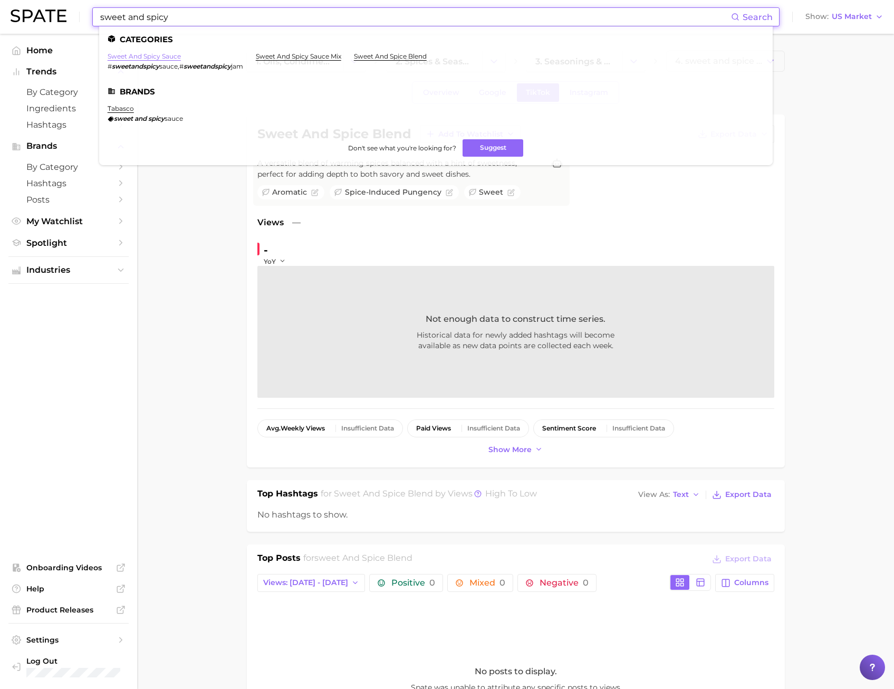
click at [144, 57] on link "sweet and spicy sauce" at bounding box center [144, 56] width 73 height 8
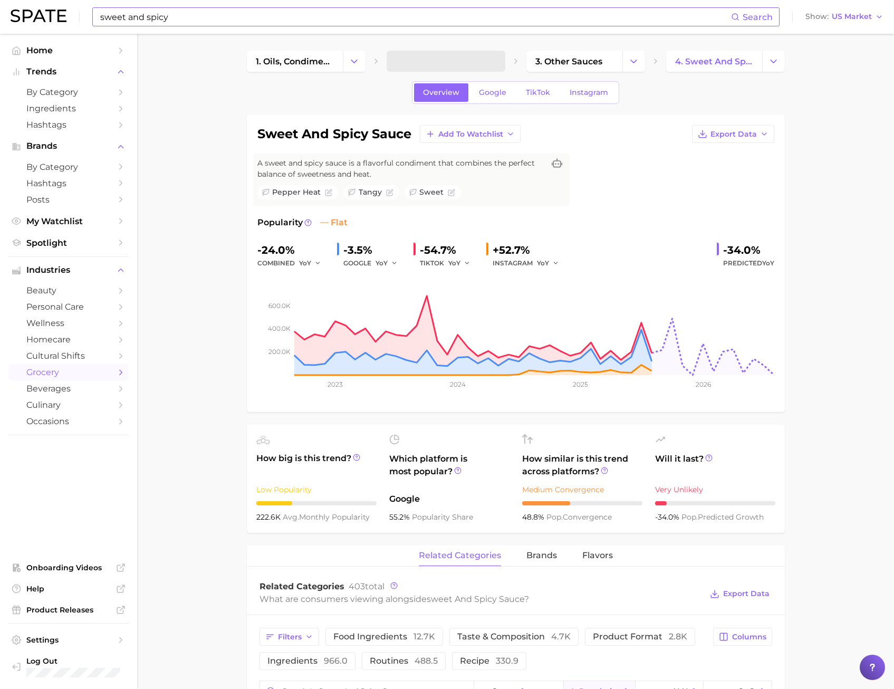
click at [528, 95] on span "TikTok" at bounding box center [538, 92] width 24 height 9
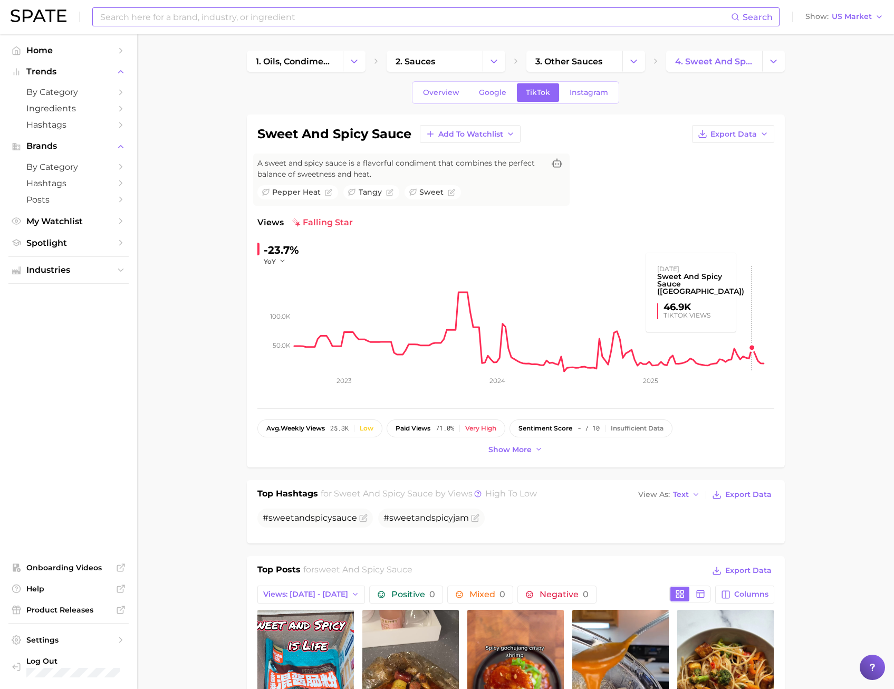
scroll to position [264, 0]
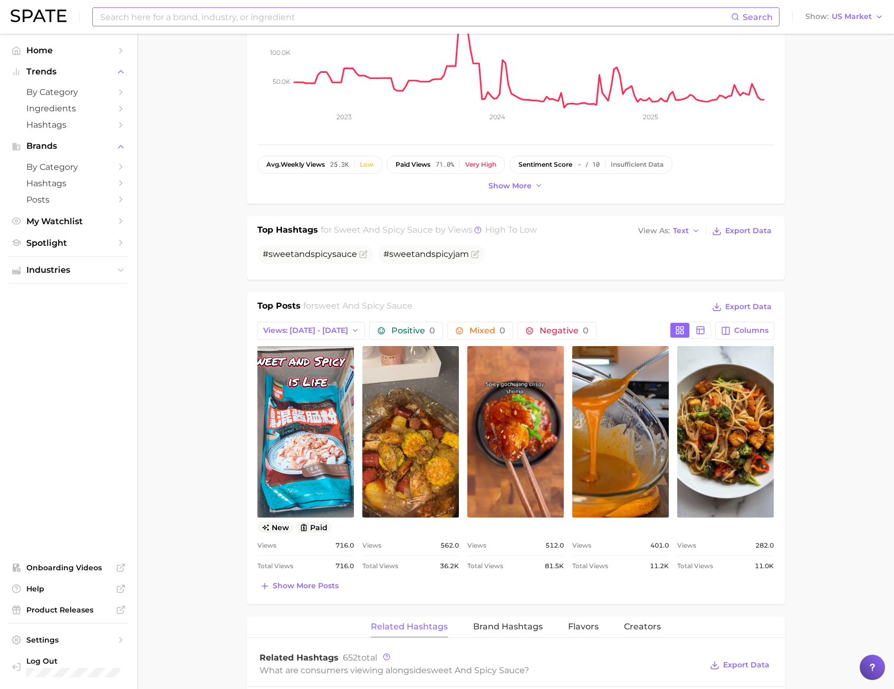
click at [257, 13] on input at bounding box center [415, 17] width 632 height 18
click at [0, 28] on html "night tourism Search No results for " night tourism " Suggest Show US Market Ho…" at bounding box center [447, 80] width 894 height 689
click at [484, 44] on button "Suggest" at bounding box center [482, 43] width 61 height 17
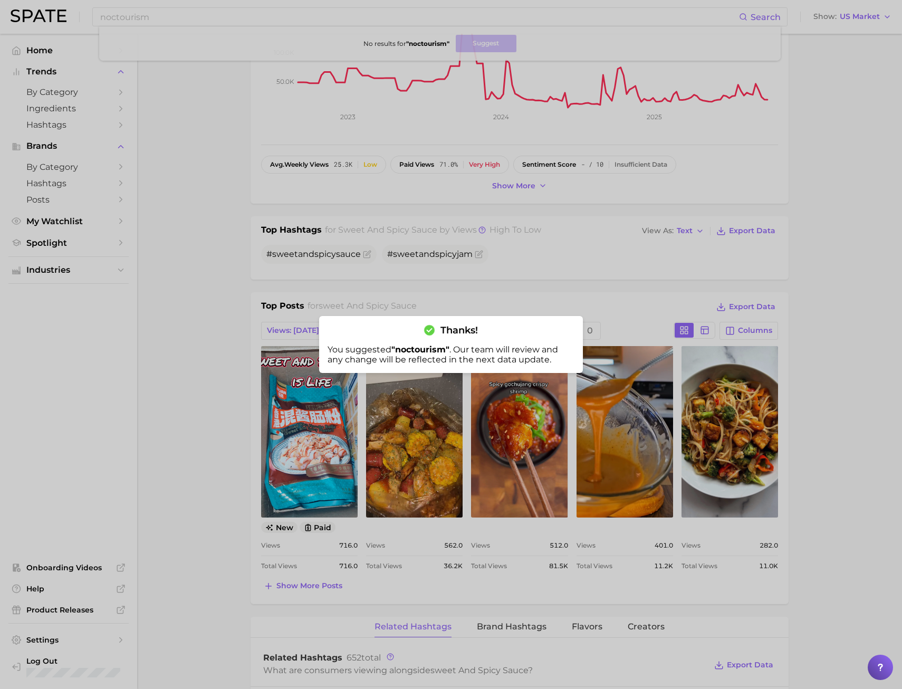
click at [199, 173] on div at bounding box center [451, 344] width 902 height 689
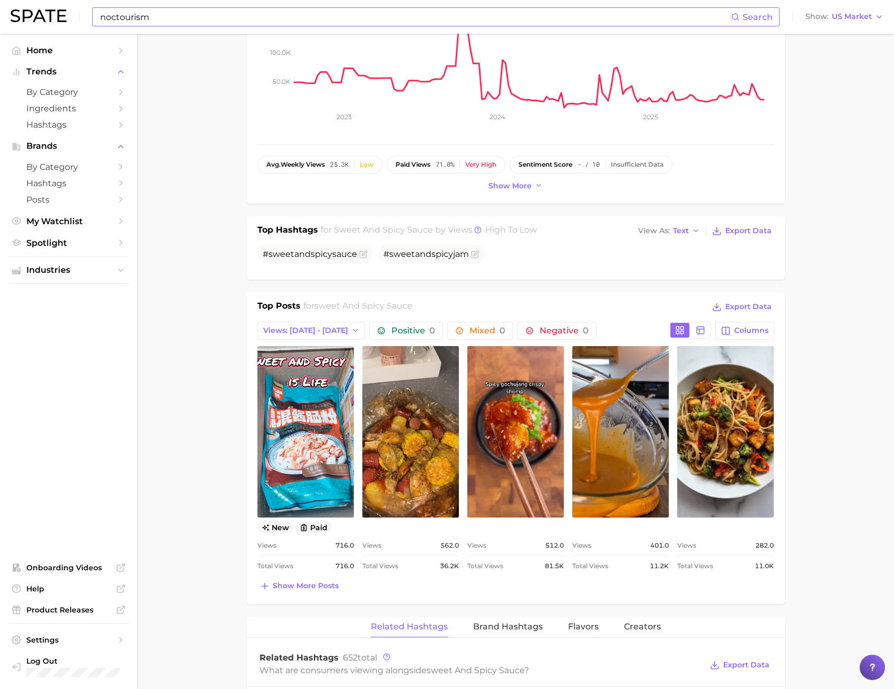
click at [178, 18] on input "noctourism" at bounding box center [415, 17] width 632 height 18
drag, startPoint x: 168, startPoint y: 18, endPoint x: 130, endPoint y: 23, distance: 38.3
click at [164, 18] on input "noctourism" at bounding box center [415, 17] width 632 height 18
drag, startPoint x: 117, startPoint y: 18, endPoint x: 54, endPoint y: 23, distance: 62.5
click at [63, 23] on div "noctourism Search No results for " noctourism " Suggest Show US Market" at bounding box center [447, 17] width 873 height 34
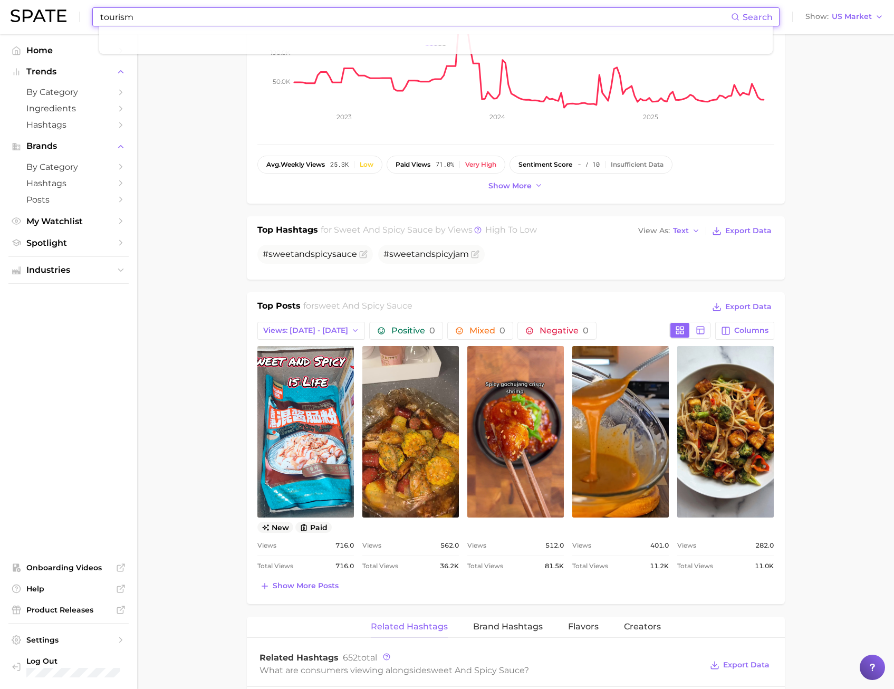
type input "tourism"
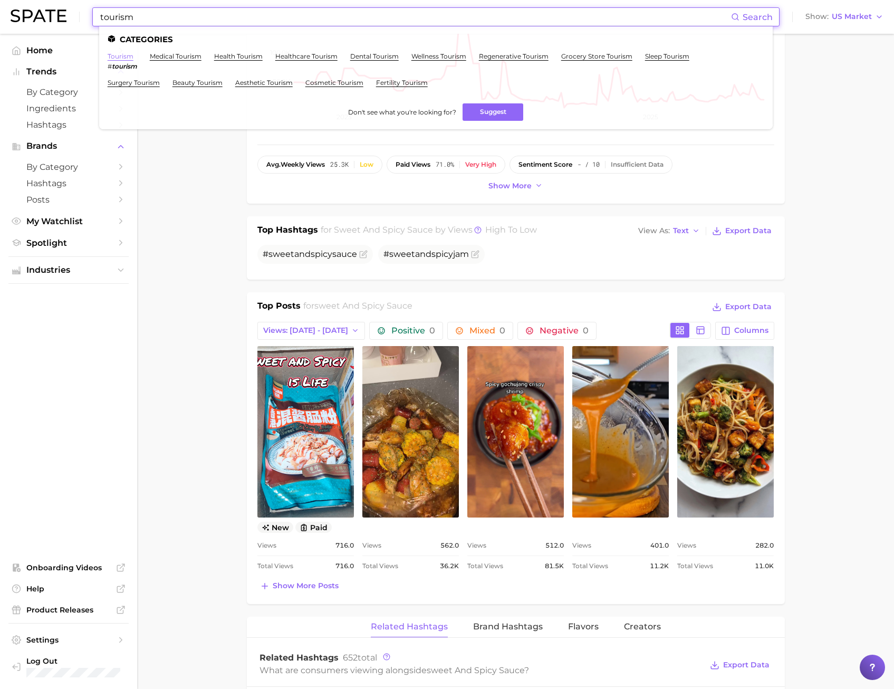
click at [111, 60] on link "tourism" at bounding box center [121, 56] width 26 height 8
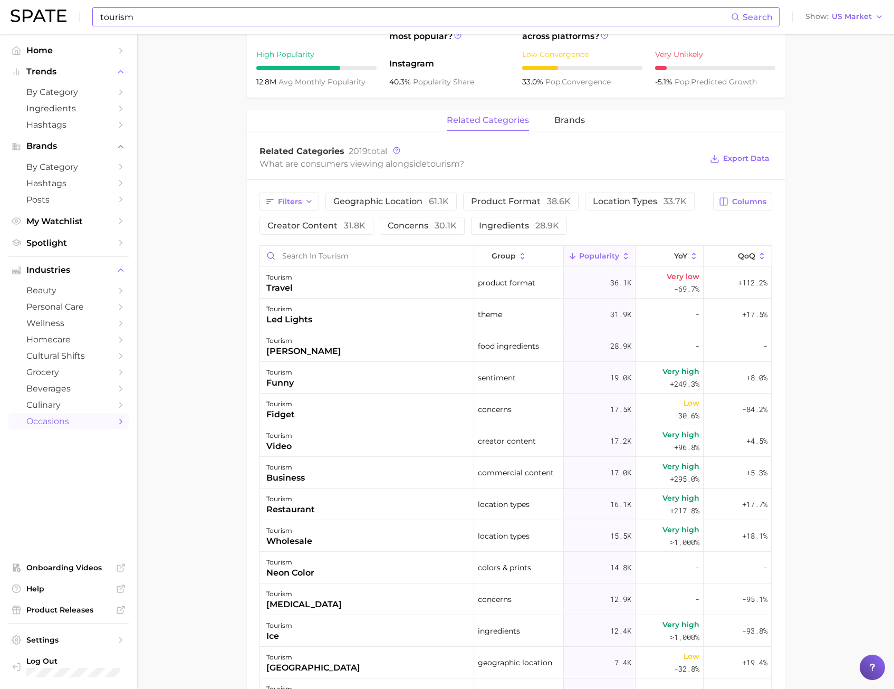
scroll to position [528, 0]
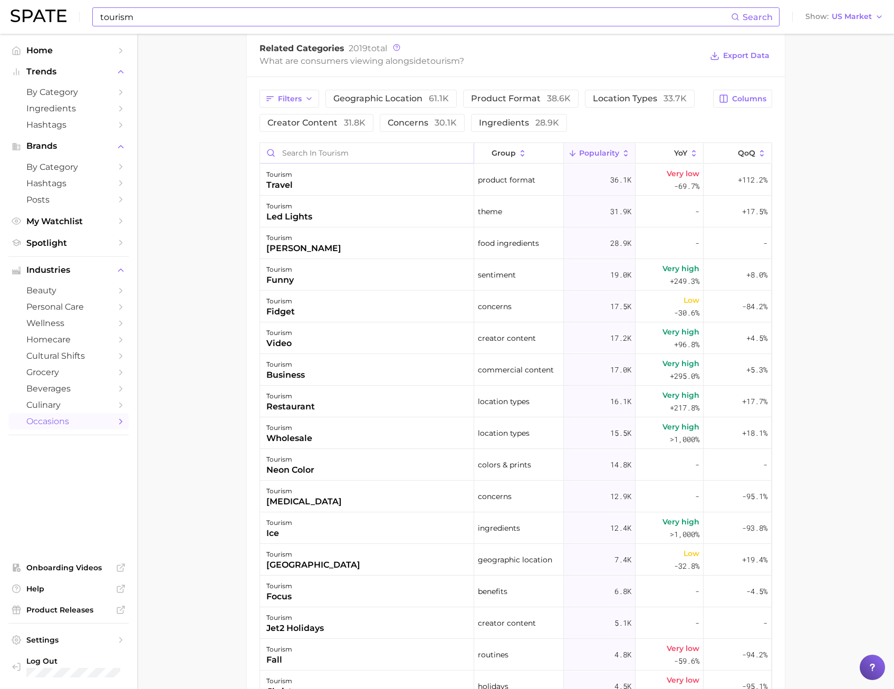
click at [323, 157] on input "Search in tourism" at bounding box center [367, 153] width 214 height 20
type input "i"
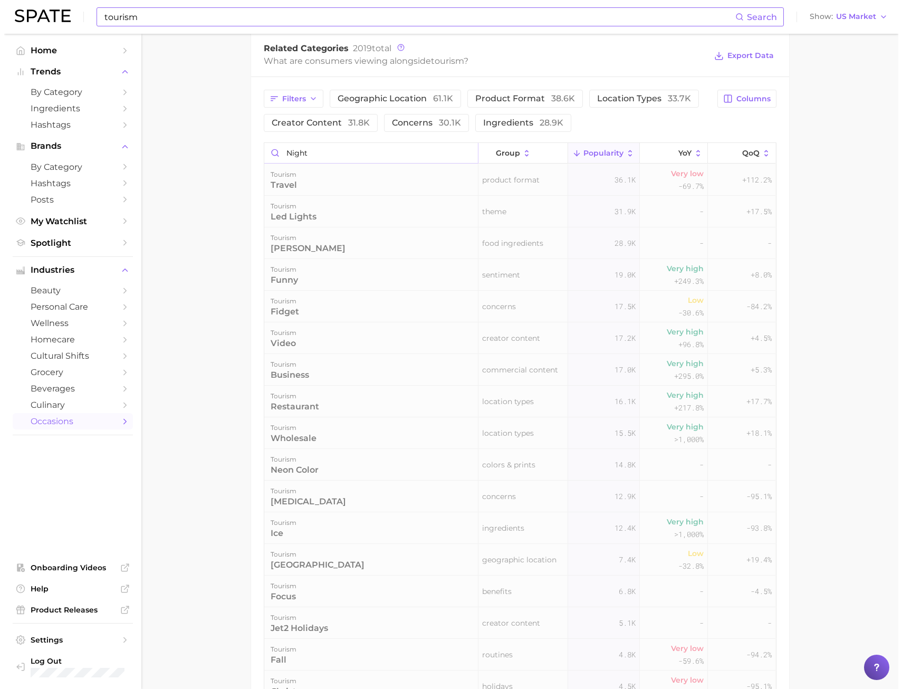
scroll to position [520, 0]
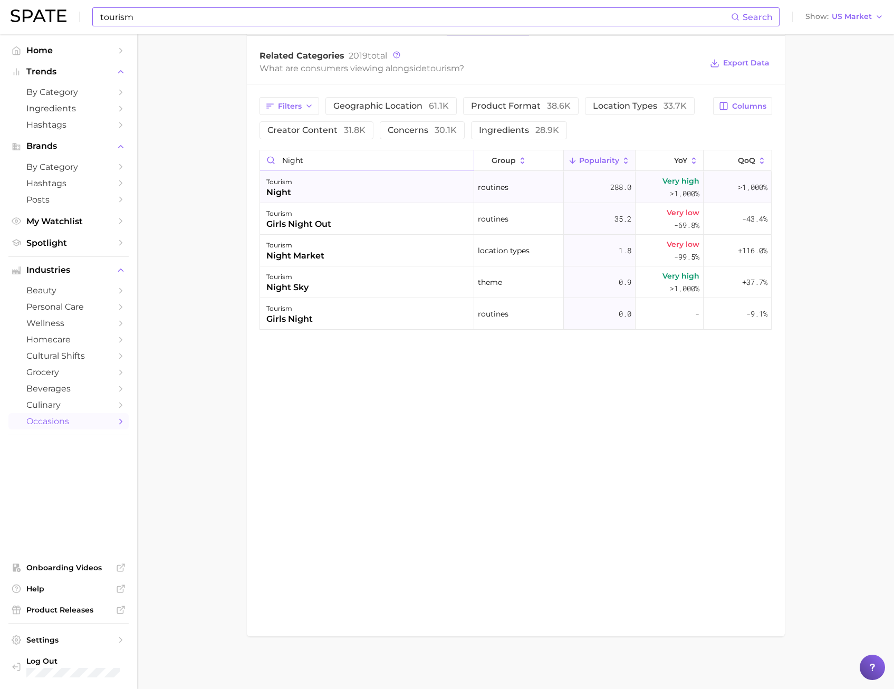
type input "night"
click at [296, 187] on div "tourism night" at bounding box center [367, 187] width 214 height 32
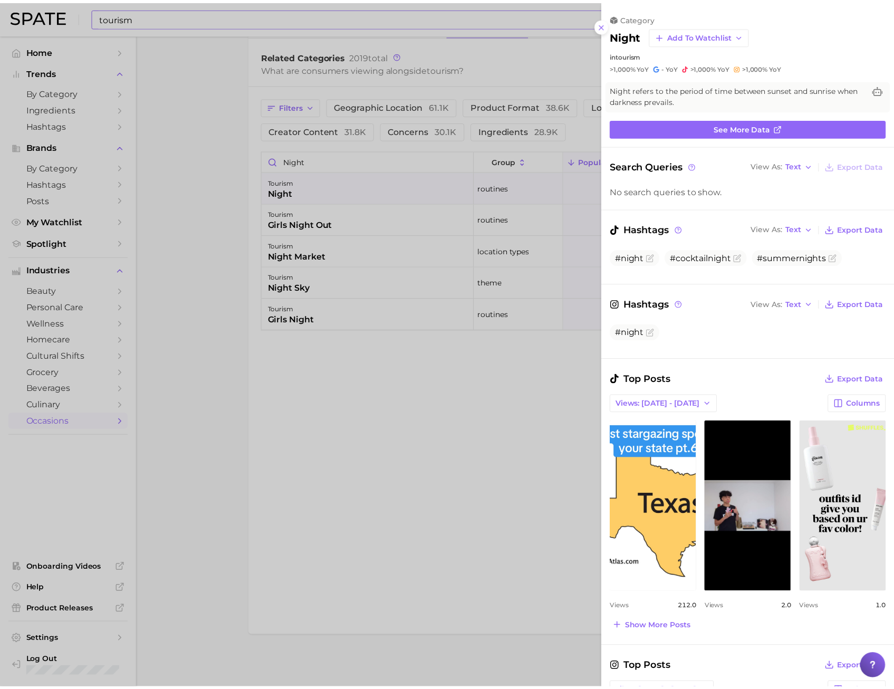
scroll to position [0, 0]
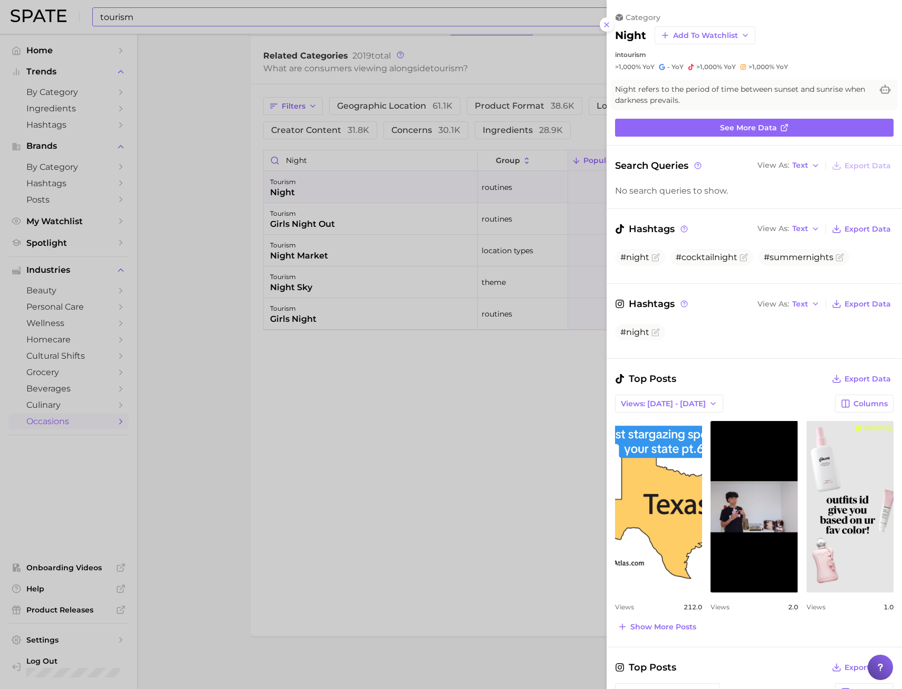
click at [372, 367] on div at bounding box center [451, 344] width 902 height 689
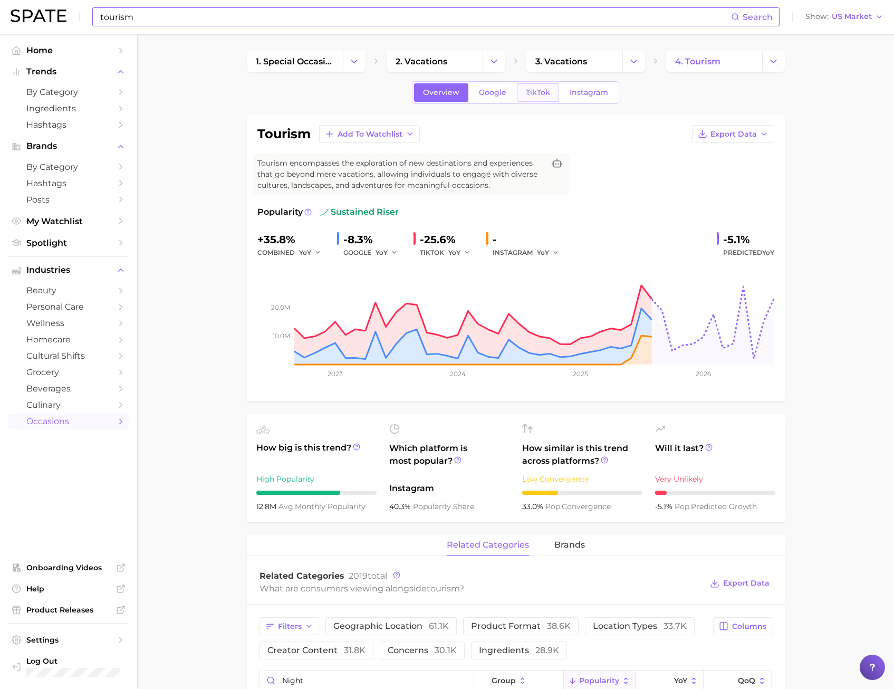
click at [553, 90] on link "TikTok" at bounding box center [538, 92] width 42 height 18
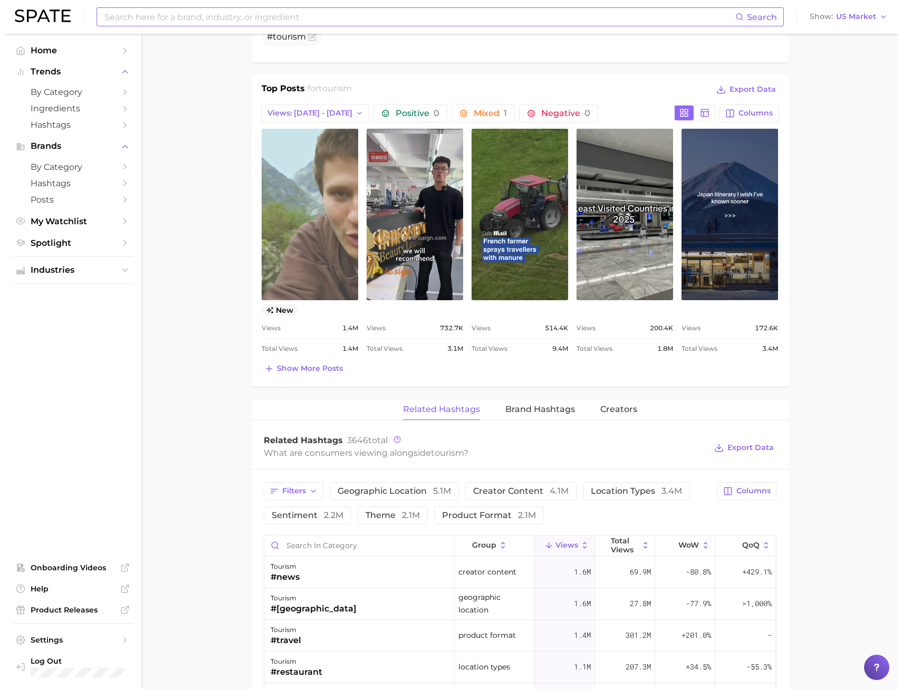
scroll to position [475, 0]
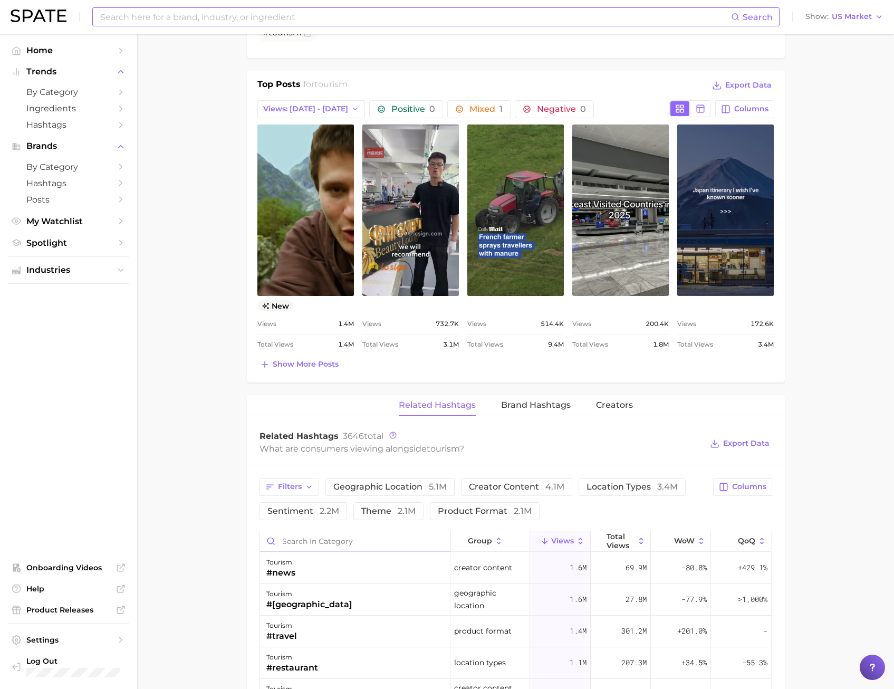
click at [307, 541] on input "Search in category" at bounding box center [355, 541] width 190 height 20
type input "night"
click at [397, 597] on div "tourism #nightmarket" at bounding box center [355, 600] width 190 height 32
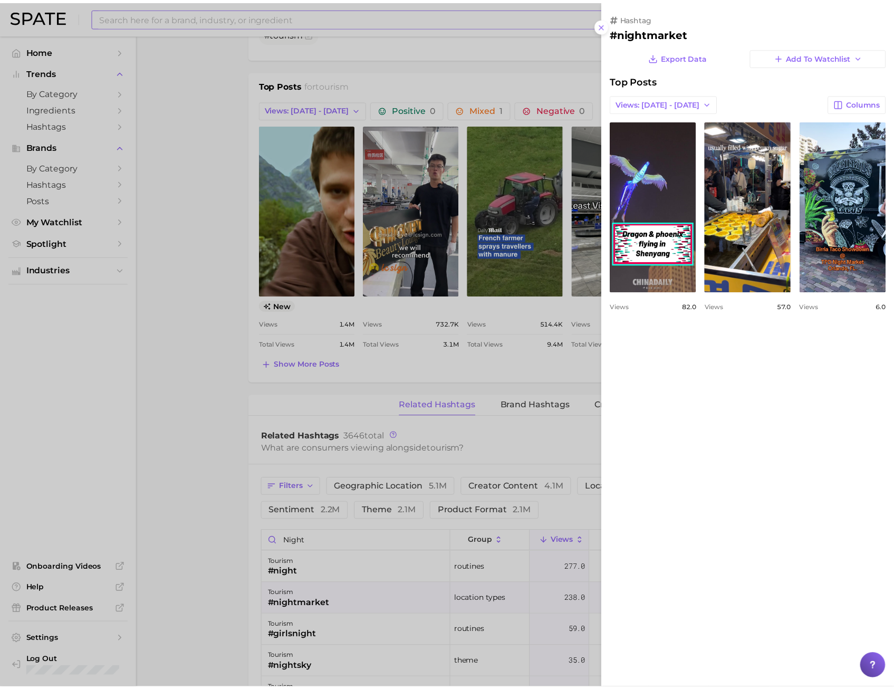
scroll to position [0, 0]
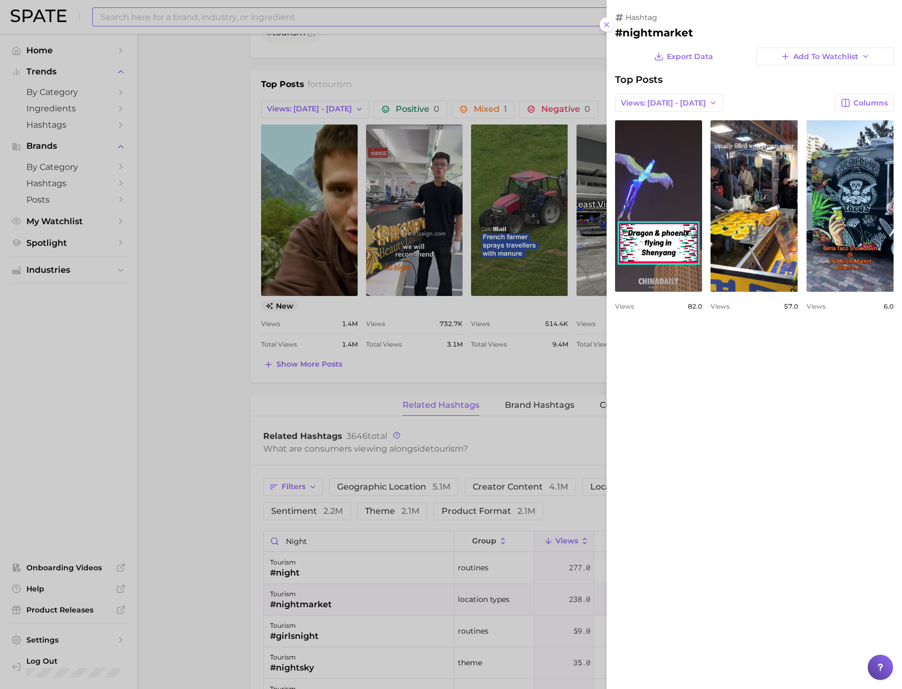
click at [228, 515] on div at bounding box center [451, 344] width 902 height 689
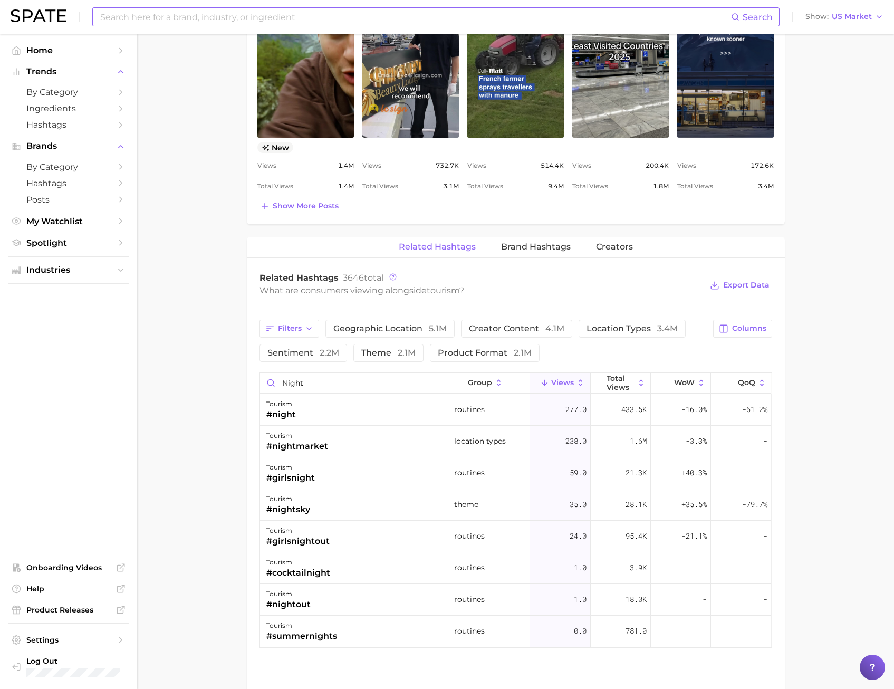
scroll to position [317, 0]
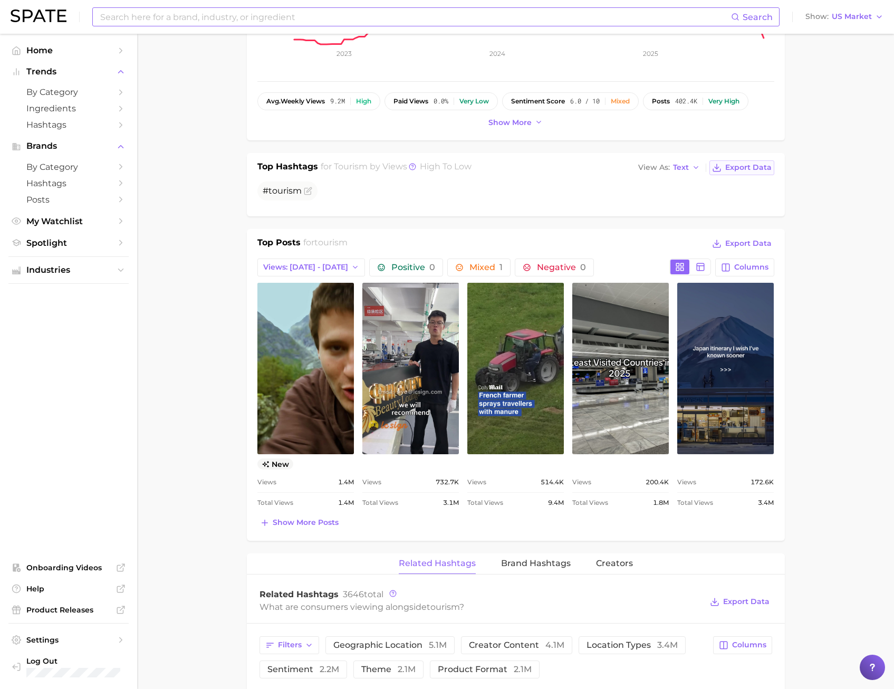
click at [770, 174] on button "Export Data" at bounding box center [742, 167] width 64 height 15
click at [189, 257] on main "1. special occasions 2. vacations 3. vacations 4. tourism Overview Google TikTo…" at bounding box center [515, 472] width 757 height 1510
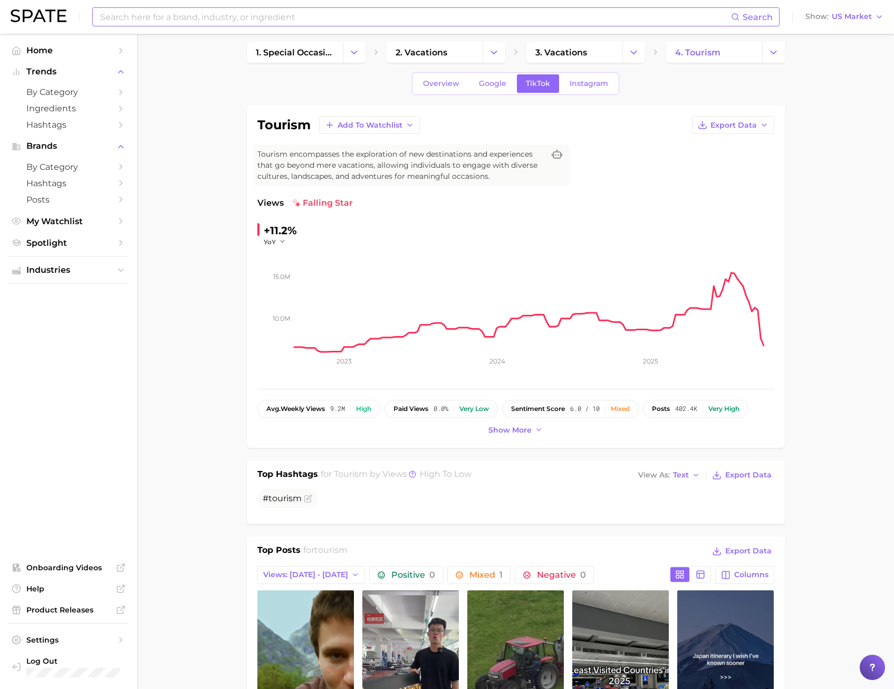
scroll to position [0, 0]
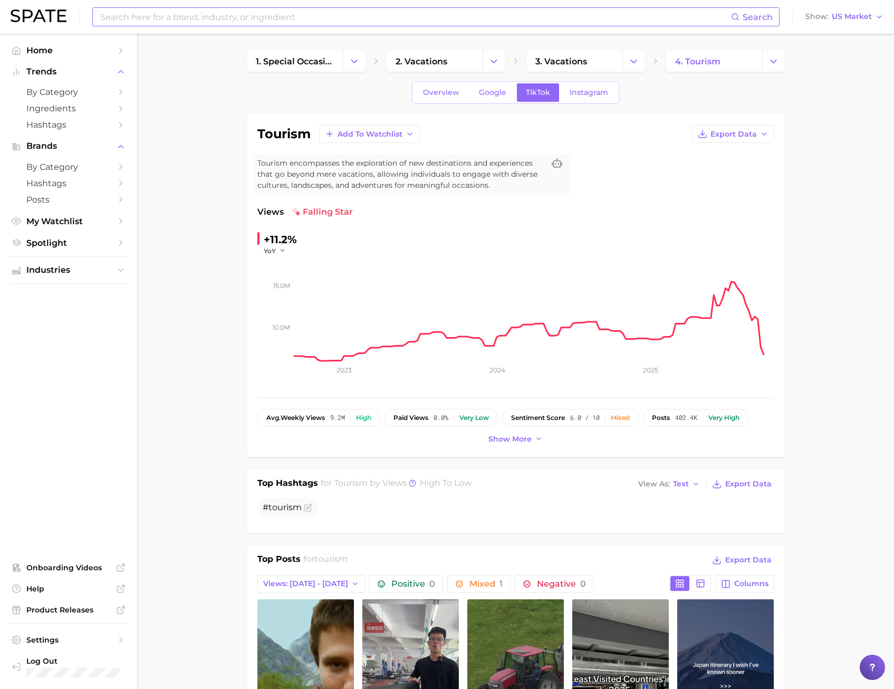
click at [181, 21] on input at bounding box center [415, 17] width 632 height 18
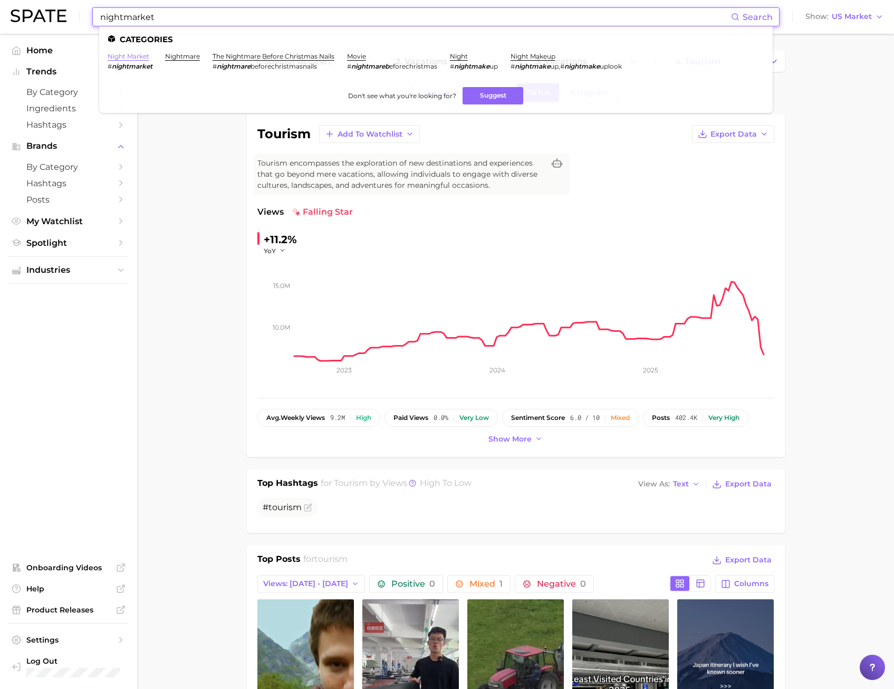
type input "nightmarket"
click at [133, 59] on link "night market" at bounding box center [129, 56] width 42 height 8
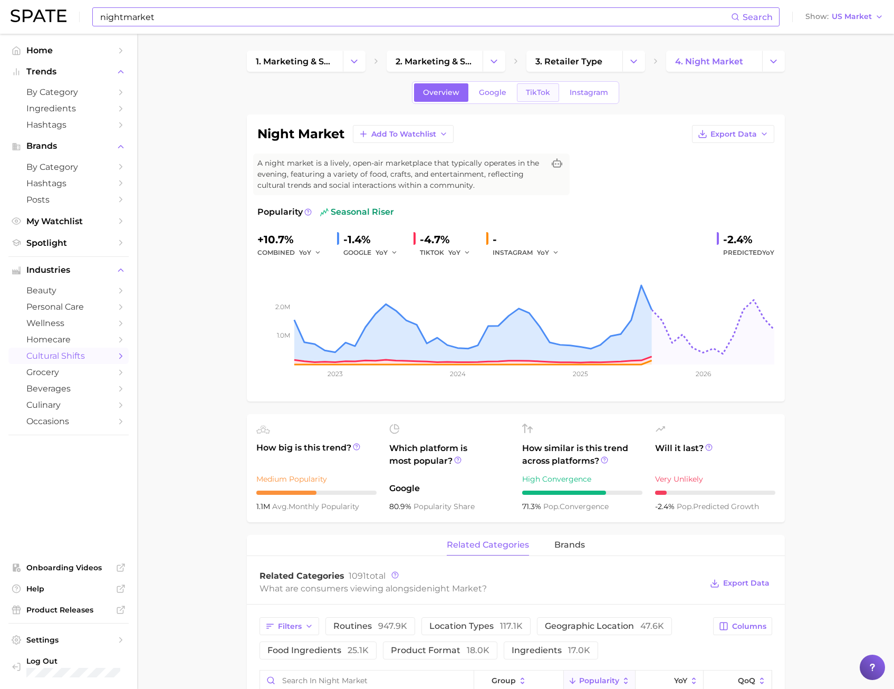
click at [532, 99] on link "TikTok" at bounding box center [538, 92] width 42 height 18
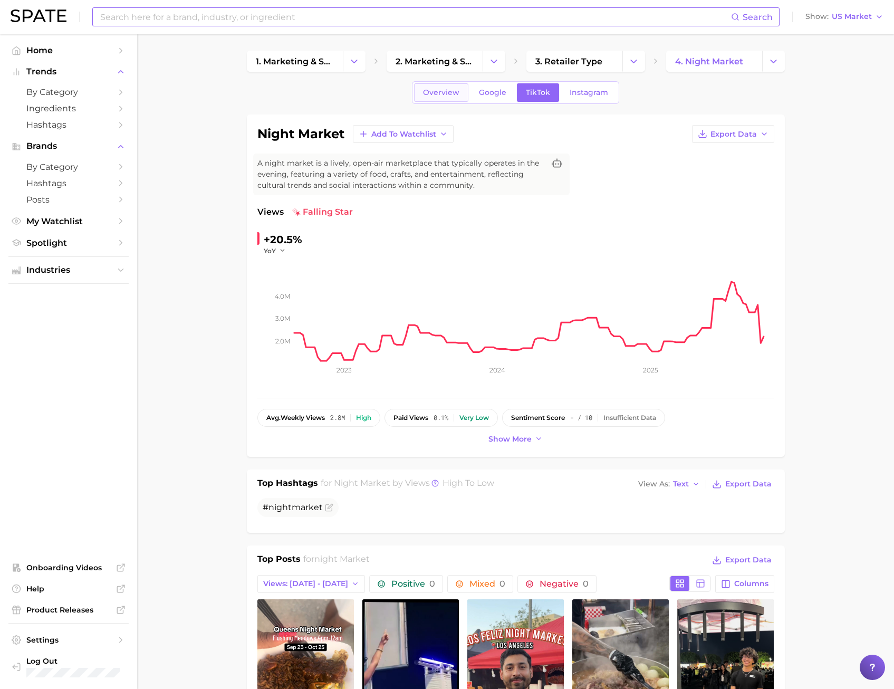
click at [441, 97] on link "Overview" at bounding box center [441, 92] width 54 height 18
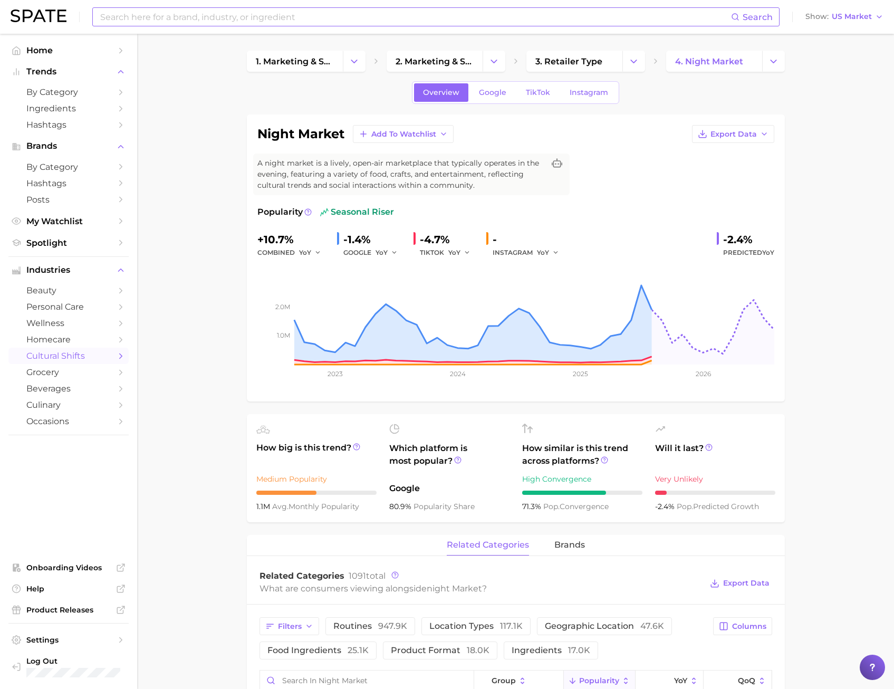
click at [508, 153] on div "night market Add to Watchlist Export Data A night market is a lively, open-air …" at bounding box center [515, 258] width 517 height 266
click at [532, 99] on link "TikTok" at bounding box center [538, 92] width 42 height 18
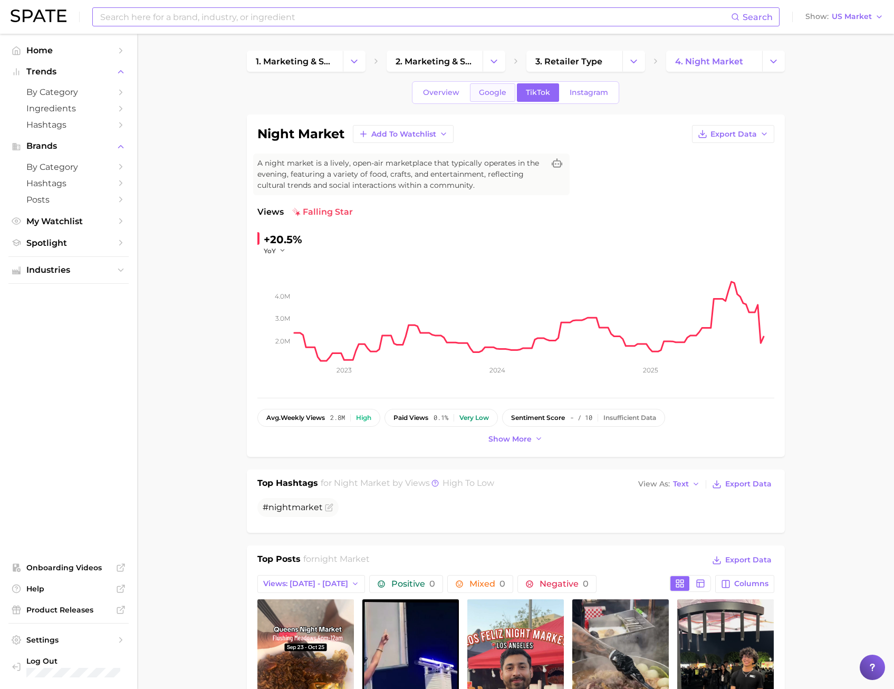
click at [504, 96] on span "Google" at bounding box center [492, 92] width 27 height 9
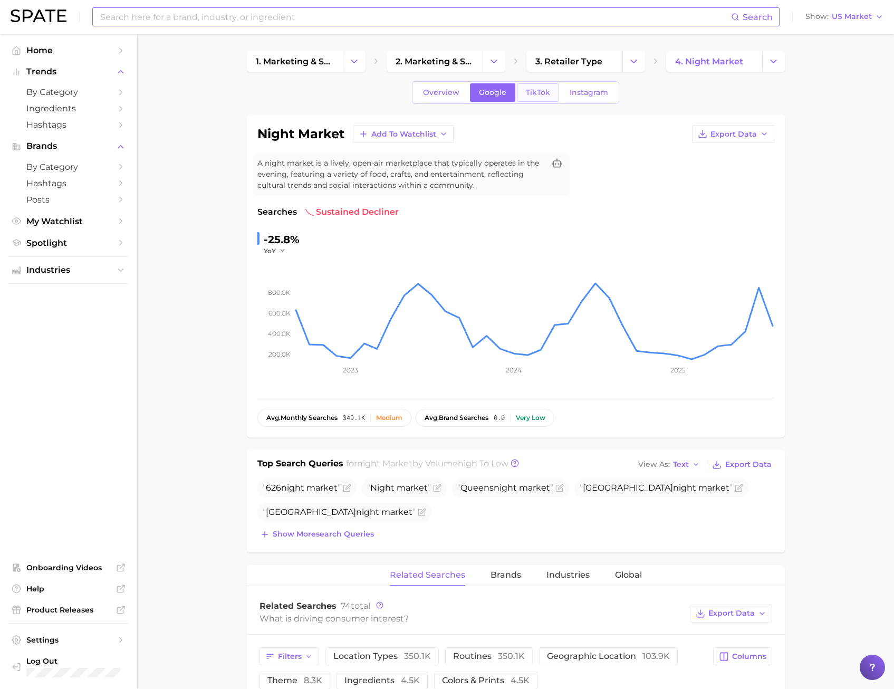
click at [557, 93] on link "TikTok" at bounding box center [538, 92] width 42 height 18
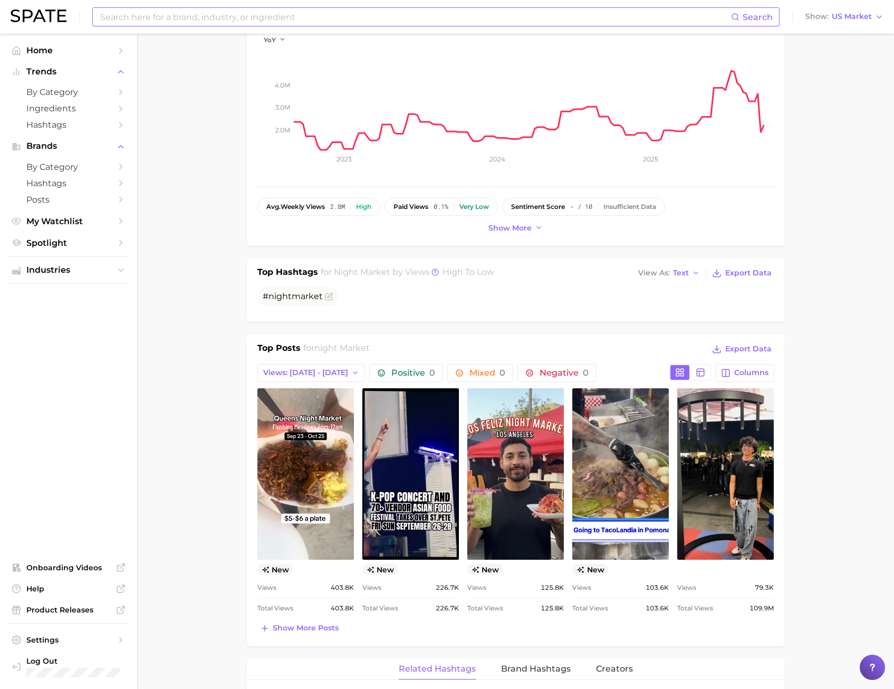
scroll to position [264, 0]
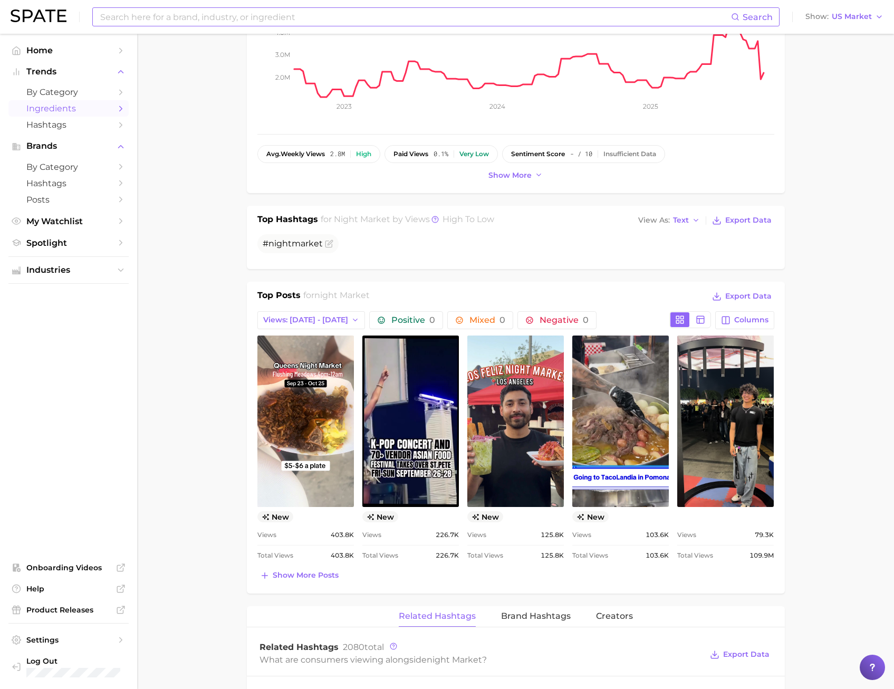
click at [128, 102] on link "Ingredients" at bounding box center [68, 108] width 120 height 16
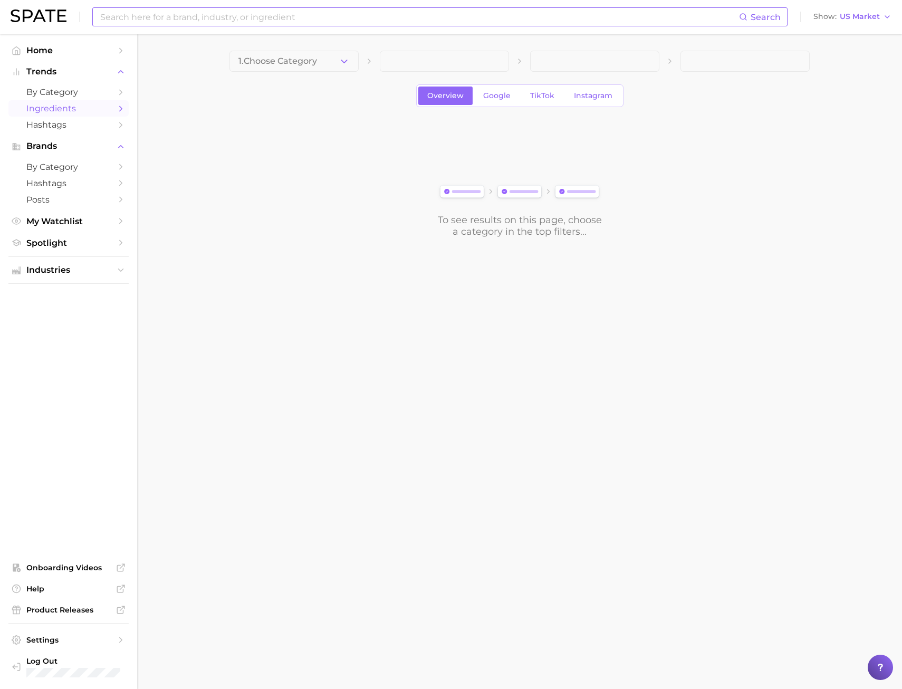
click at [152, 18] on input at bounding box center [419, 17] width 640 height 18
drag, startPoint x: 187, startPoint y: 15, endPoint x: 128, endPoint y: 21, distance: 58.8
click at [128, 21] on input "nature as wellness" at bounding box center [419, 17] width 640 height 18
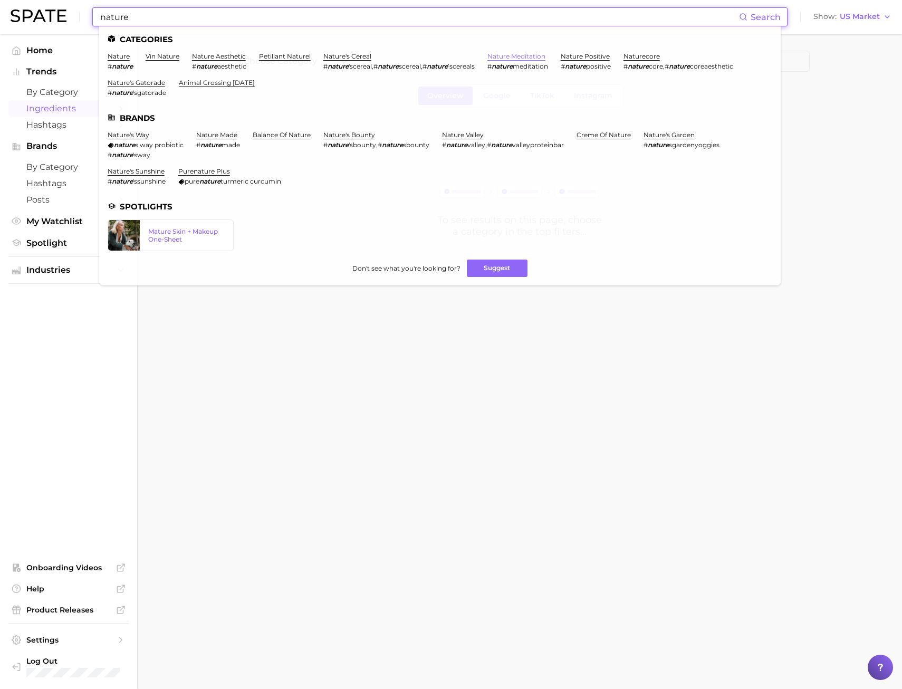
type input "nature"
click at [500, 54] on link "nature meditation" at bounding box center [516, 56] width 58 height 8
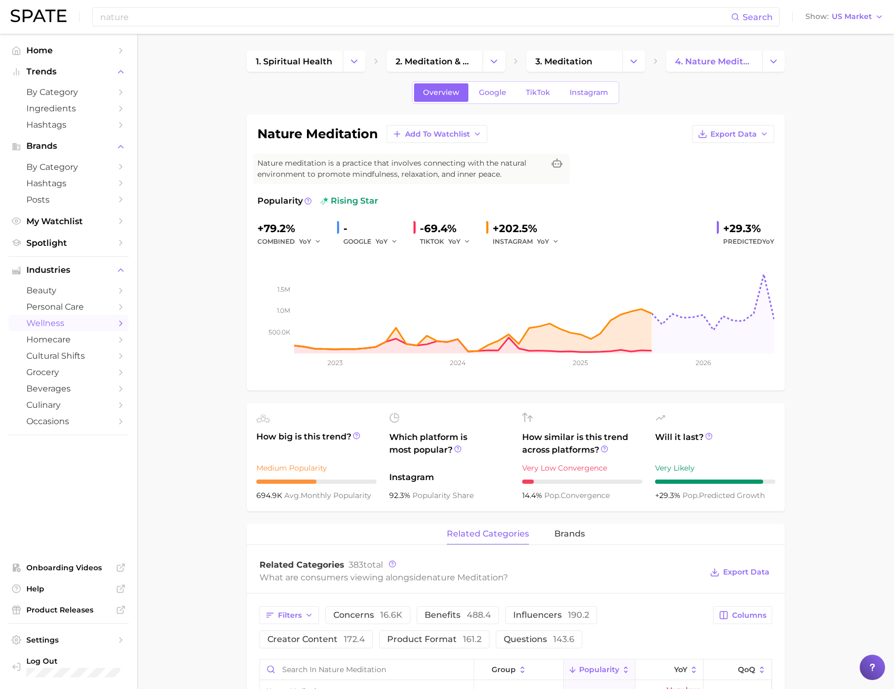
click at [558, 92] on div "Overview Google TikTok Instagram" at bounding box center [515, 92] width 207 height 23
click at [544, 94] on span "TikTok" at bounding box center [538, 92] width 24 height 9
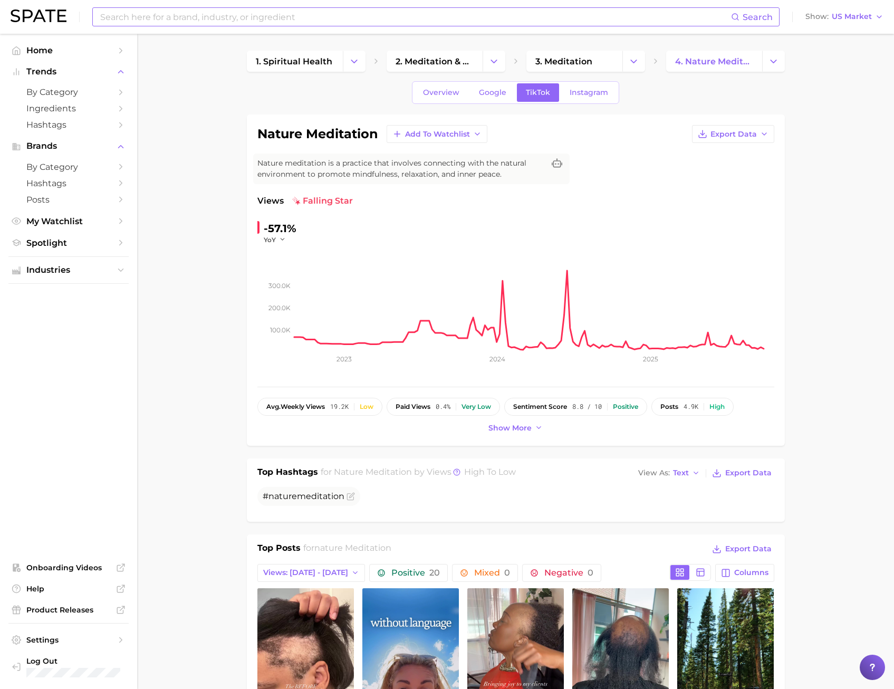
click at [270, 18] on input at bounding box center [415, 17] width 632 height 18
type input "a"
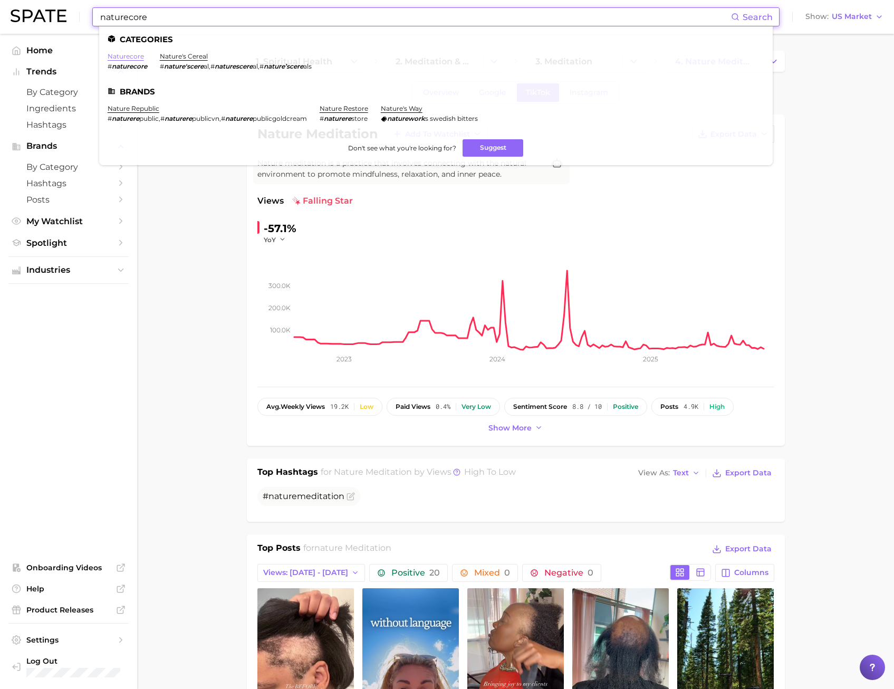
type input "naturecore"
click at [122, 57] on link "naturecore" at bounding box center [126, 56] width 36 height 8
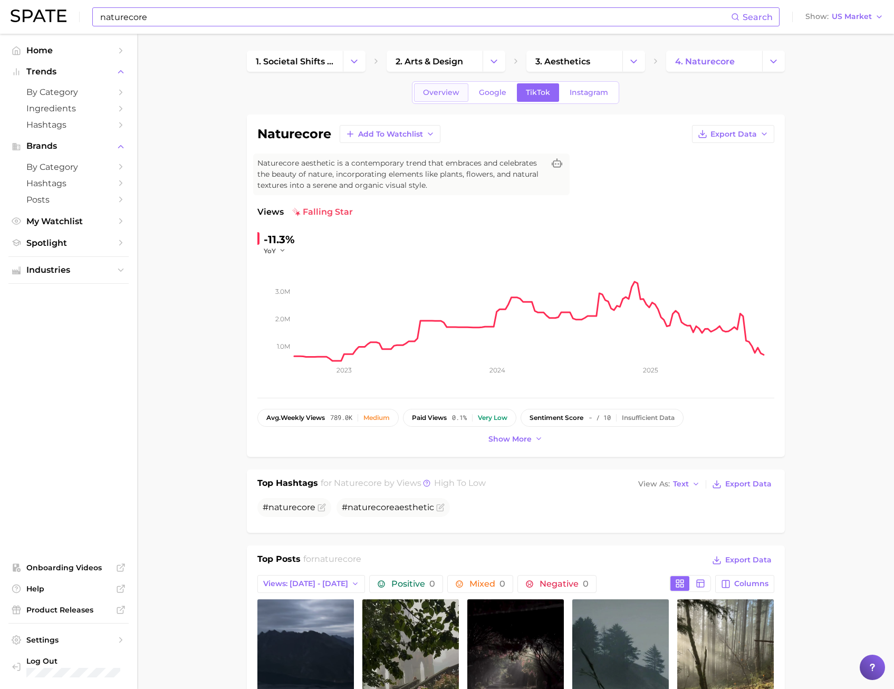
click at [429, 90] on span "Overview" at bounding box center [441, 92] width 36 height 9
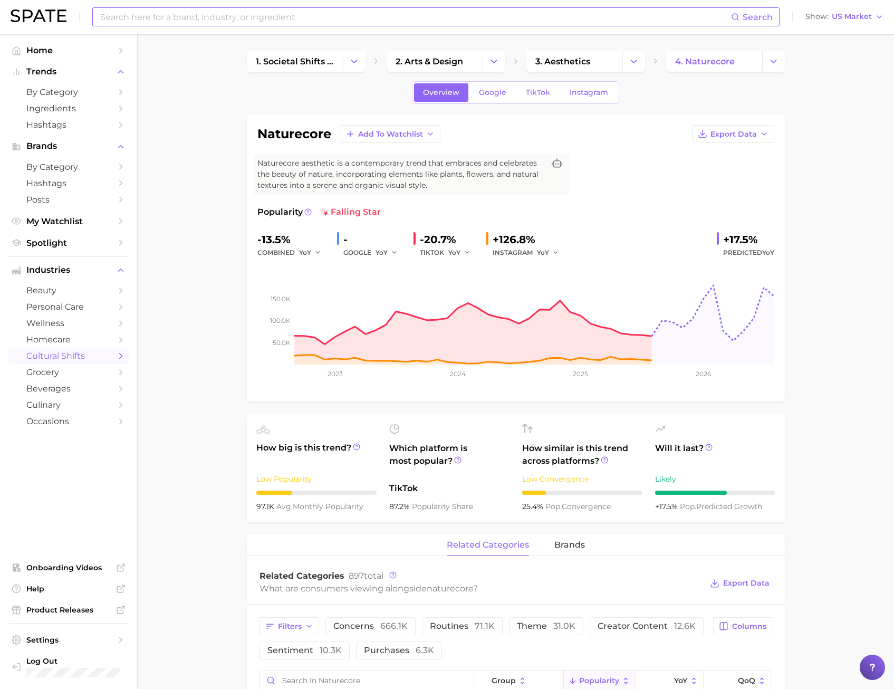
click at [527, 99] on link "TikTok" at bounding box center [538, 92] width 42 height 18
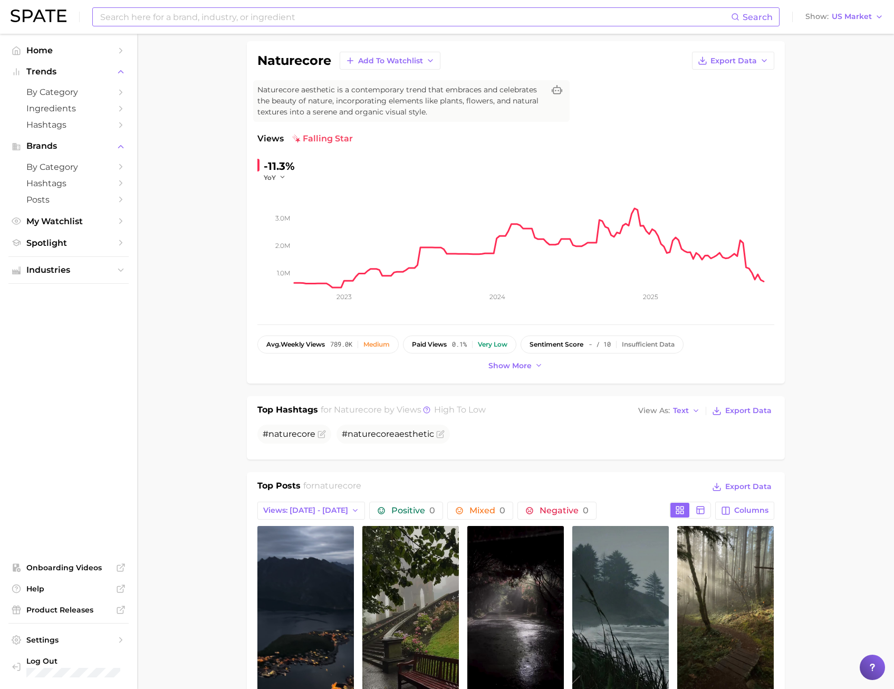
scroll to position [211, 0]
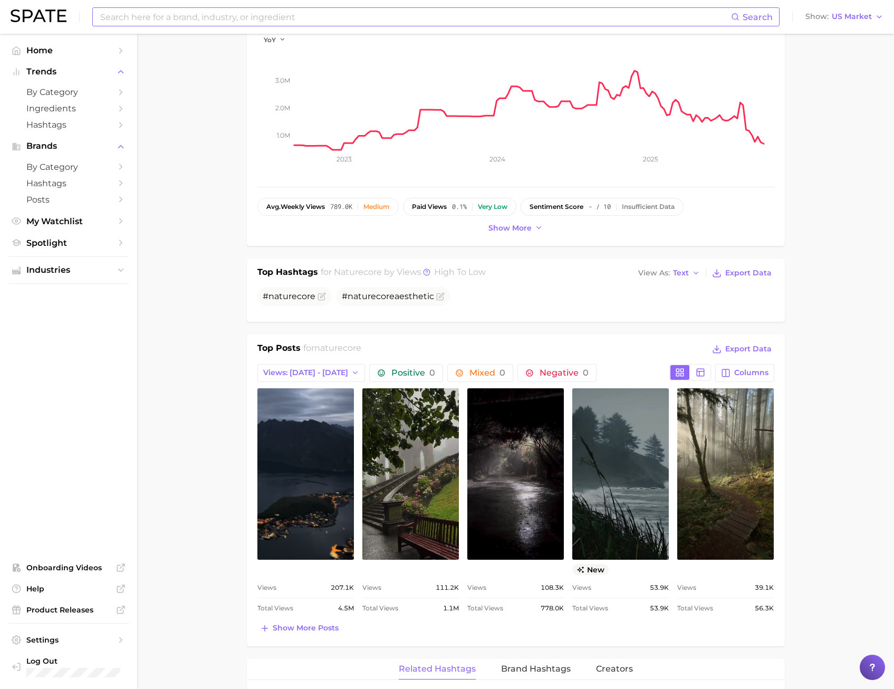
click at [189, 425] on main "1. societal shifts & culture 2. arts & design 3. aesthetics 4. naturecore Overv…" at bounding box center [515, 686] width 757 height 1726
click at [733, 275] on span "Export Data" at bounding box center [748, 273] width 46 height 9
click at [218, 458] on main "1. societal shifts & culture 2. arts & design 3. aesthetics 4. naturecore Overv…" at bounding box center [515, 686] width 757 height 1726
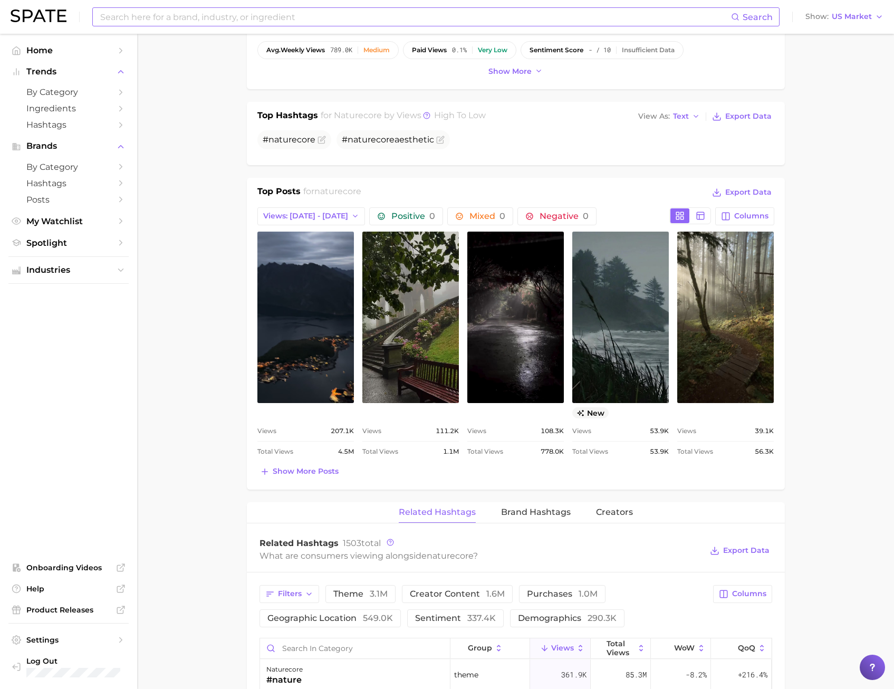
scroll to position [317, 0]
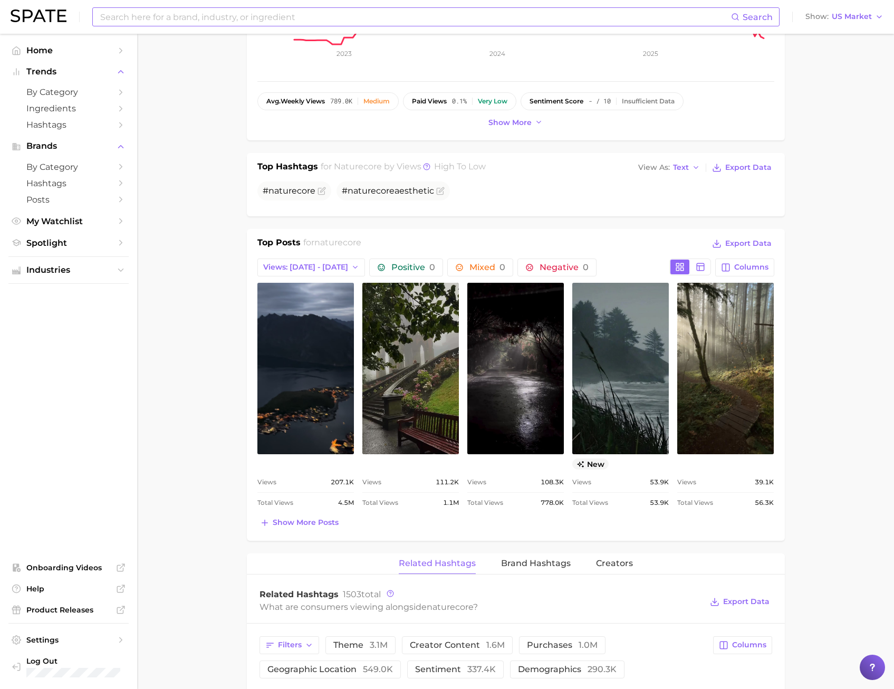
drag, startPoint x: 180, startPoint y: 620, endPoint x: 175, endPoint y: 614, distance: 7.8
click at [180, 619] on main "1. societal shifts & culture 2. arts & design 3. aesthetics 4. naturecore Overv…" at bounding box center [515, 580] width 757 height 1726
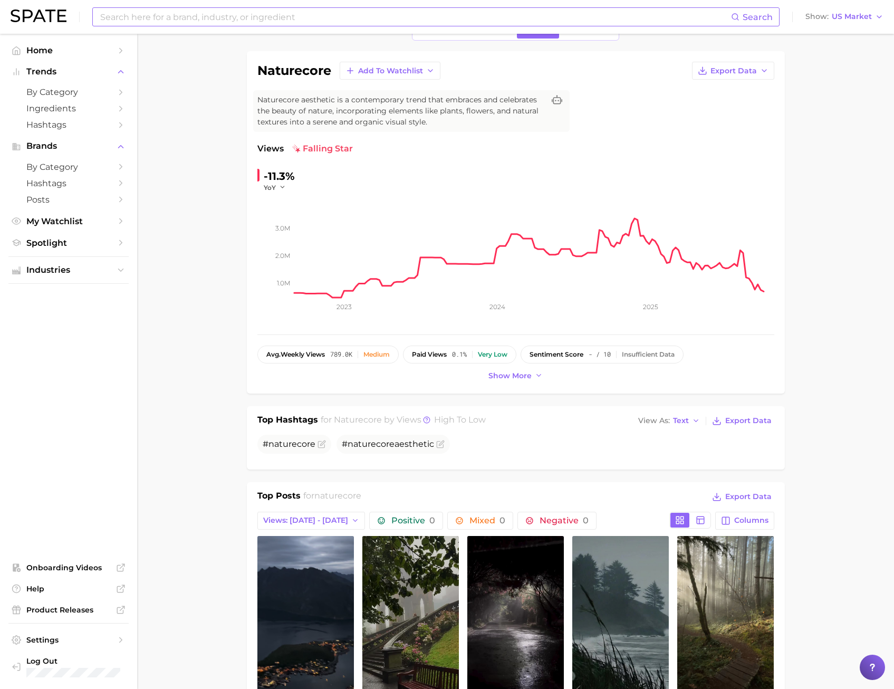
scroll to position [0, 0]
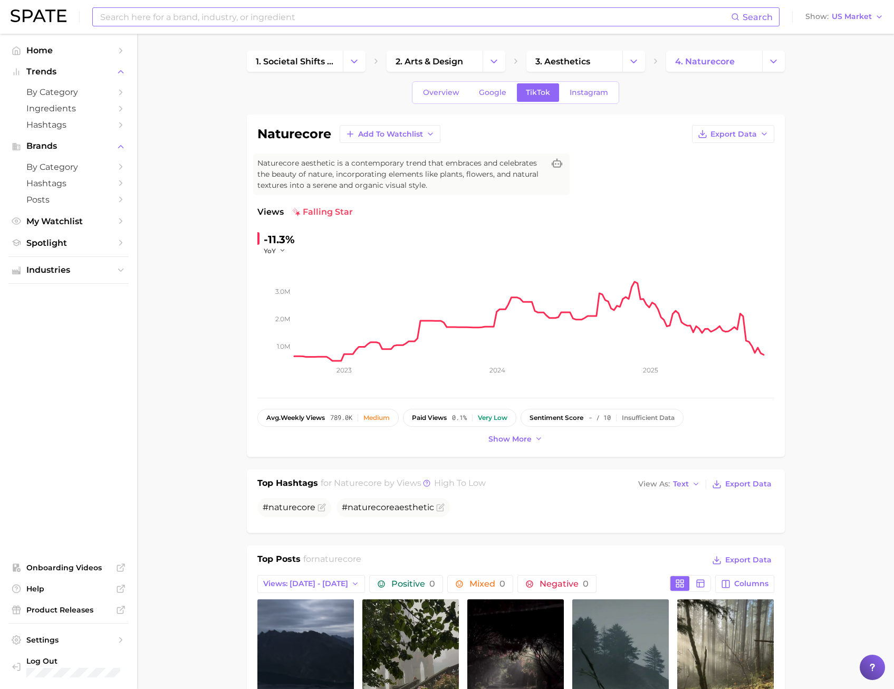
click at [264, 12] on input at bounding box center [415, 17] width 632 height 18
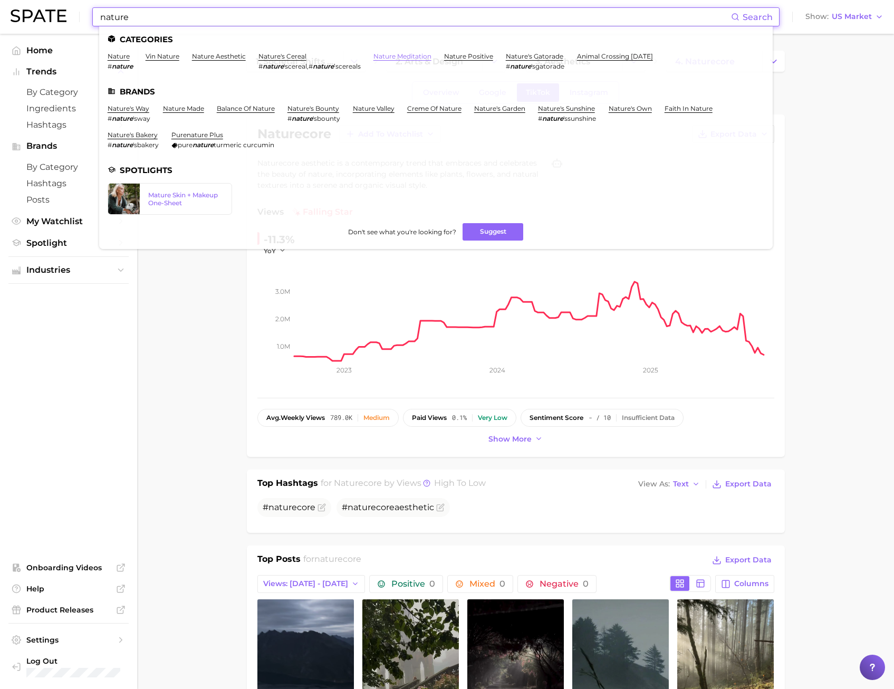
type input "nature"
click at [389, 58] on link "nature meditation" at bounding box center [403, 56] width 58 height 8
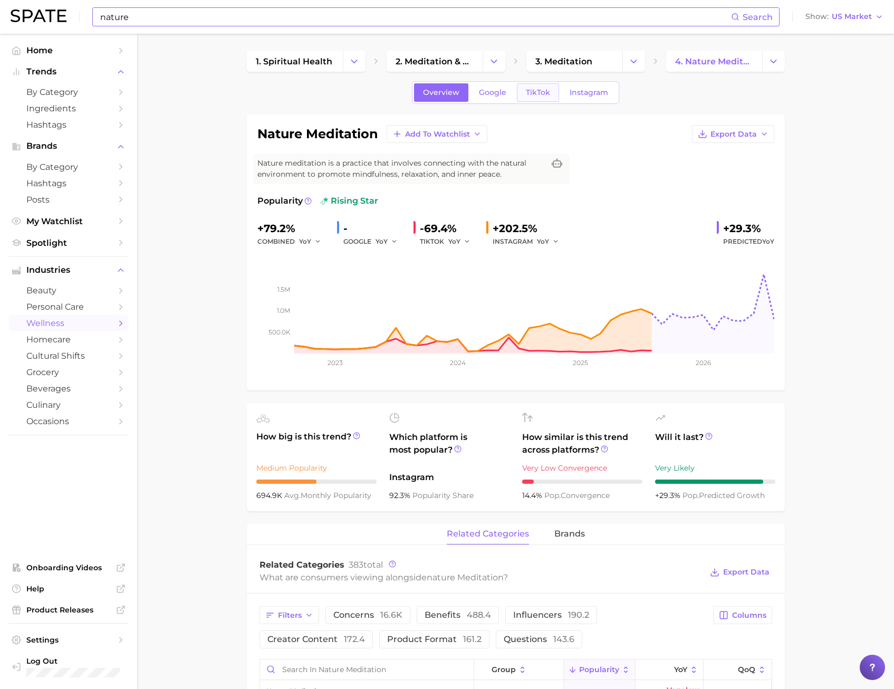
click at [537, 99] on link "TikTok" at bounding box center [538, 92] width 42 height 18
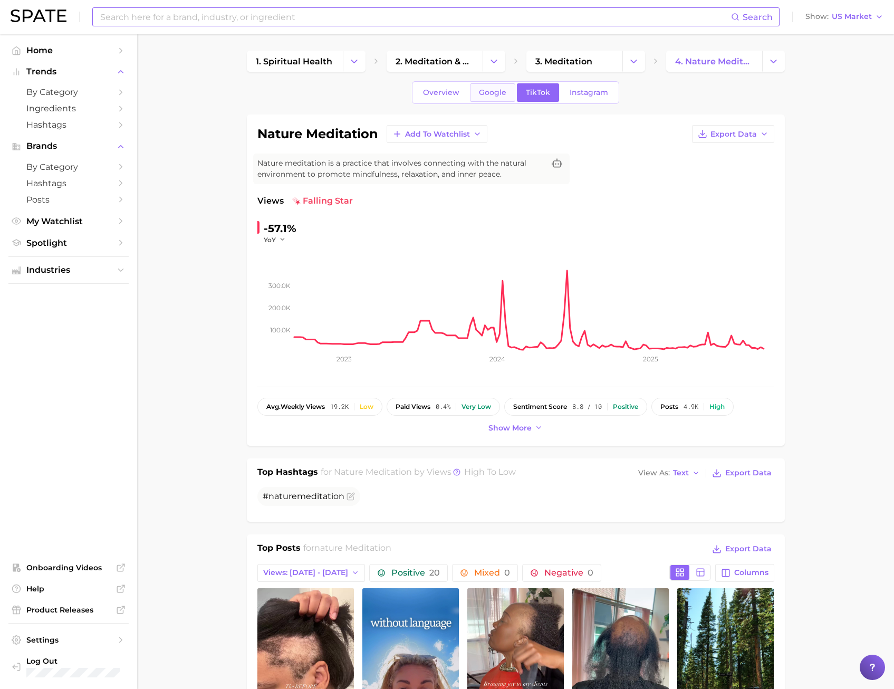
click at [505, 98] on link "Google" at bounding box center [492, 92] width 45 height 18
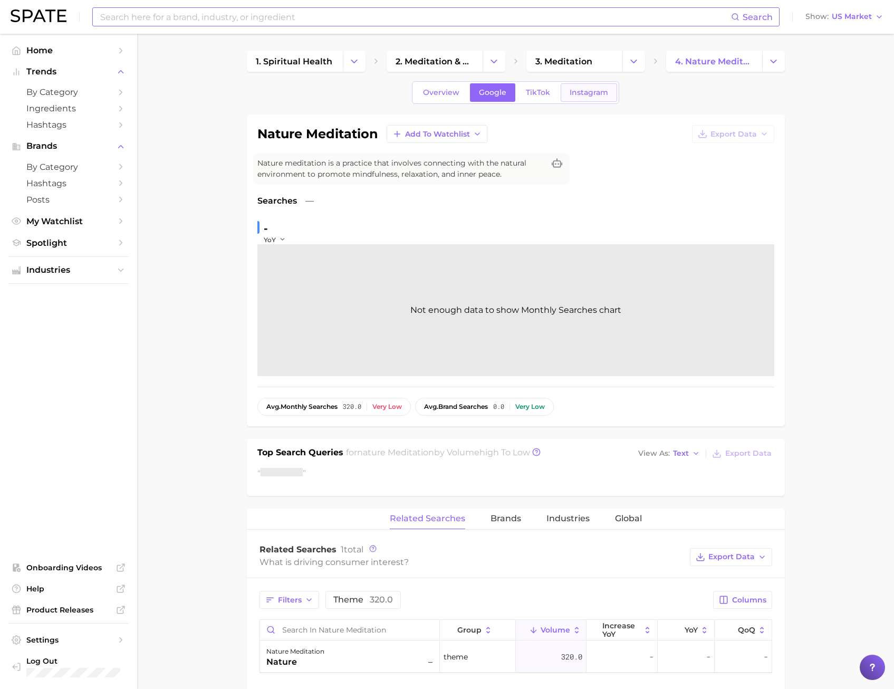
click at [577, 91] on span "Instagram" at bounding box center [589, 92] width 39 height 9
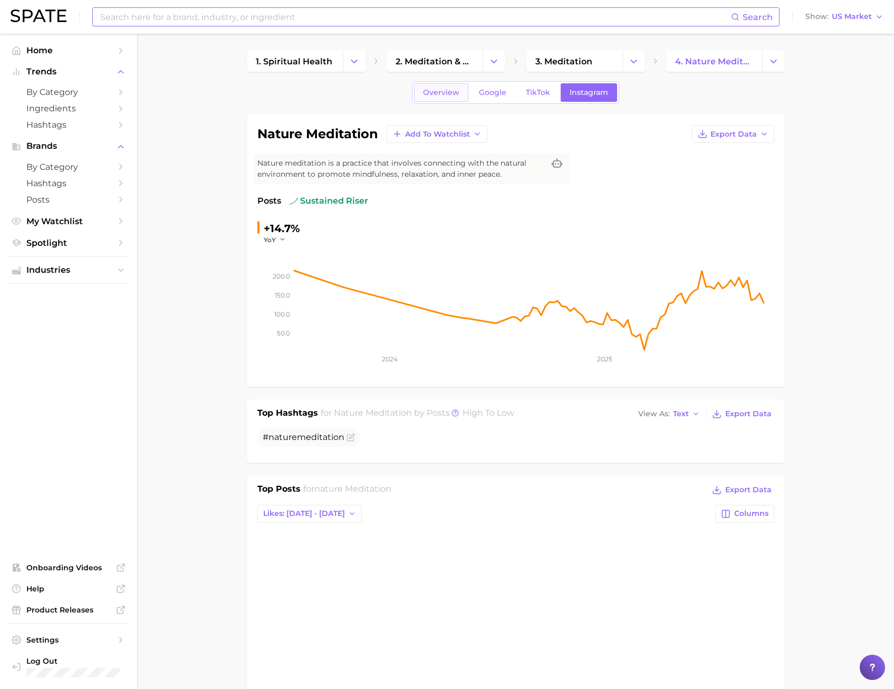
click at [428, 89] on span "Overview" at bounding box center [441, 92] width 36 height 9
